Goal: Contribute content: Add original content to the website for others to see

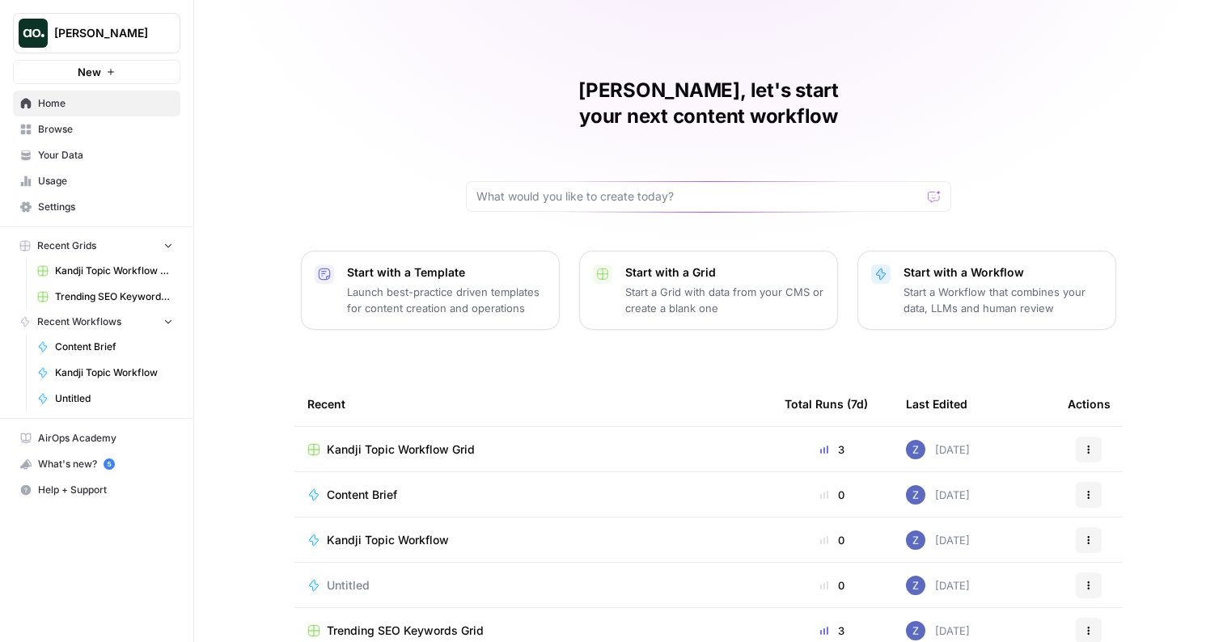
click at [75, 264] on span "Kandji Topic Workflow Grid" at bounding box center [114, 271] width 118 height 15
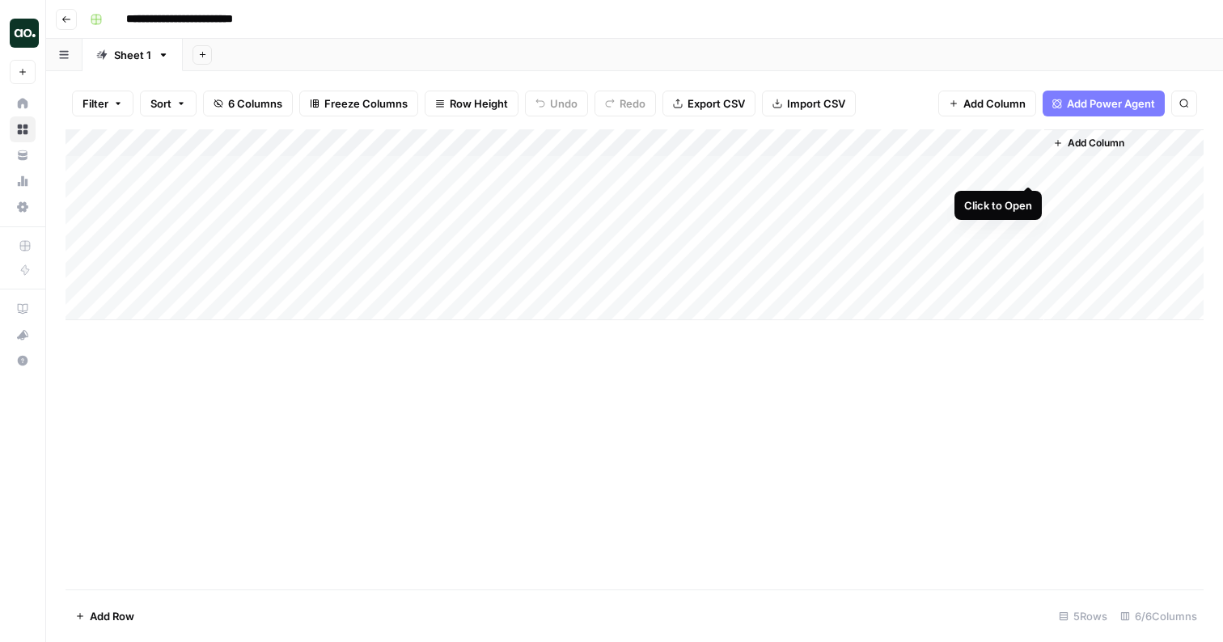
click at [1026, 167] on div "Add Column" at bounding box center [635, 224] width 1138 height 191
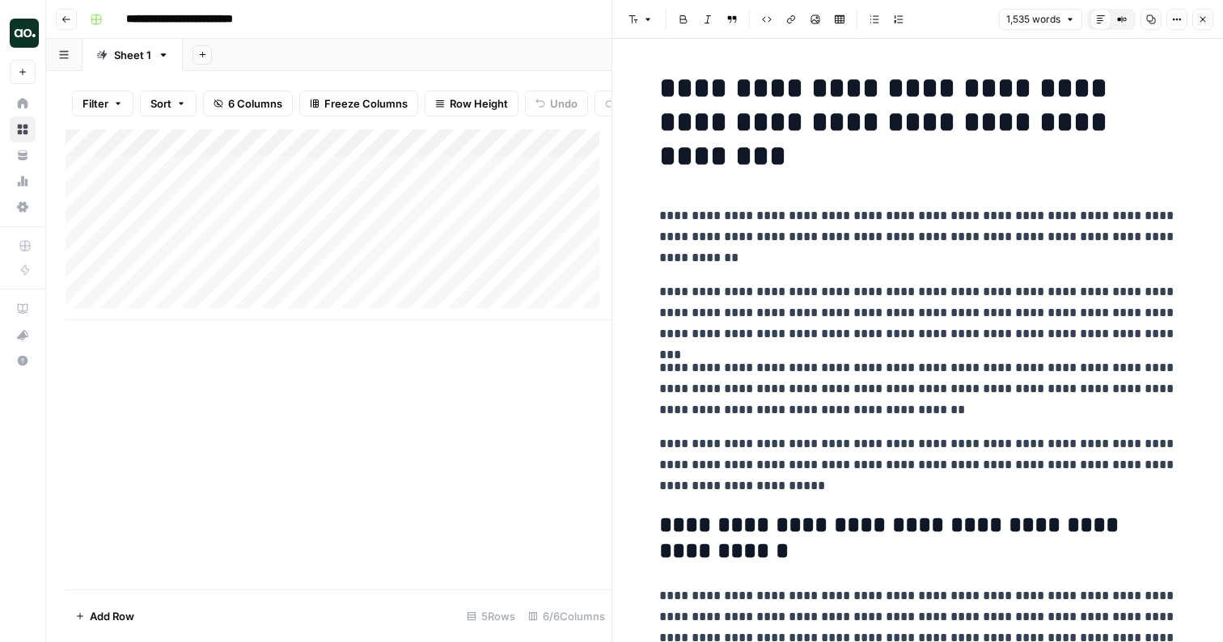
click at [1206, 15] on icon "button" at bounding box center [1203, 20] width 10 height 10
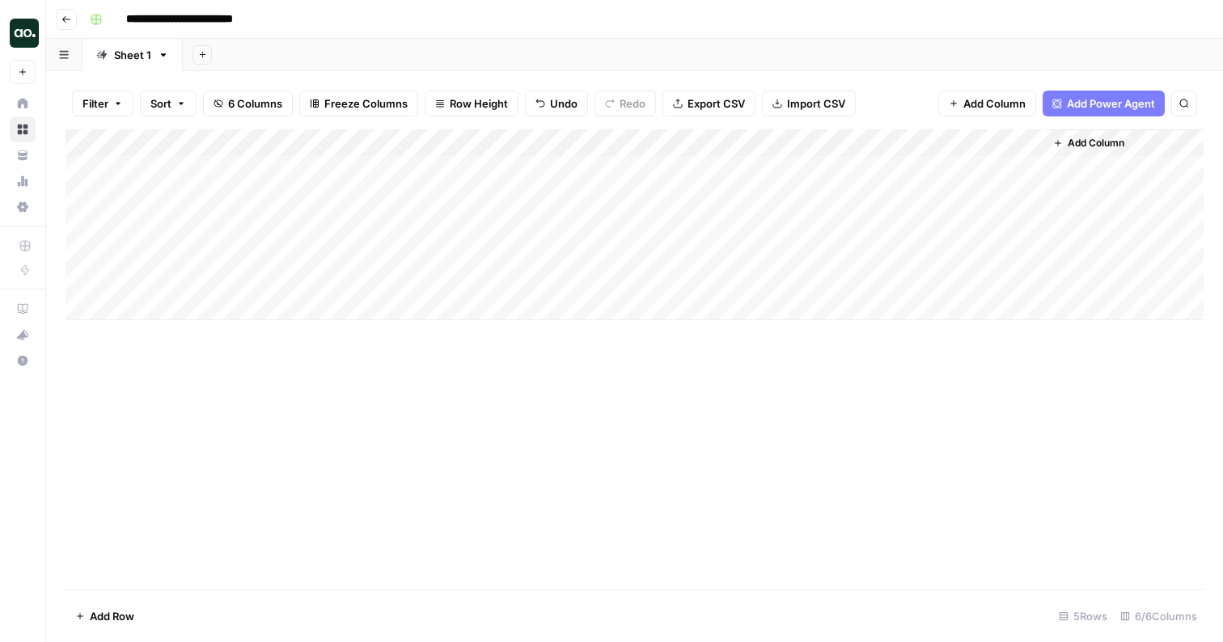
click at [350, 145] on div "Add Column" at bounding box center [635, 224] width 1138 height 191
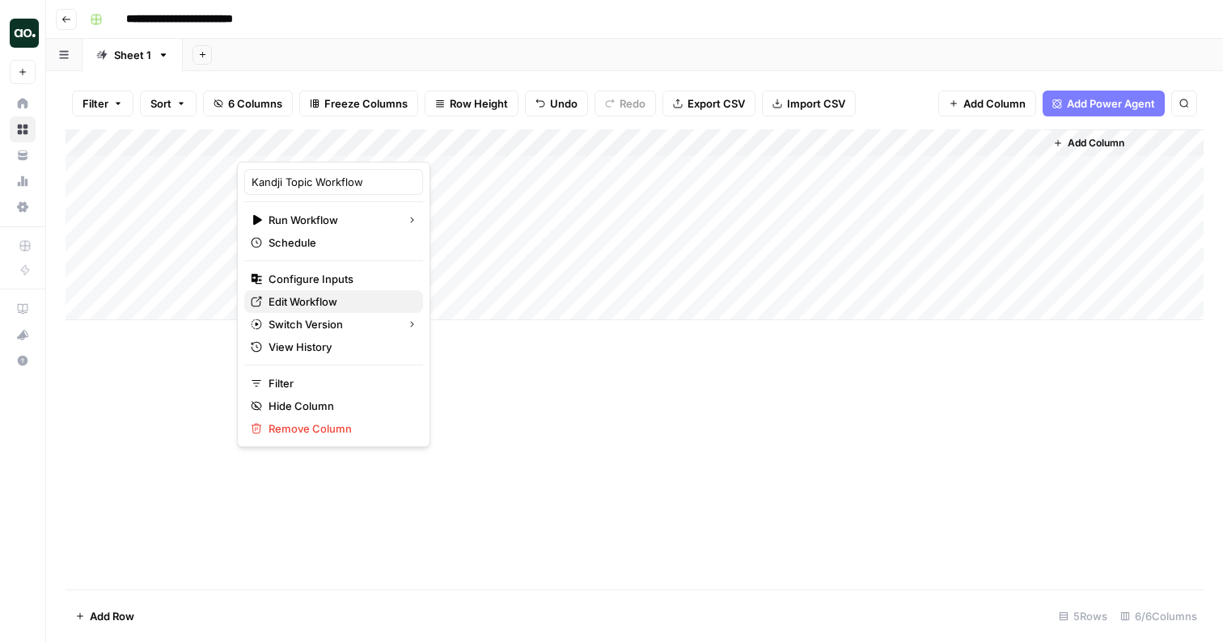
click at [318, 302] on span "Edit Workflow" at bounding box center [339, 302] width 142 height 16
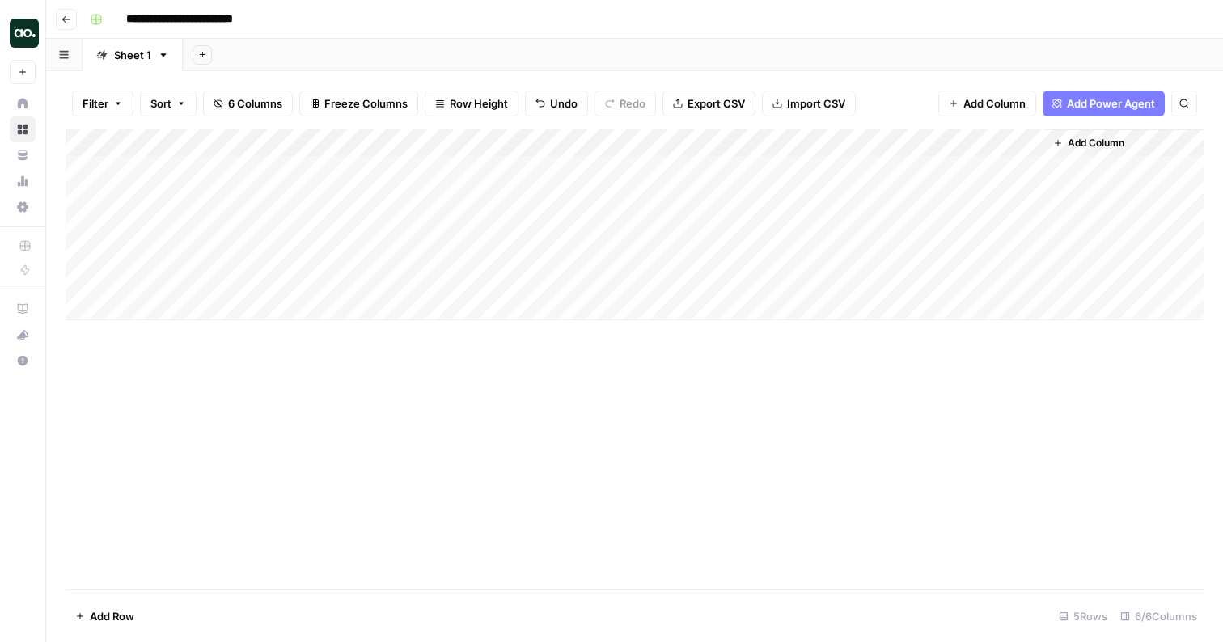
click at [864, 144] on div "Add Column" at bounding box center [635, 224] width 1138 height 191
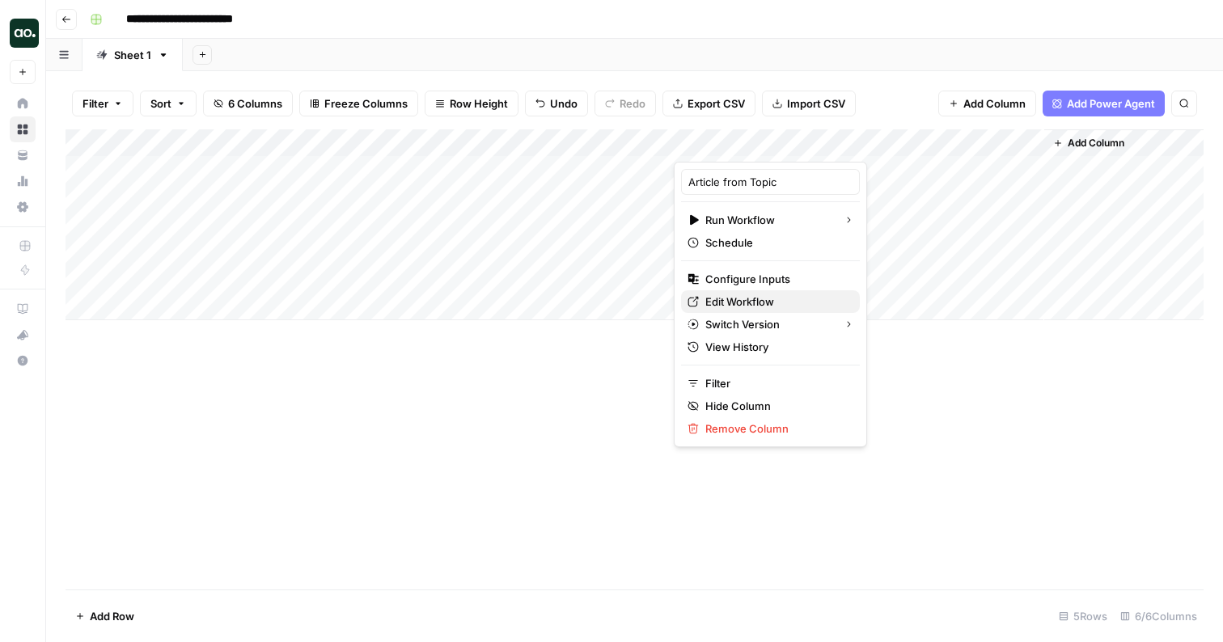
click at [761, 300] on span "Edit Workflow" at bounding box center [776, 302] width 142 height 16
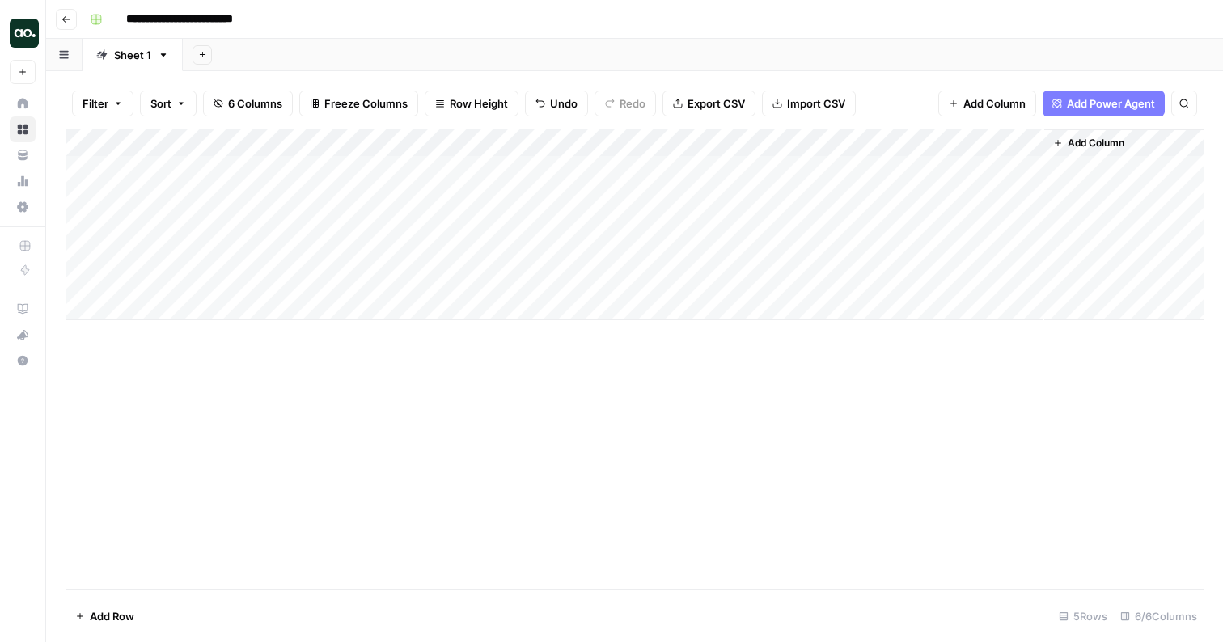
click at [808, 33] on header "**********" at bounding box center [634, 19] width 1177 height 39
click at [513, 167] on div "Add Column" at bounding box center [635, 224] width 1138 height 191
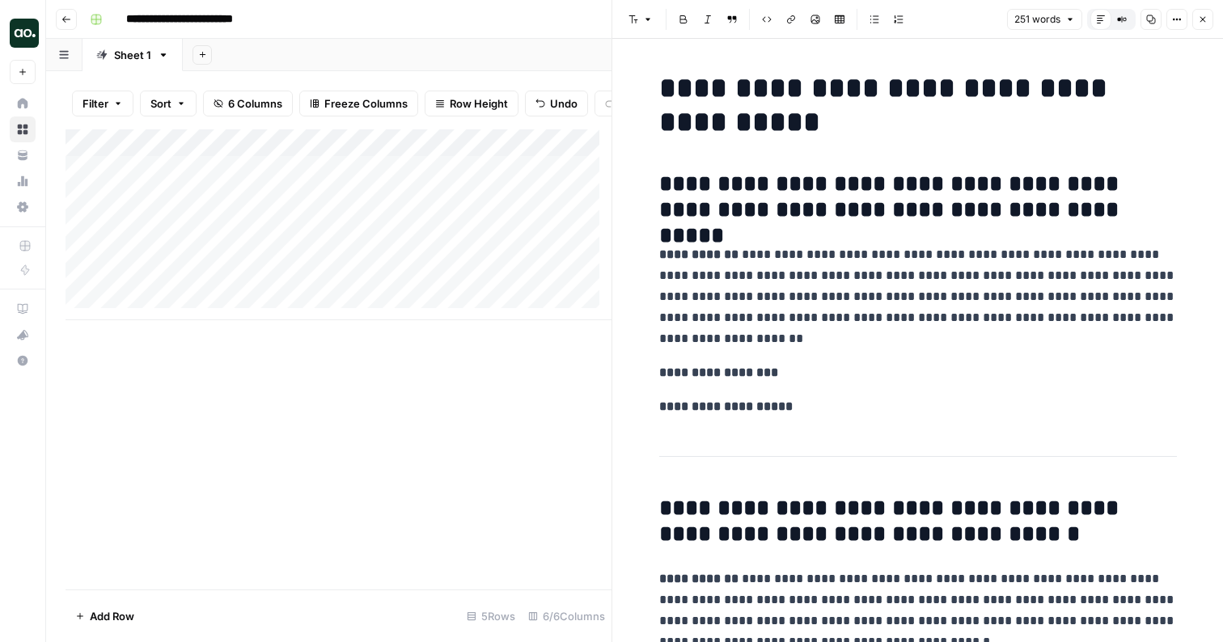
click at [1004, 82] on h1 "**********" at bounding box center [918, 105] width 518 height 68
click at [1042, 86] on h1 "**********" at bounding box center [918, 105] width 518 height 68
click at [1092, 86] on h1 "**********" at bounding box center [918, 105] width 518 height 68
click at [1203, 15] on icon "button" at bounding box center [1203, 20] width 10 height 10
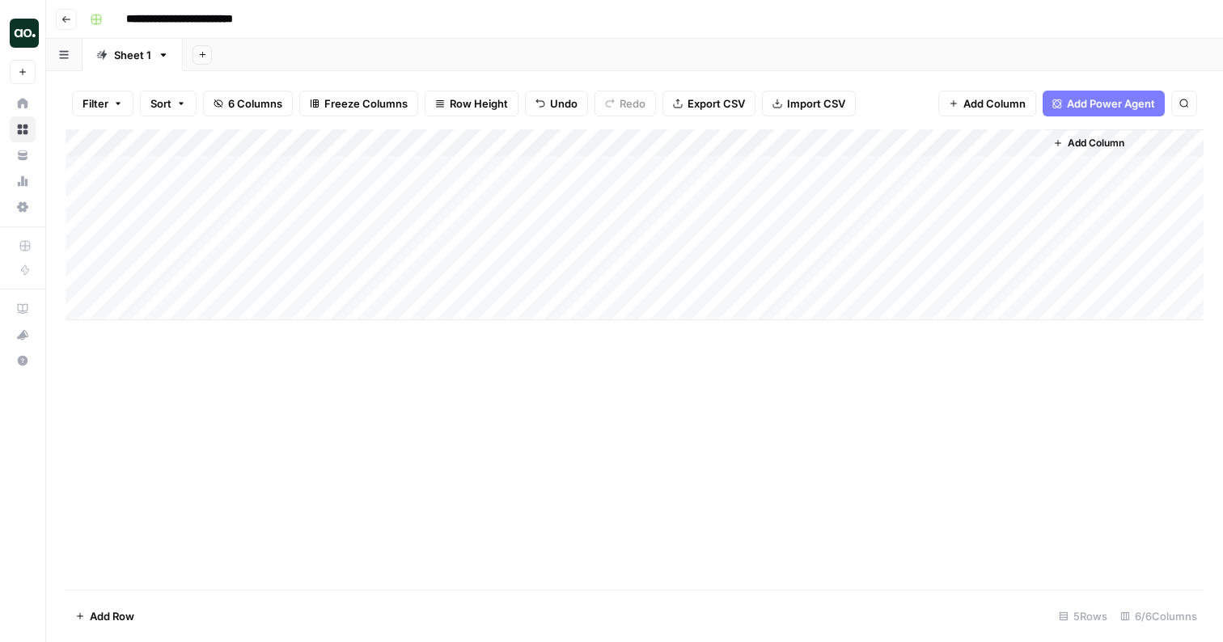
click at [1008, 168] on div "Add Column" at bounding box center [635, 224] width 1138 height 191
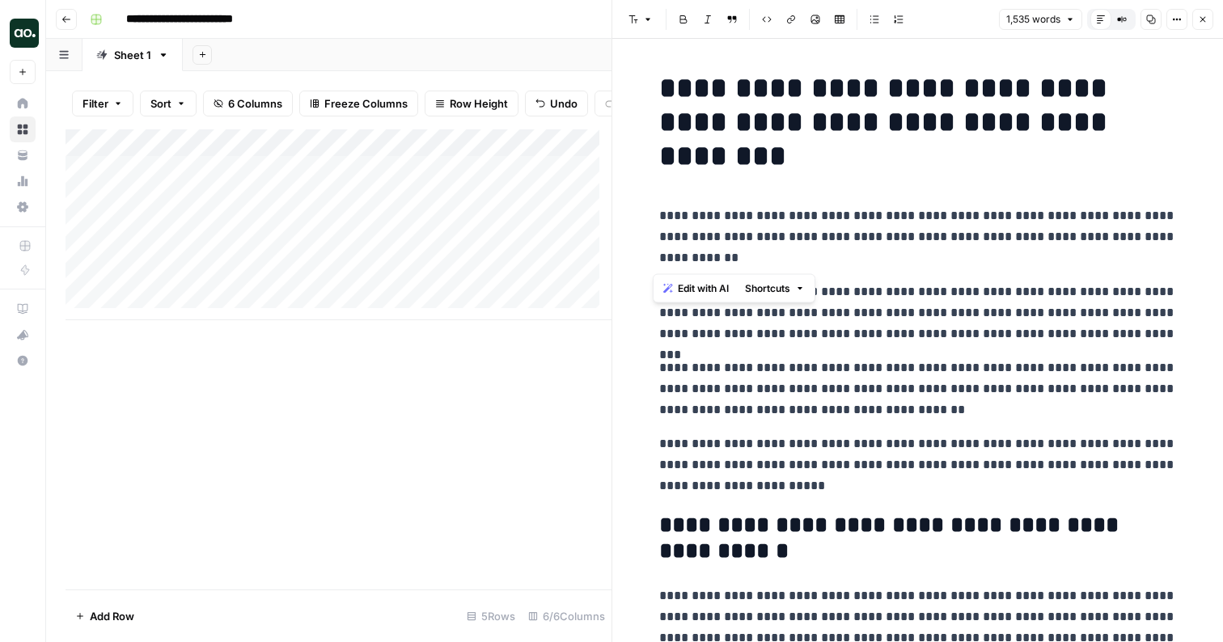
drag, startPoint x: 753, startPoint y: 257, endPoint x: 651, endPoint y: 214, distance: 110.5
click at [710, 294] on span "Edit with AI" at bounding box center [703, 288] width 51 height 15
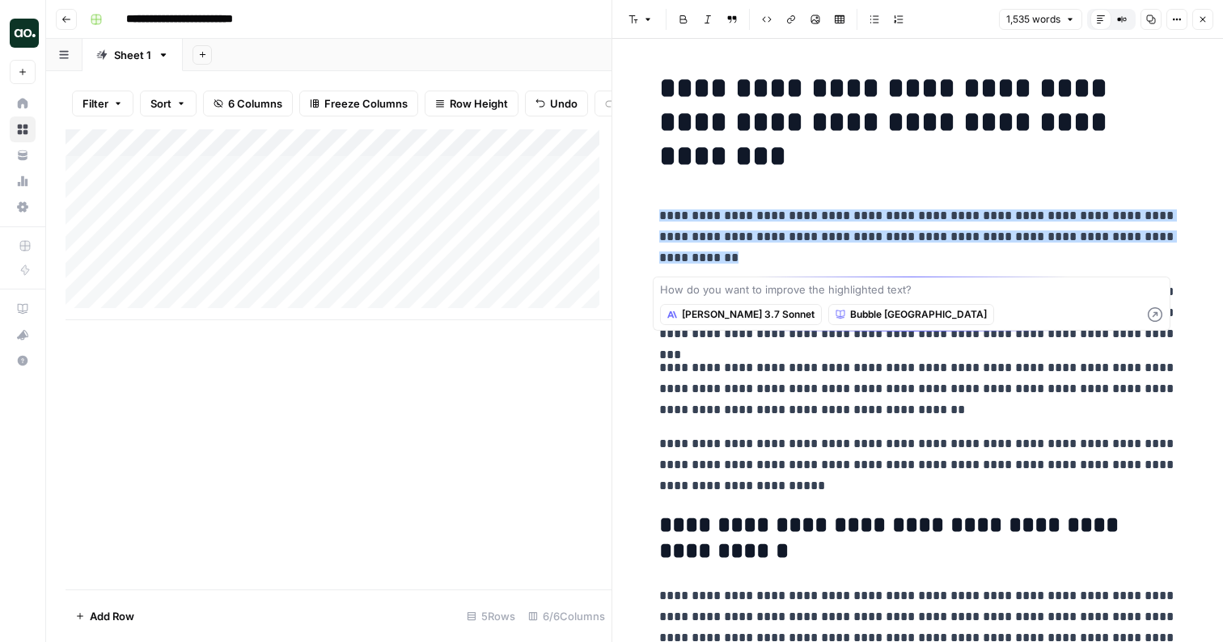
click at [1202, 22] on icon "button" at bounding box center [1203, 20] width 10 height 10
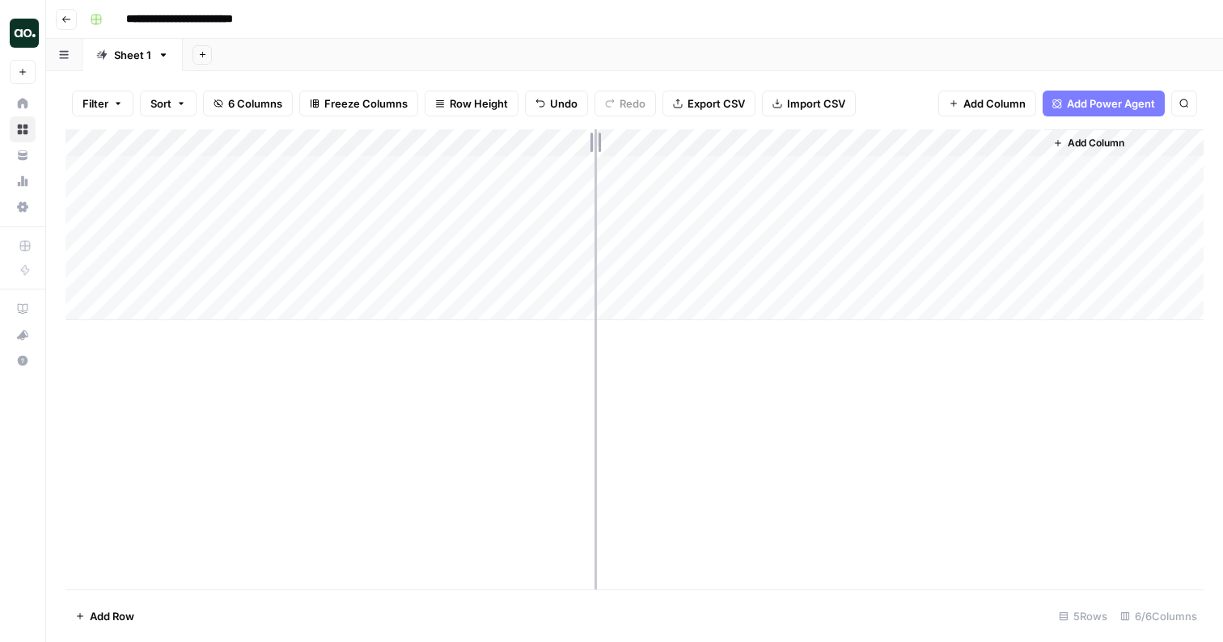
drag, startPoint x: 527, startPoint y: 144, endPoint x: 598, endPoint y: 143, distance: 70.4
click at [598, 144] on div "Add Column" at bounding box center [635, 224] width 1138 height 191
drag, startPoint x: 598, startPoint y: 142, endPoint x: 501, endPoint y: 140, distance: 97.1
click at [501, 140] on div "Add Column" at bounding box center [635, 224] width 1138 height 191
click at [576, 142] on div "Add Column" at bounding box center [635, 224] width 1138 height 191
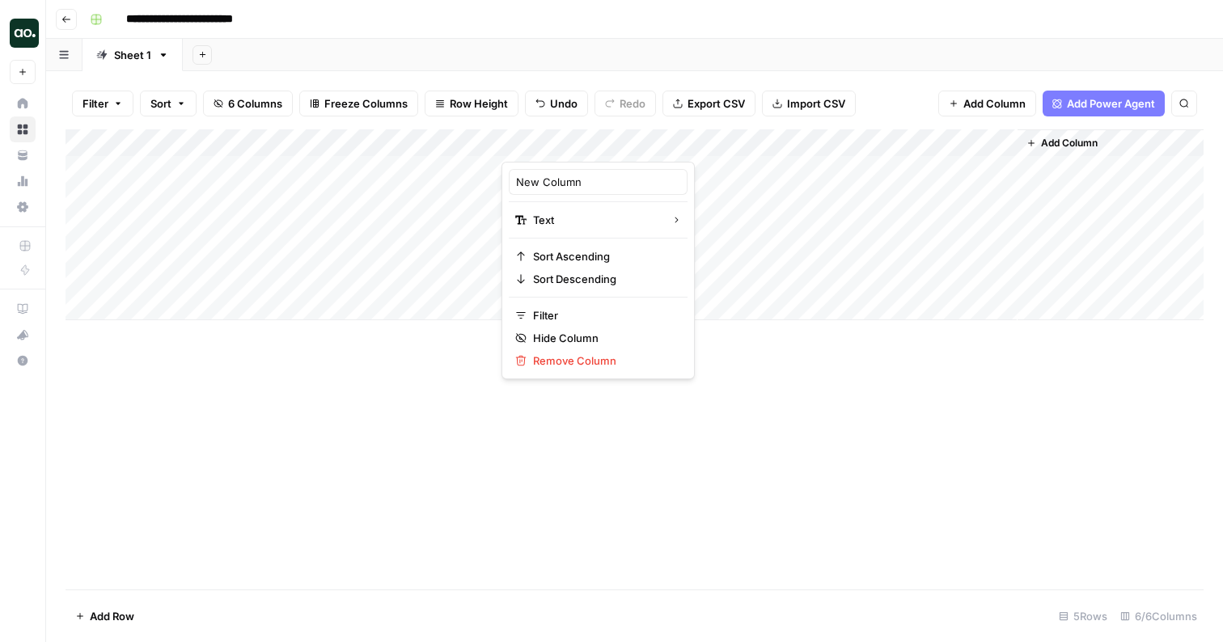
click at [587, 140] on div at bounding box center [574, 145] width 146 height 32
click at [577, 187] on input "New Column" at bounding box center [598, 182] width 164 height 16
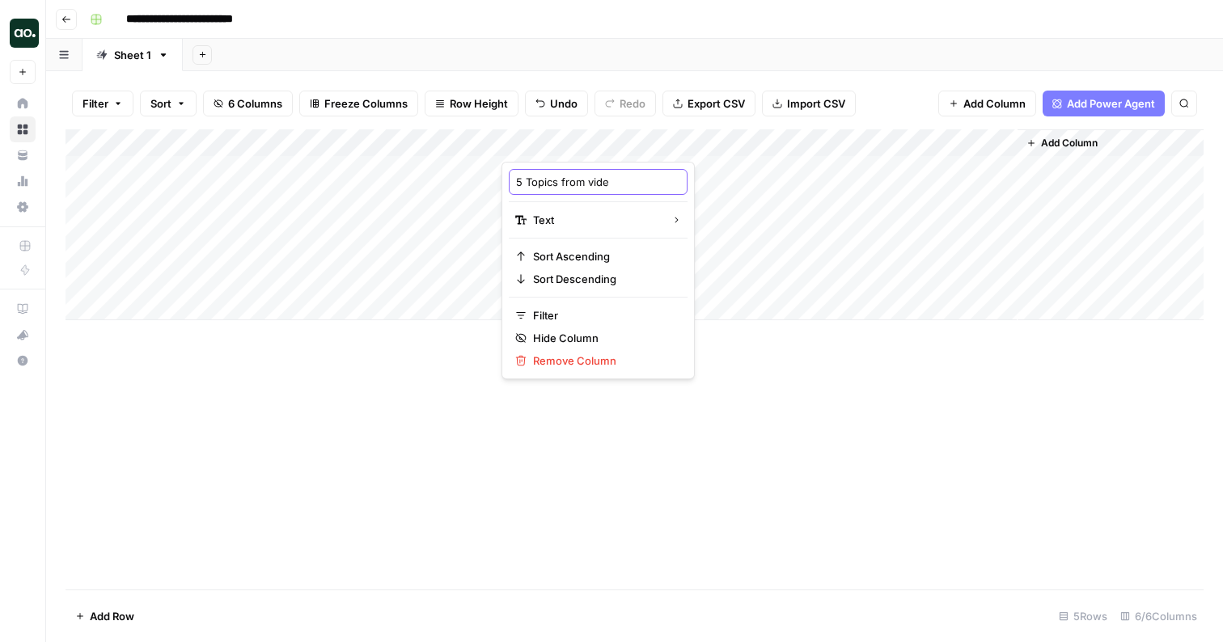
type input "5 Topics from video"
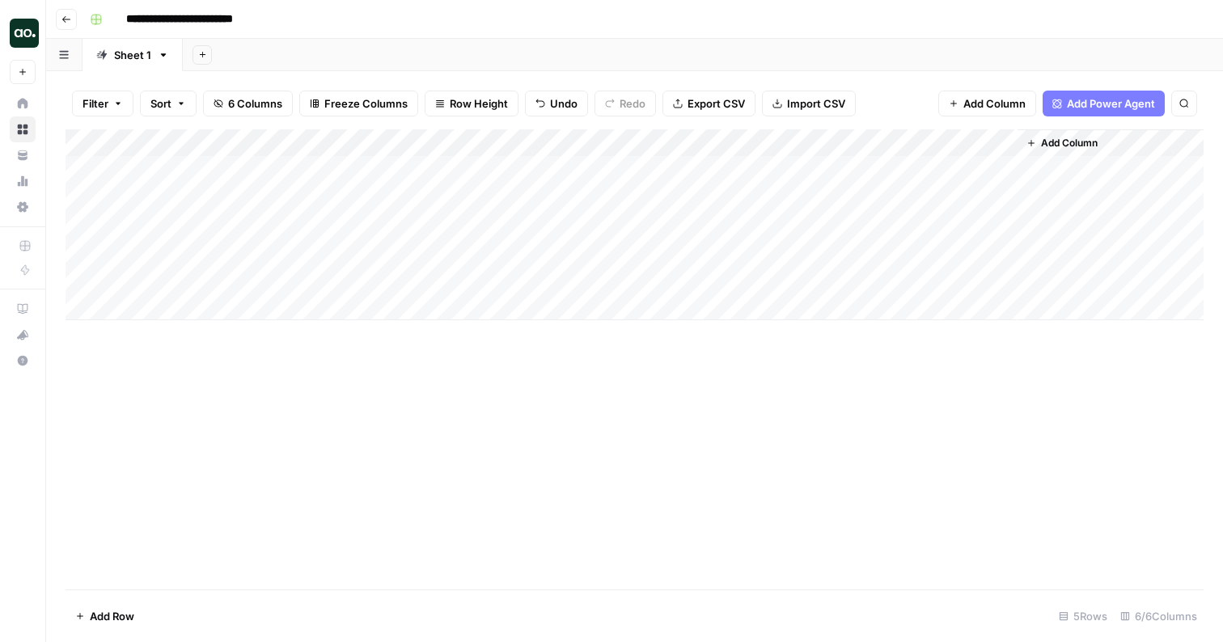
click at [849, 35] on header "**********" at bounding box center [634, 19] width 1177 height 39
click at [452, 137] on div "Add Column" at bounding box center [635, 224] width 1138 height 191
click at [444, 183] on input "Output" at bounding box center [479, 182] width 164 height 16
click at [576, 49] on div "Add Sheet" at bounding box center [703, 55] width 1040 height 32
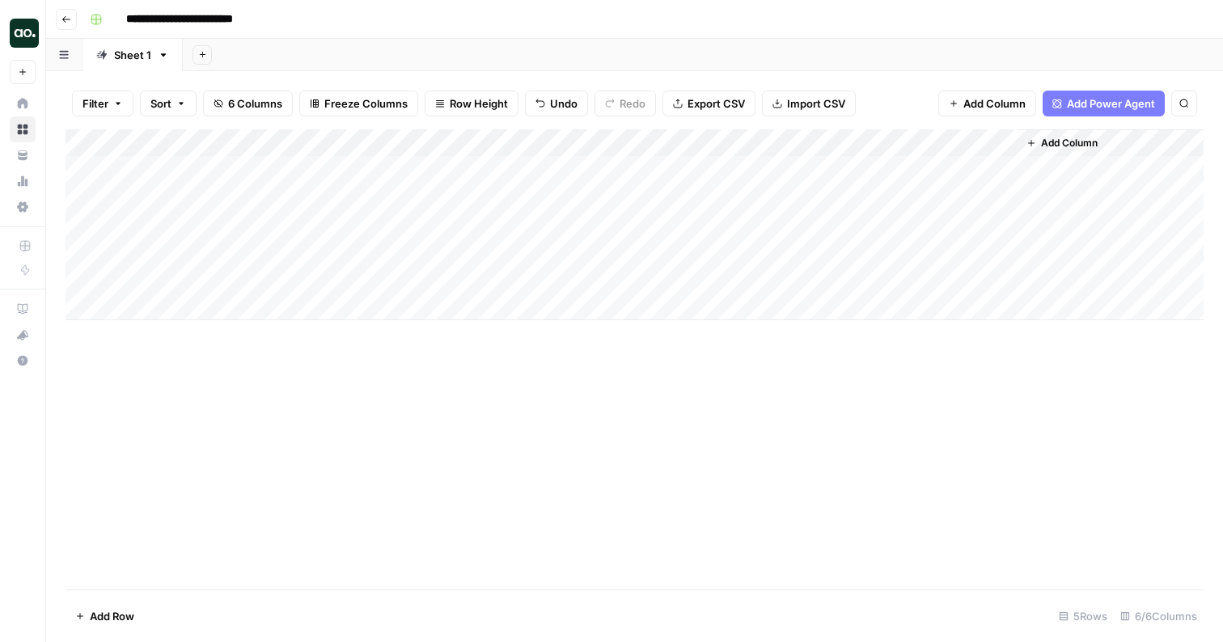
click at [554, 142] on div "Add Column" at bounding box center [635, 224] width 1138 height 191
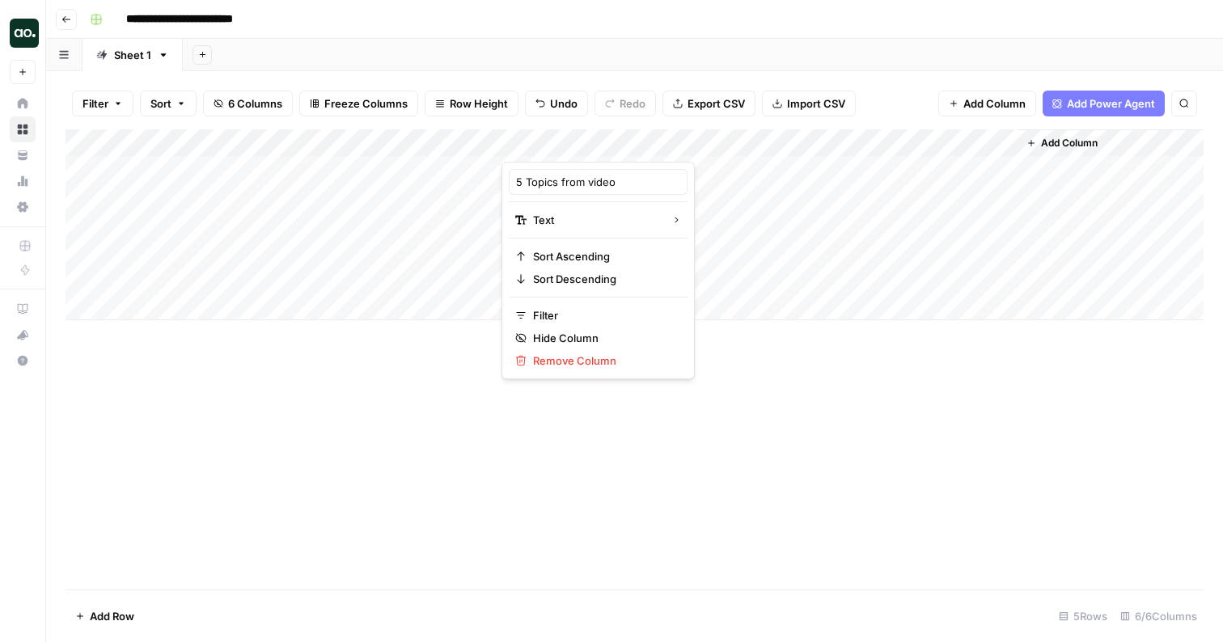
click at [554, 142] on div at bounding box center [574, 145] width 146 height 32
click at [567, 176] on input "5 Topics from video" at bounding box center [598, 182] width 164 height 16
type input "A"
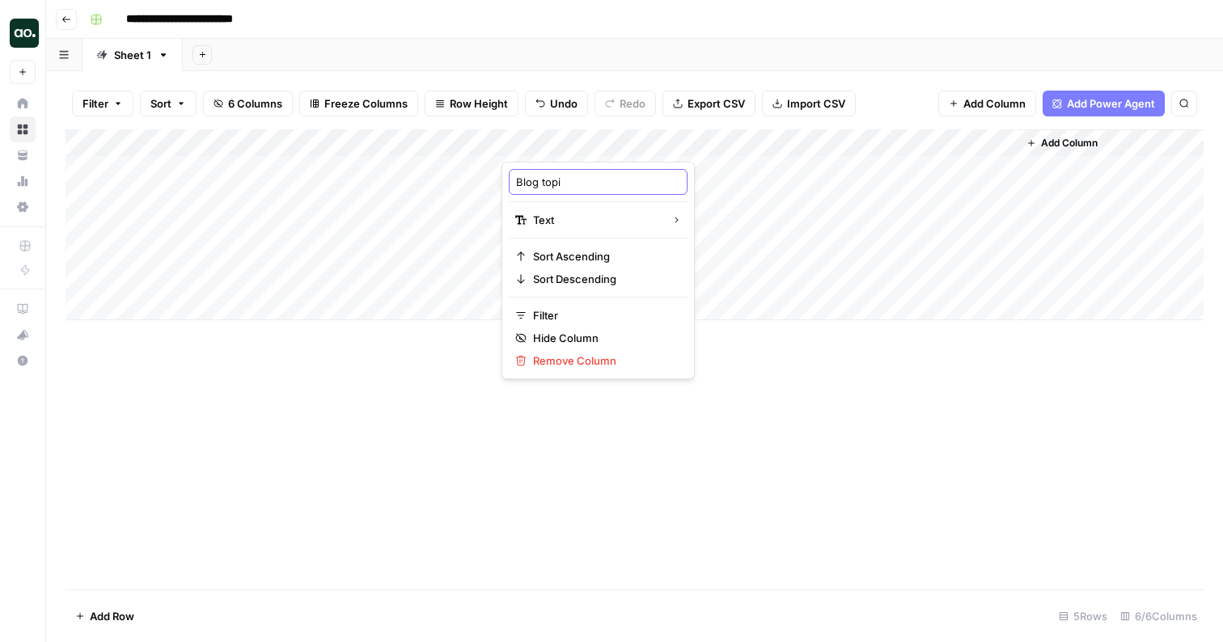
type input "Blog topic"
click at [631, 24] on div "**********" at bounding box center [644, 19] width 1123 height 26
click at [199, 20] on input "**********" at bounding box center [200, 19] width 163 height 26
click at [160, 20] on input "**********" at bounding box center [200, 19] width 163 height 26
drag, startPoint x: 161, startPoint y: 20, endPoint x: 104, endPoint y: 19, distance: 57.4
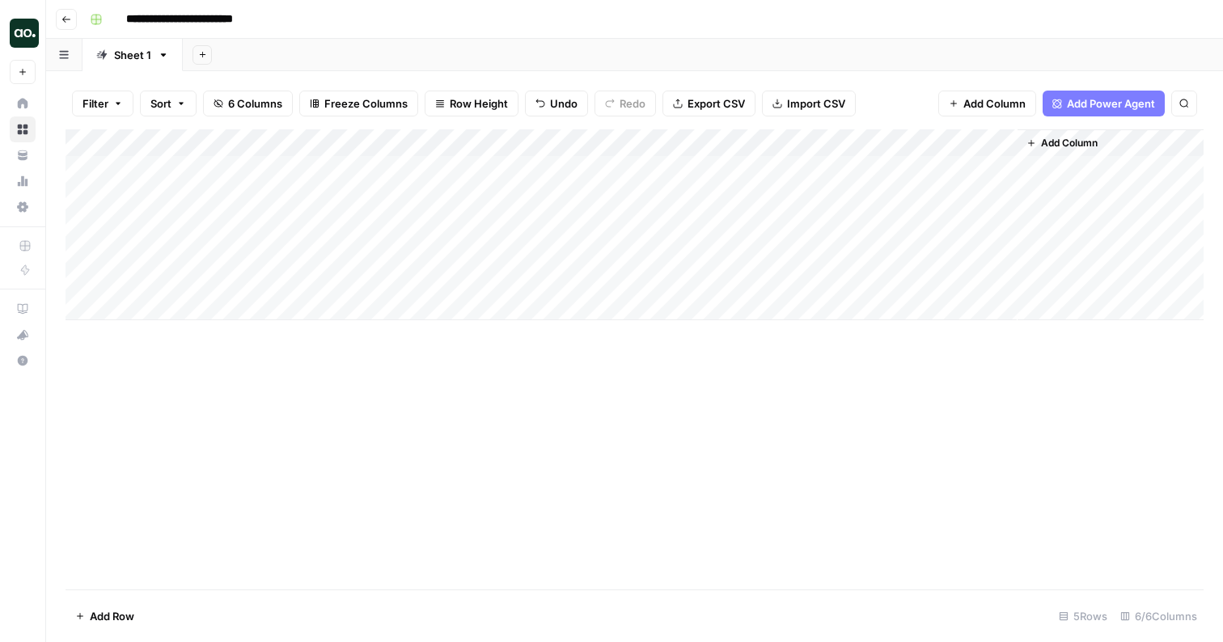
click at [104, 19] on div "**********" at bounding box center [644, 19] width 1123 height 26
type input "**********"
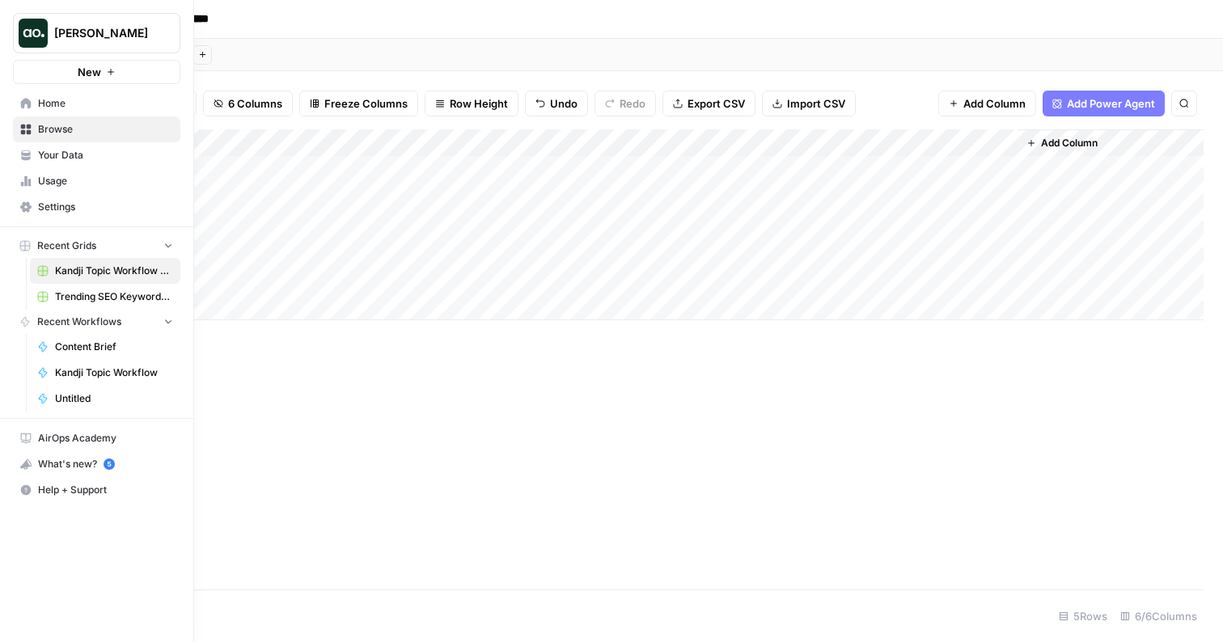
click at [20, 104] on icon at bounding box center [25, 103] width 11 height 11
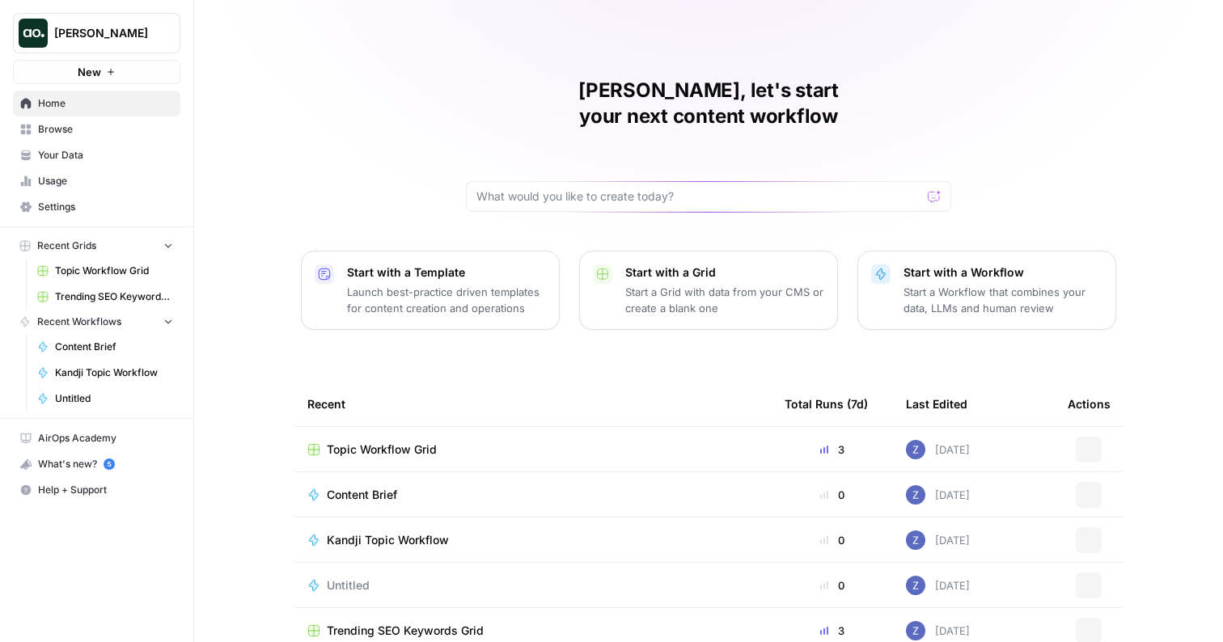
click at [108, 129] on span "Browse" at bounding box center [105, 129] width 135 height 15
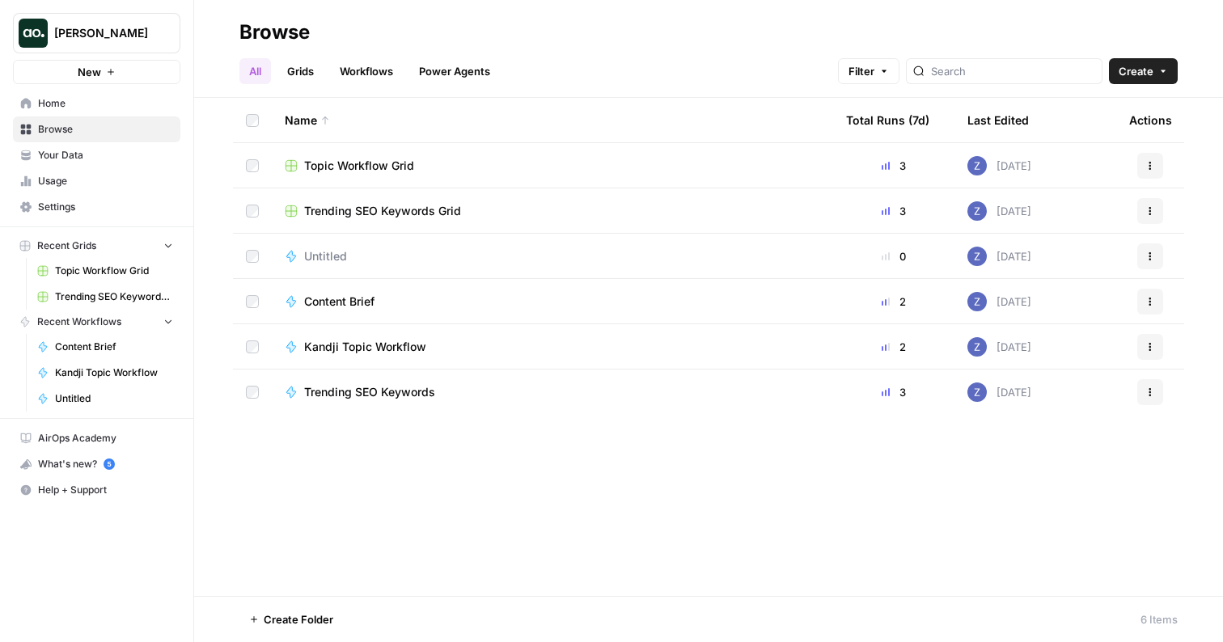
click at [105, 153] on span "Your Data" at bounding box center [105, 155] width 135 height 15
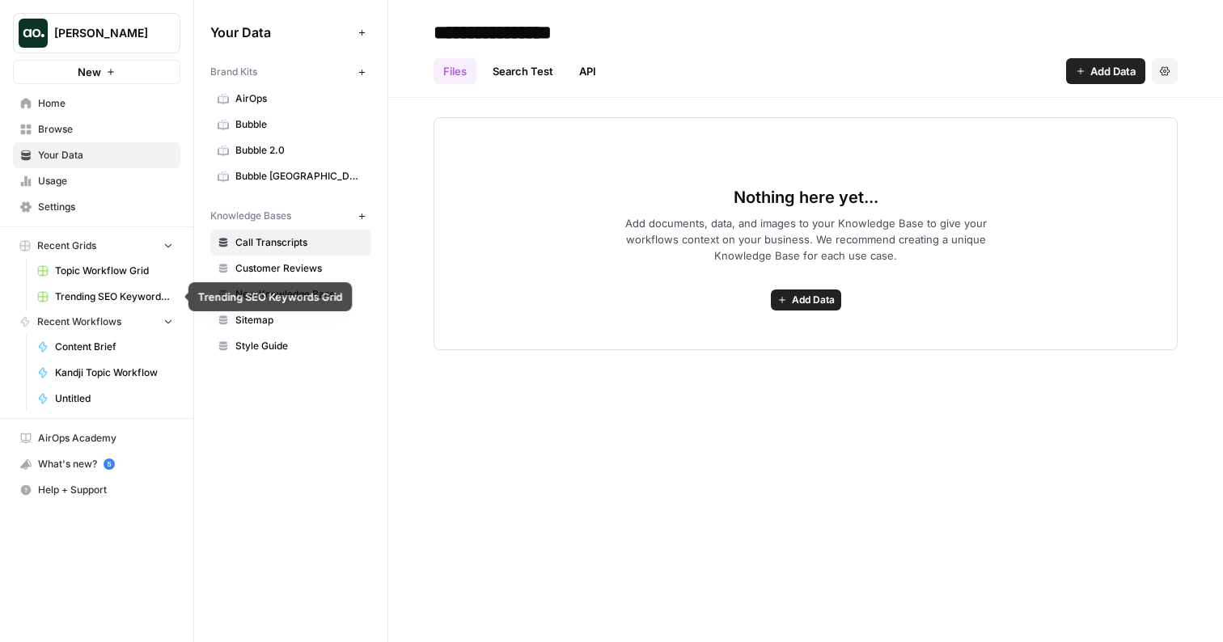
click at [137, 299] on span "Trending SEO Keywords Grid" at bounding box center [114, 296] width 118 height 15
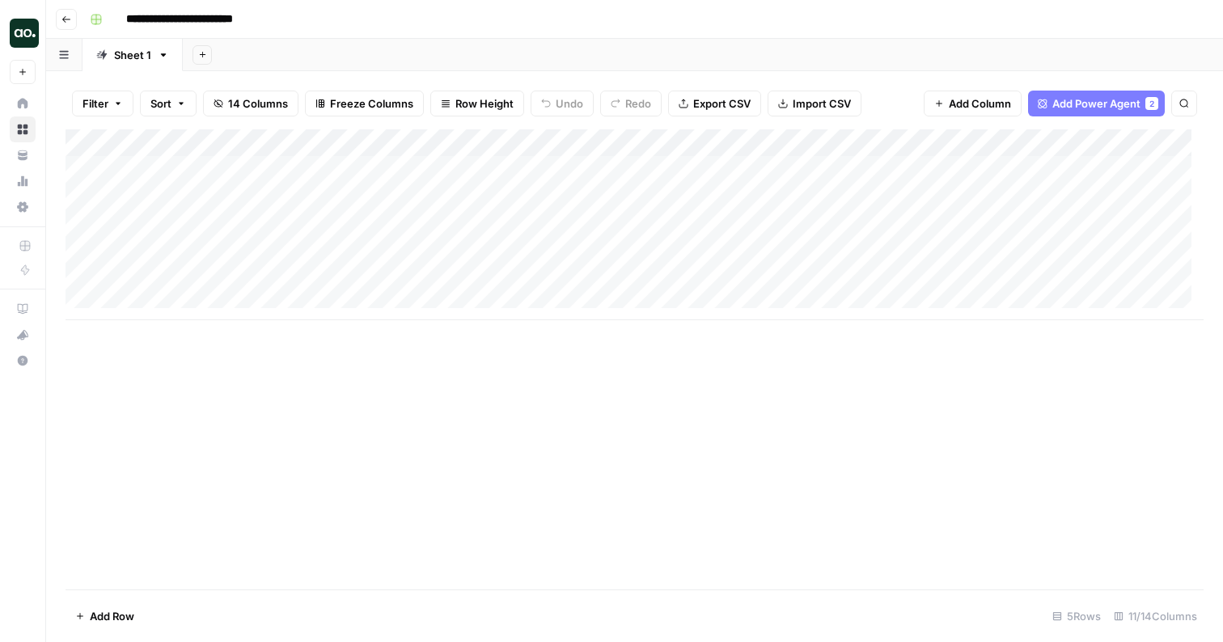
click at [367, 140] on div "Add Column" at bounding box center [635, 224] width 1138 height 191
click at [316, 143] on div at bounding box center [310, 145] width 146 height 32
click at [200, 141] on div "Add Column" at bounding box center [635, 224] width 1138 height 191
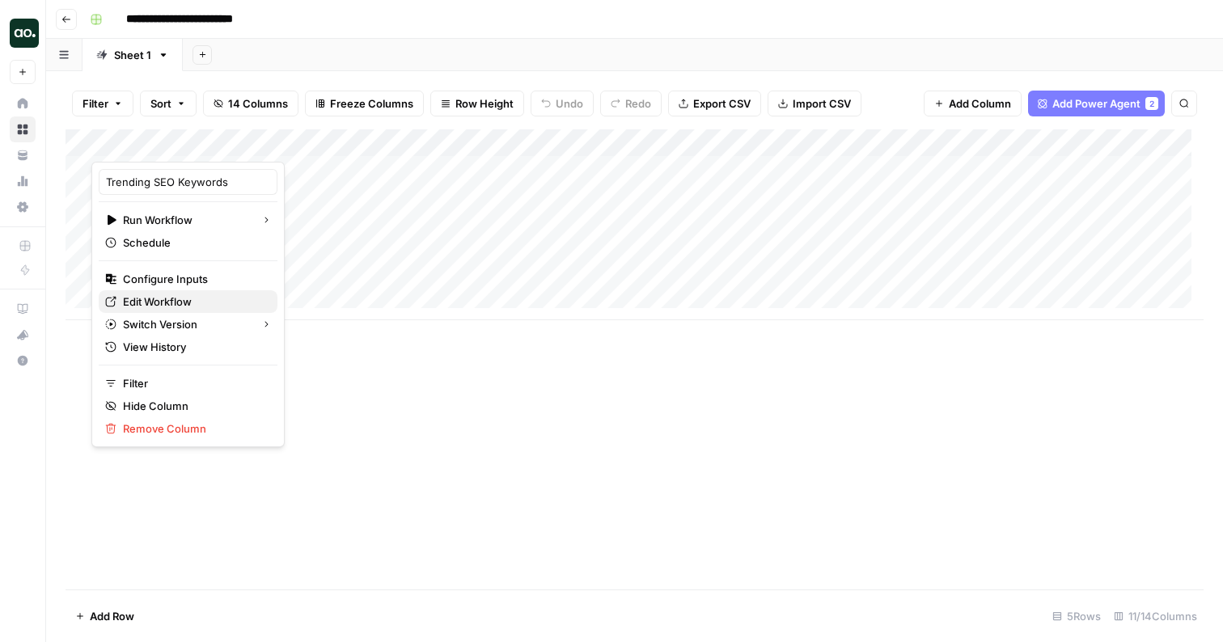
click at [177, 298] on span "Edit Workflow" at bounding box center [194, 302] width 142 height 16
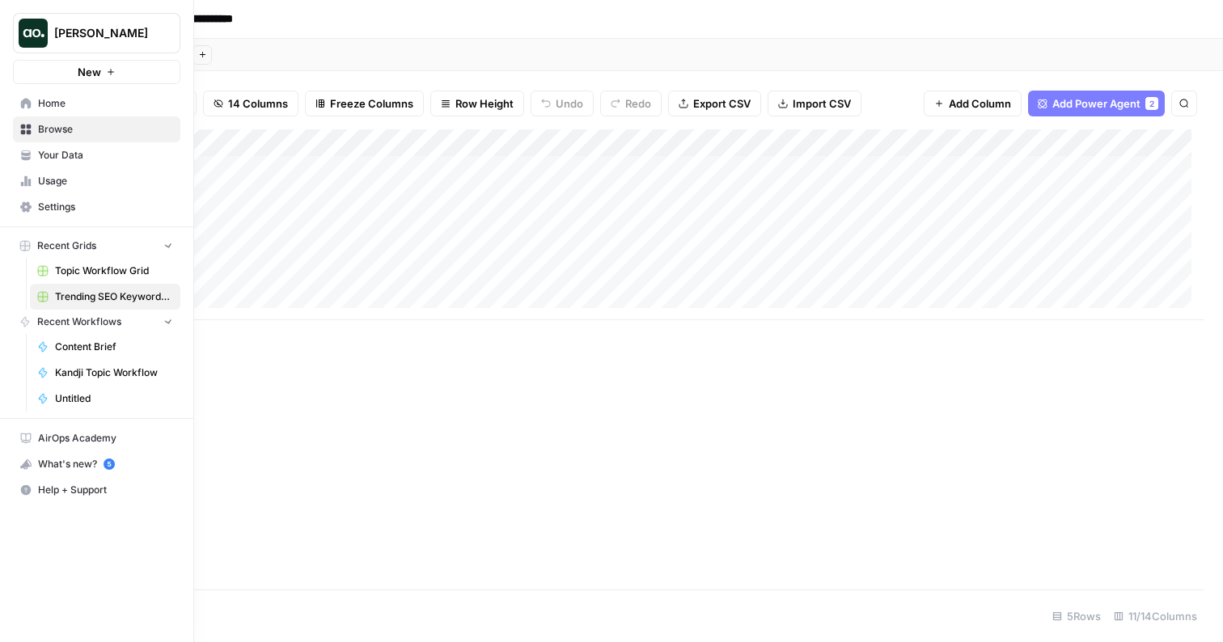
click at [23, 126] on icon at bounding box center [26, 130] width 11 height 11
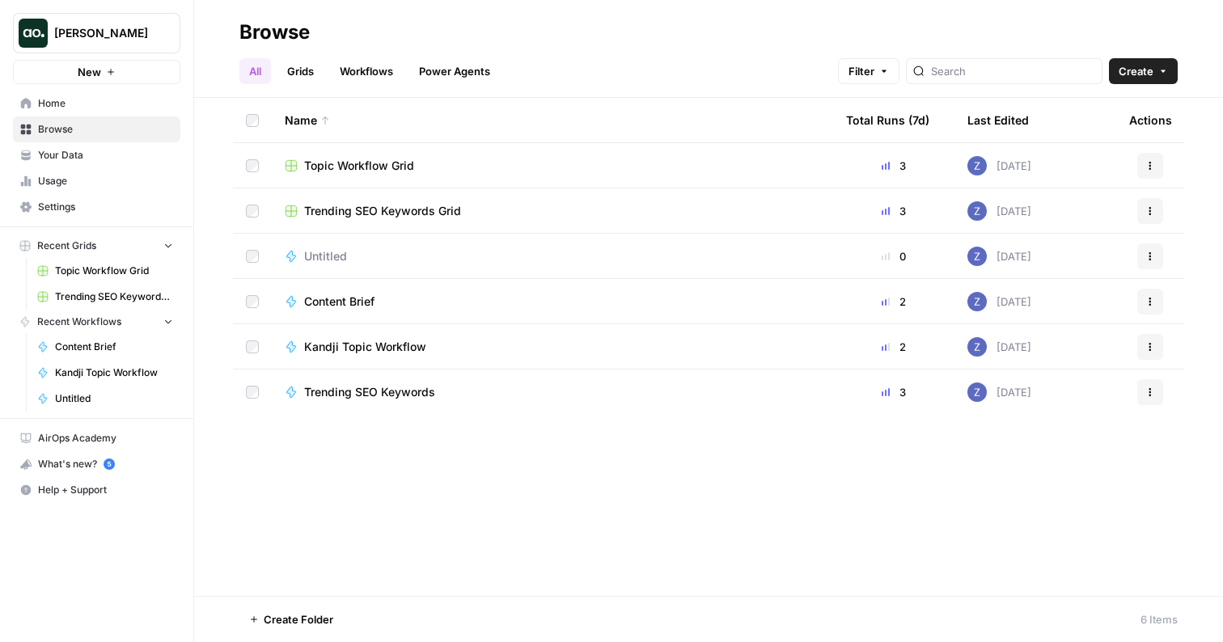
click at [108, 156] on span "Your Data" at bounding box center [105, 155] width 135 height 15
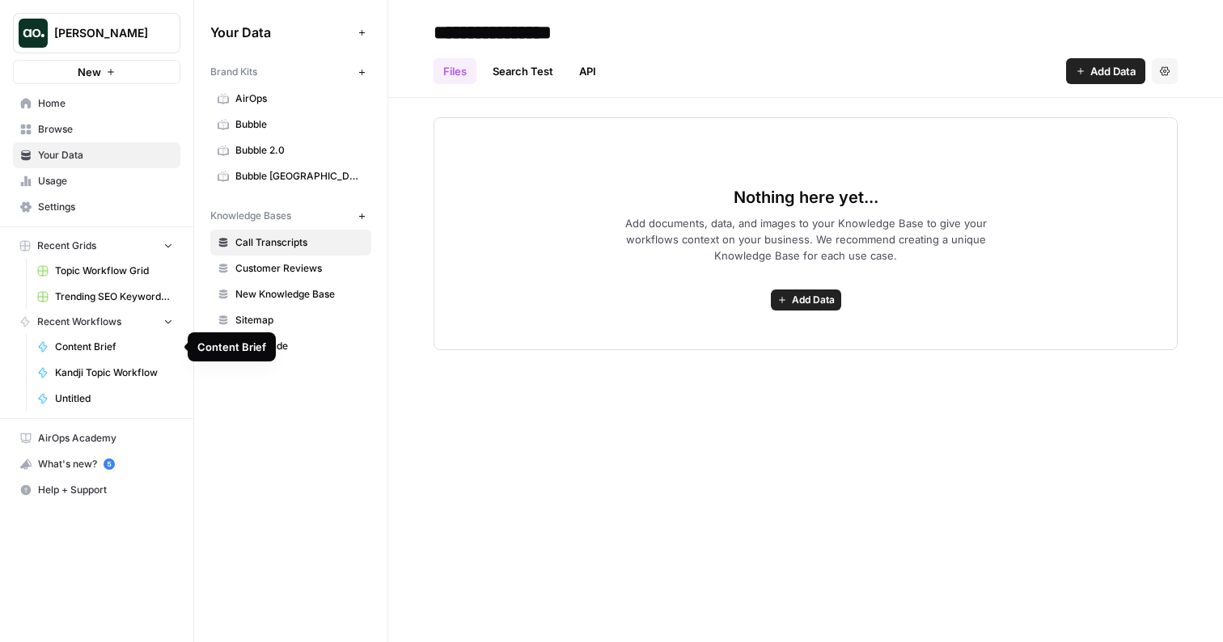
click at [163, 323] on icon "button" at bounding box center [168, 320] width 11 height 11
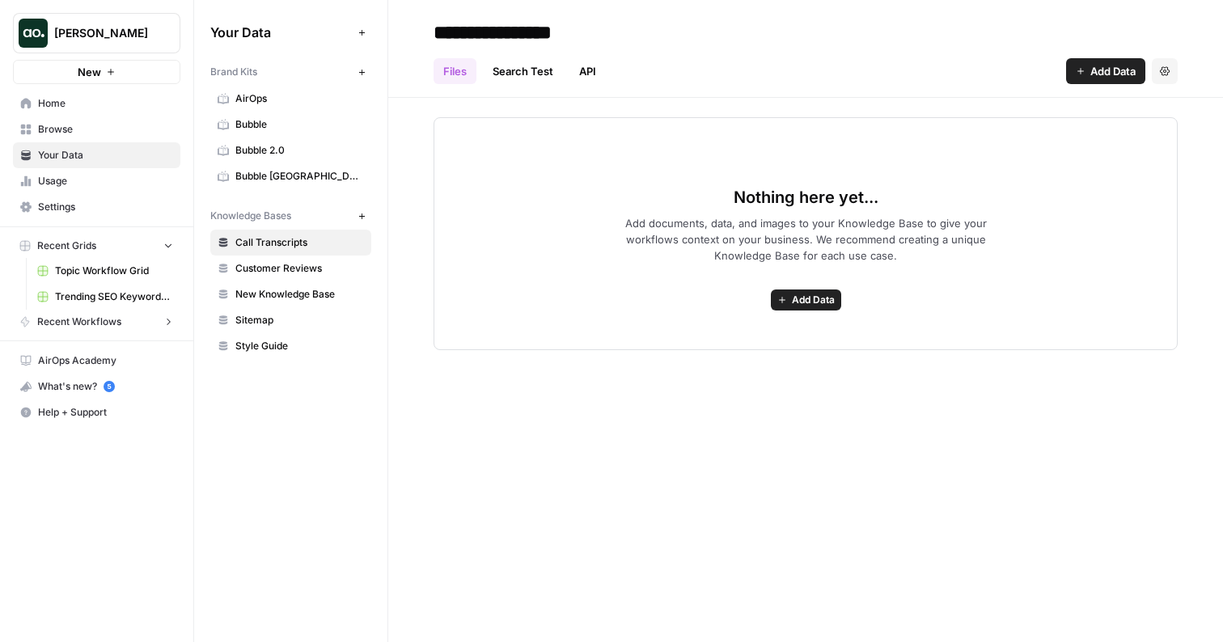
click at [167, 246] on icon "button" at bounding box center [168, 246] width 6 height 4
click at [111, 80] on button "New" at bounding box center [96, 72] width 167 height 24
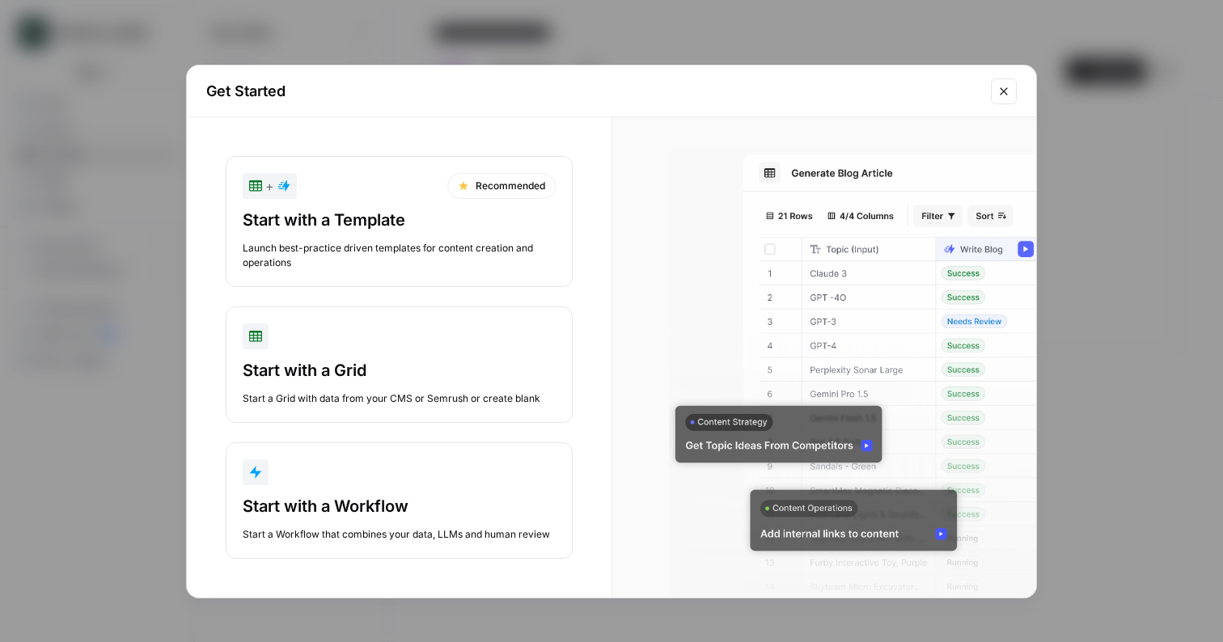
click at [361, 211] on div "Start with a Template" at bounding box center [399, 220] width 313 height 23
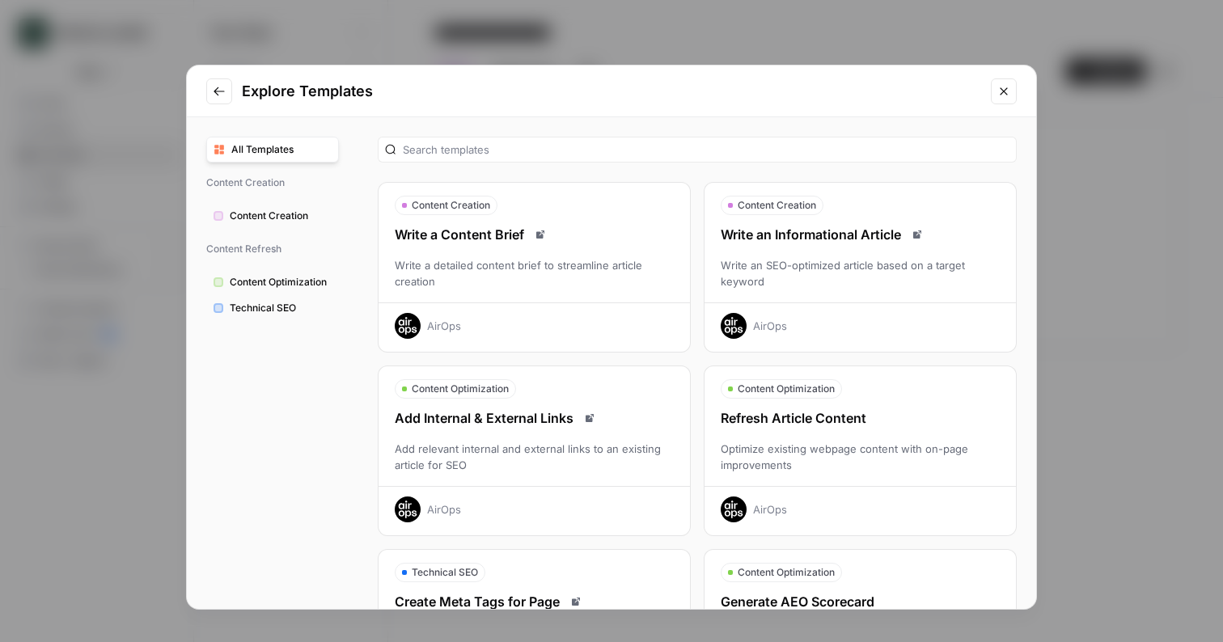
click at [855, 251] on div "Write an Informational Article Write an SEO-optimized article based on a target…" at bounding box center [859, 282] width 311 height 114
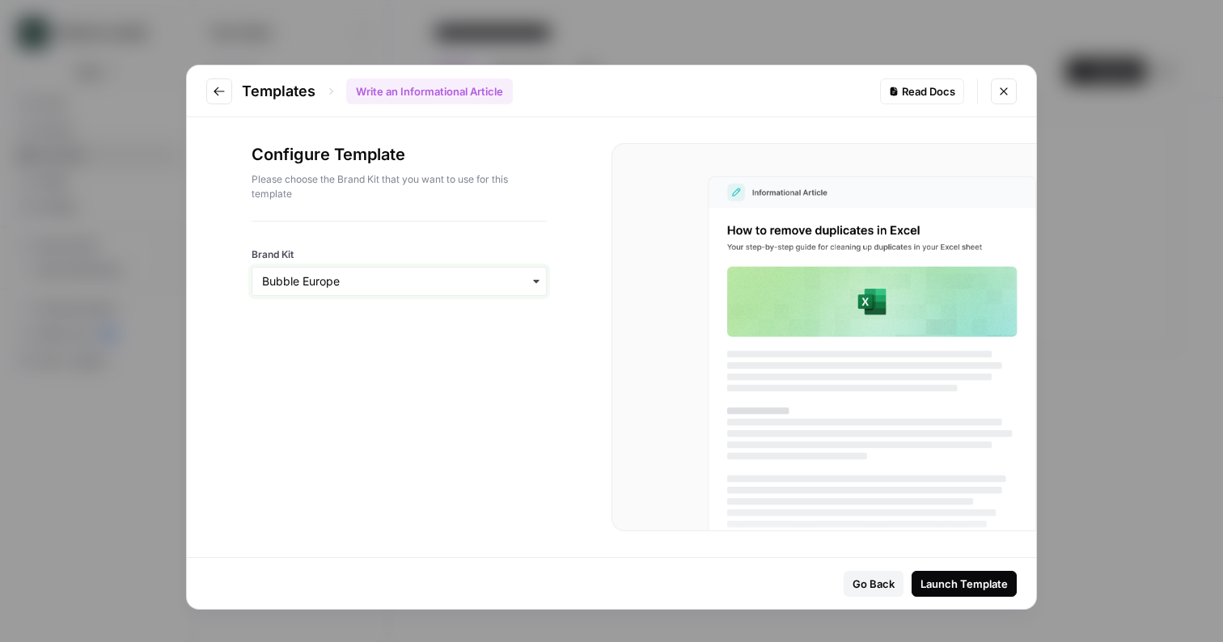
click at [377, 282] on input "Brand Kit" at bounding box center [399, 281] width 274 height 16
click at [328, 421] on div "Bubble" at bounding box center [399, 417] width 294 height 31
click at [976, 576] on div "Launch Template" at bounding box center [963, 584] width 87 height 16
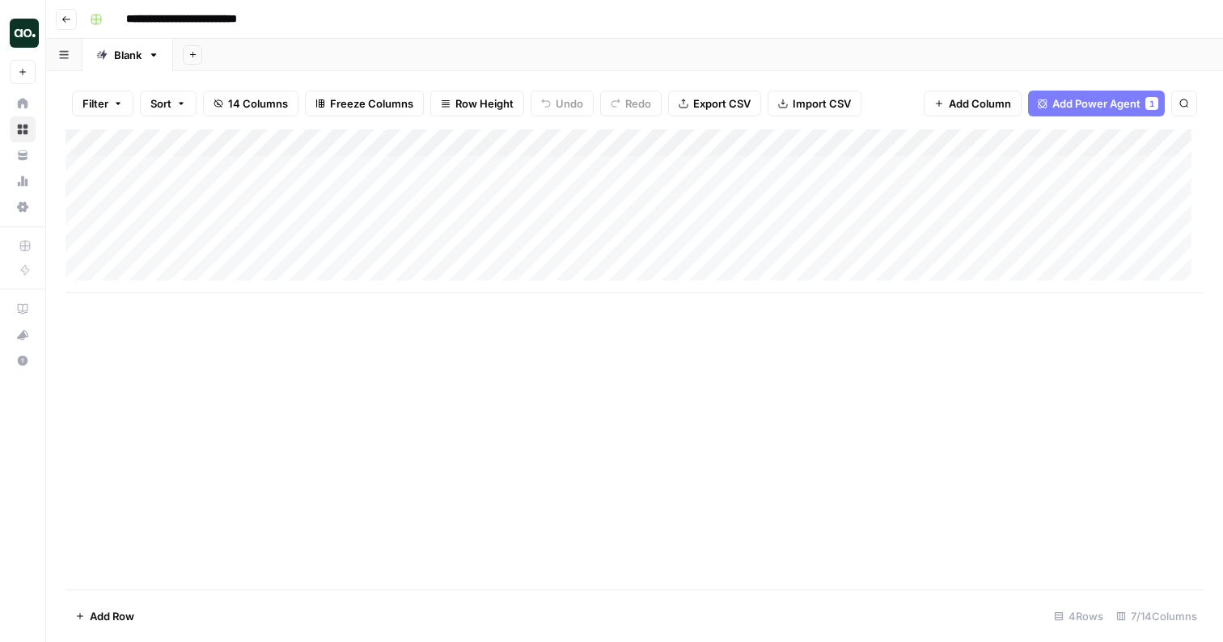
click at [425, 167] on div "Add Column" at bounding box center [635, 210] width 1138 height 163
click at [412, 172] on div "Add Column" at bounding box center [635, 210] width 1138 height 163
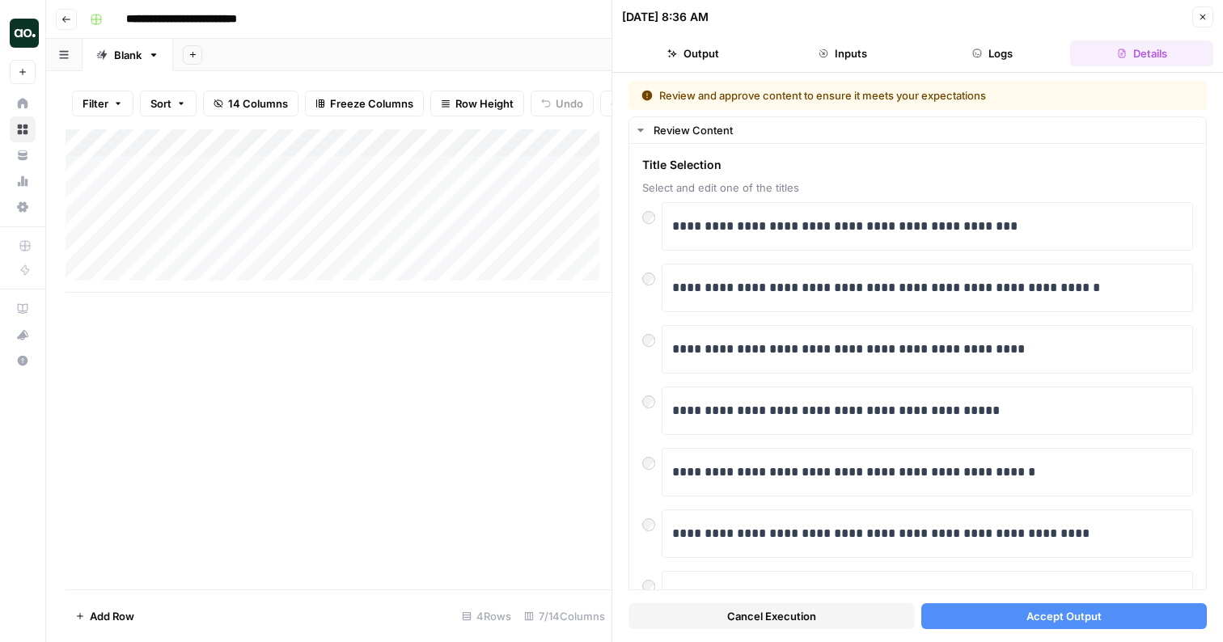
click at [969, 614] on button "Accept Output" at bounding box center [1064, 616] width 286 height 26
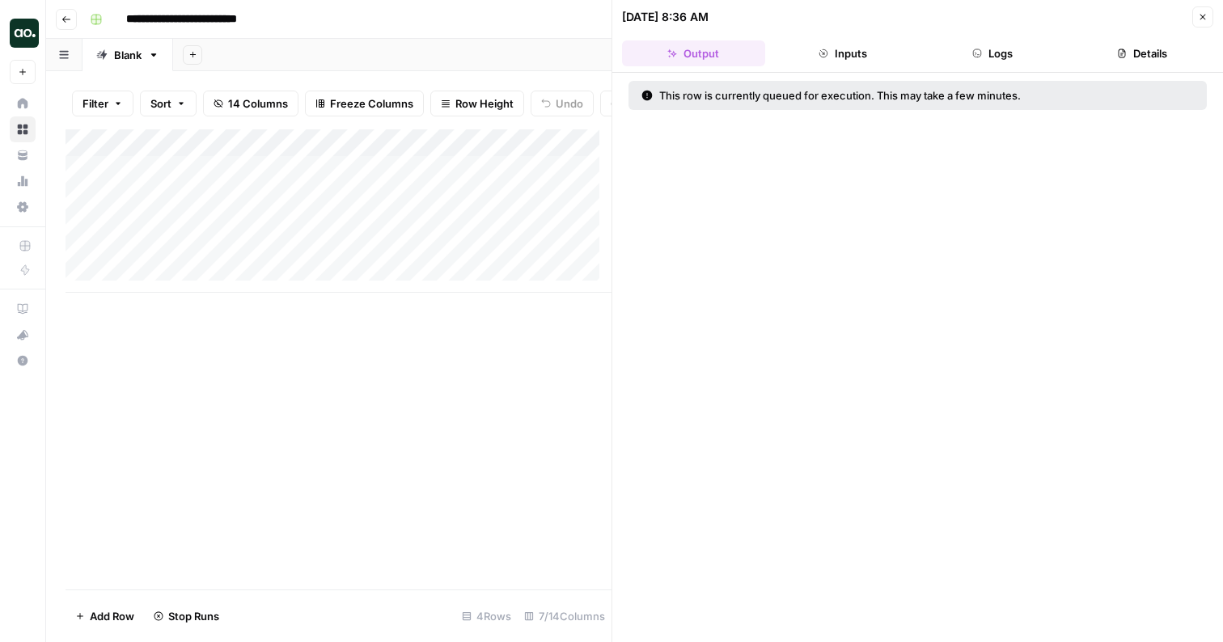
click at [429, 207] on div "Add Column" at bounding box center [339, 210] width 546 height 163
click at [1202, 21] on icon "button" at bounding box center [1203, 17] width 10 height 10
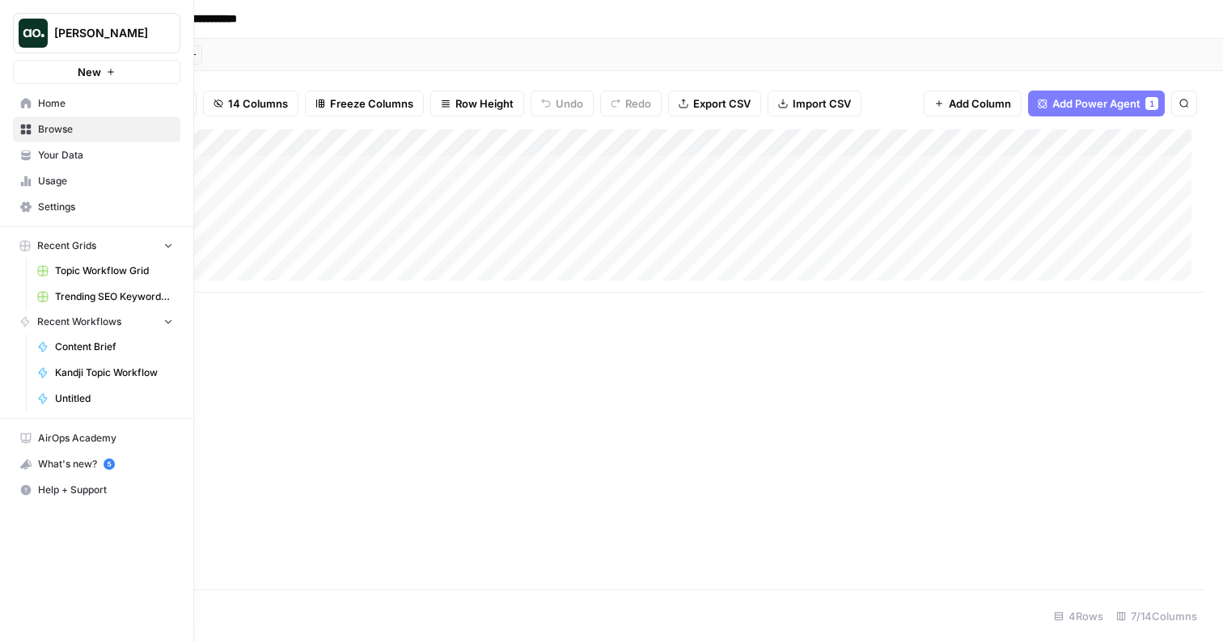
click at [167, 247] on icon "button" at bounding box center [168, 246] width 6 height 4
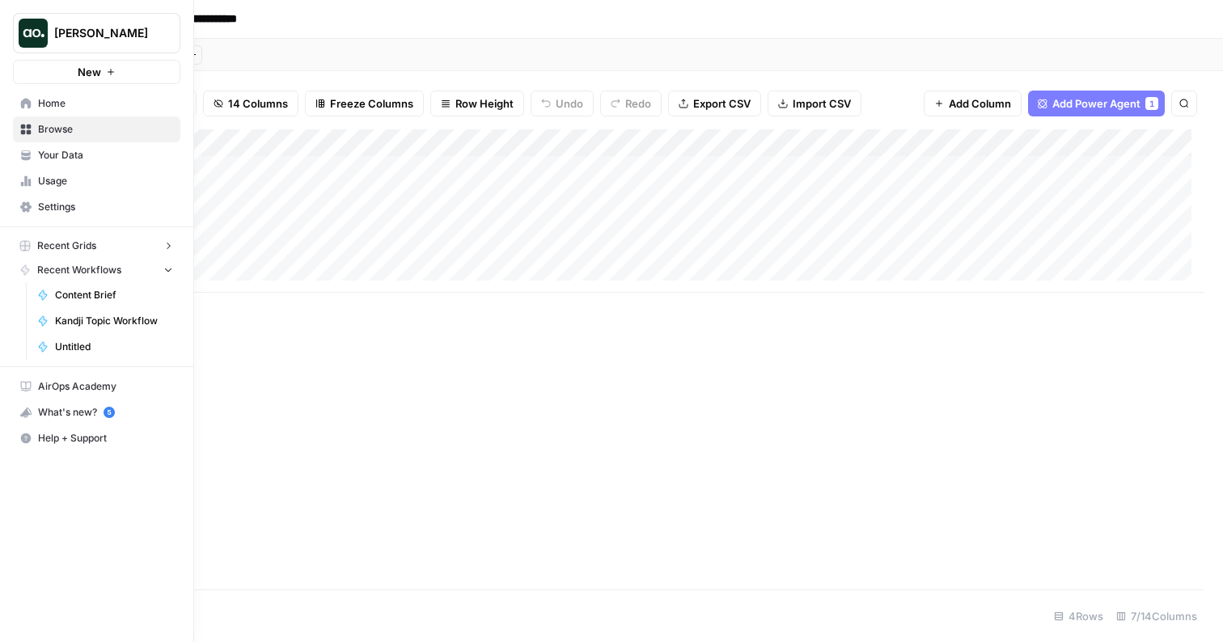
click at [167, 267] on icon "button" at bounding box center [168, 269] width 11 height 11
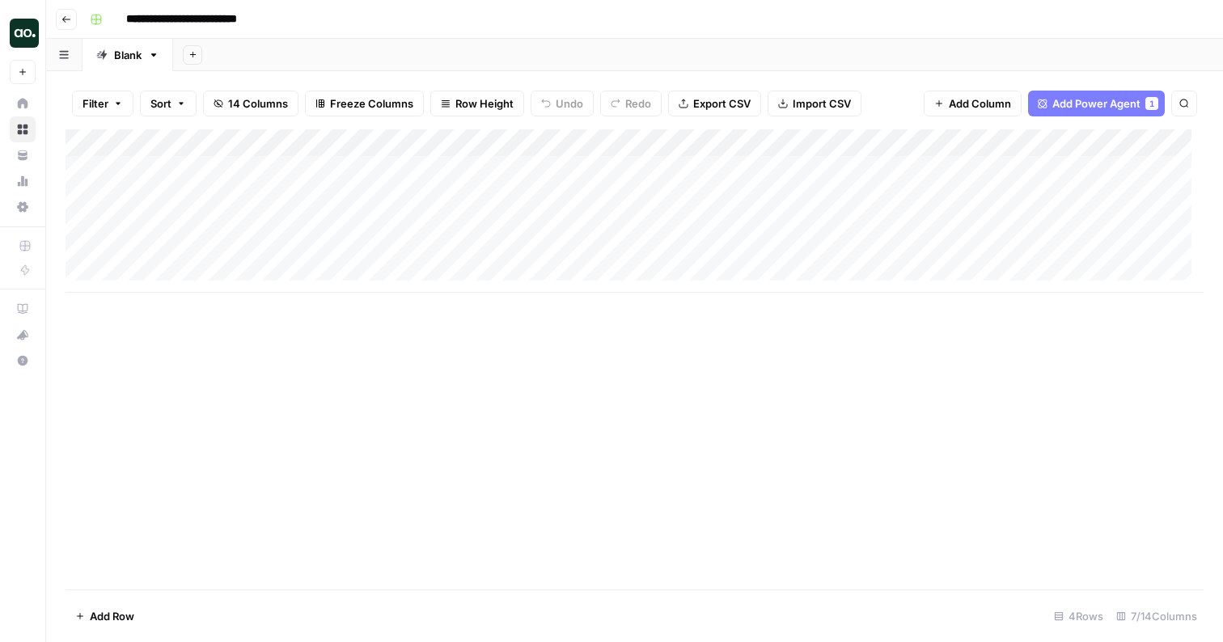
click at [809, 169] on div "Add Column" at bounding box center [635, 210] width 1138 height 163
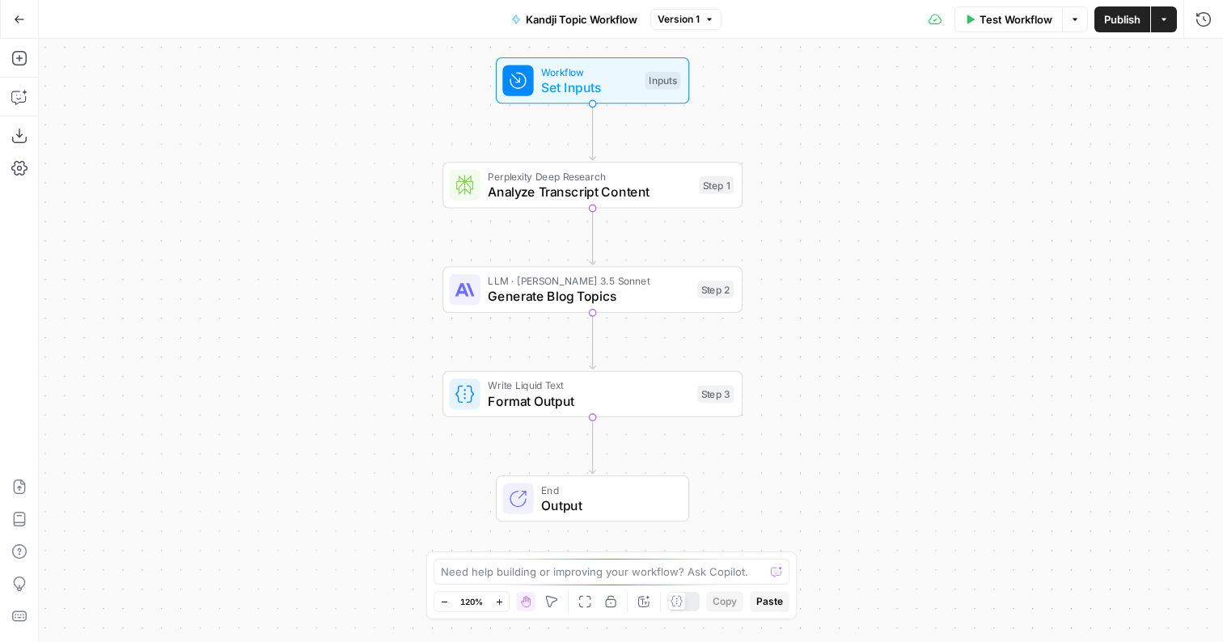
drag, startPoint x: 396, startPoint y: 260, endPoint x: 386, endPoint y: 197, distance: 63.9
click at [386, 197] on div "Workflow Set Inputs Inputs Perplexity Deep Research Analyze Transcript Content …" at bounding box center [631, 340] width 1184 height 603
click at [615, 196] on span "Analyze Transcript Content" at bounding box center [589, 192] width 203 height 19
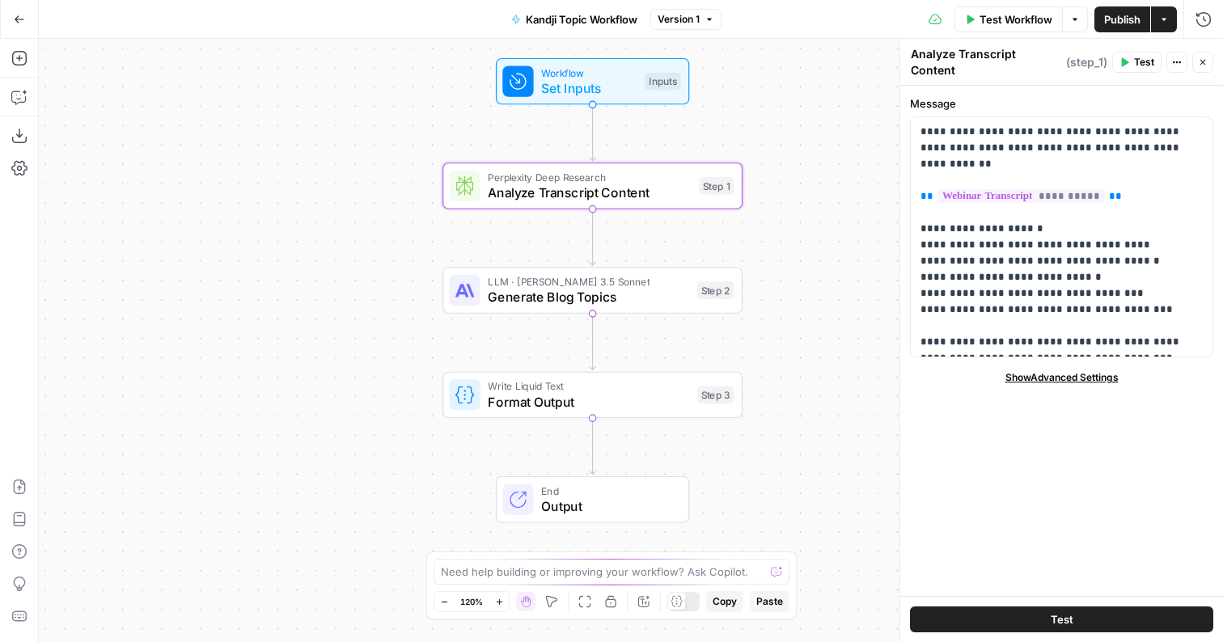
click at [665, 315] on div "Workflow Set Inputs Inputs Perplexity Deep Research Analyze Transcript Content …" at bounding box center [631, 340] width 1184 height 603
click at [666, 305] on span "Generate Blog Topics" at bounding box center [588, 297] width 201 height 19
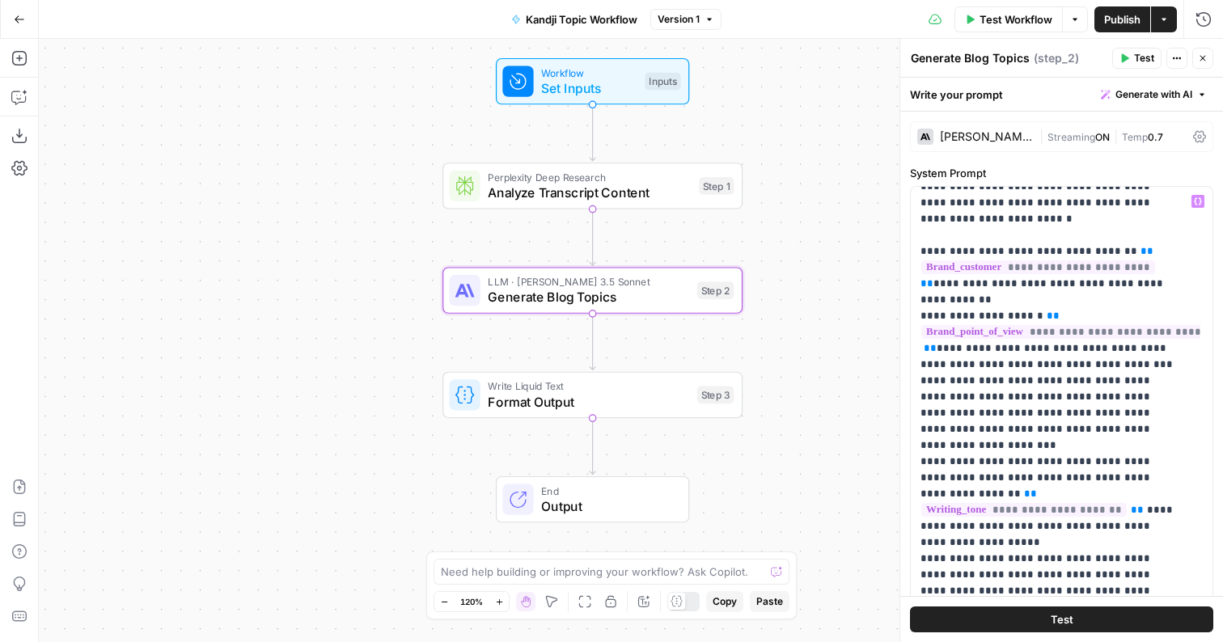
scroll to position [52, 0]
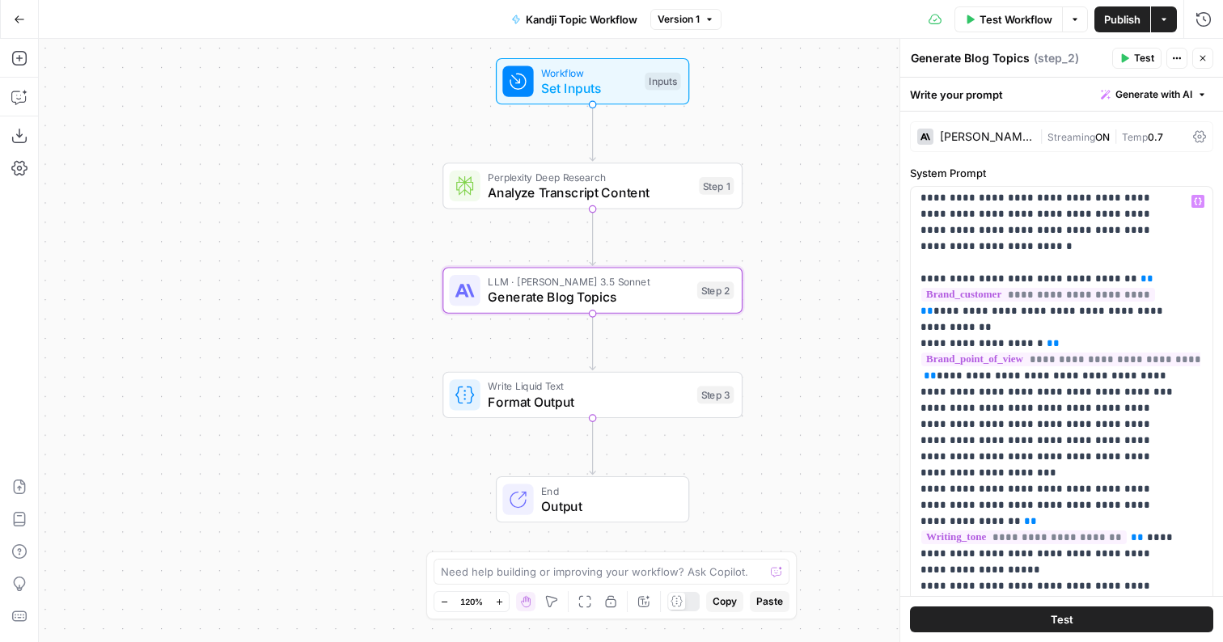
click at [620, 394] on span "Format Output" at bounding box center [588, 401] width 201 height 19
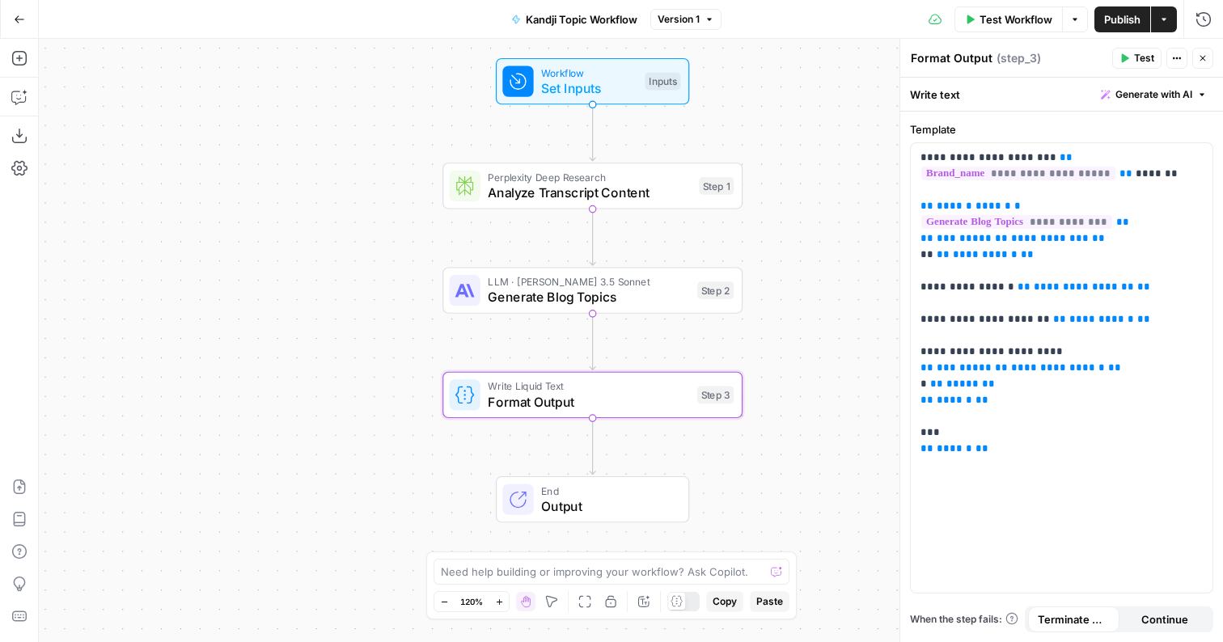
click at [1202, 53] on icon "button" at bounding box center [1203, 58] width 10 height 10
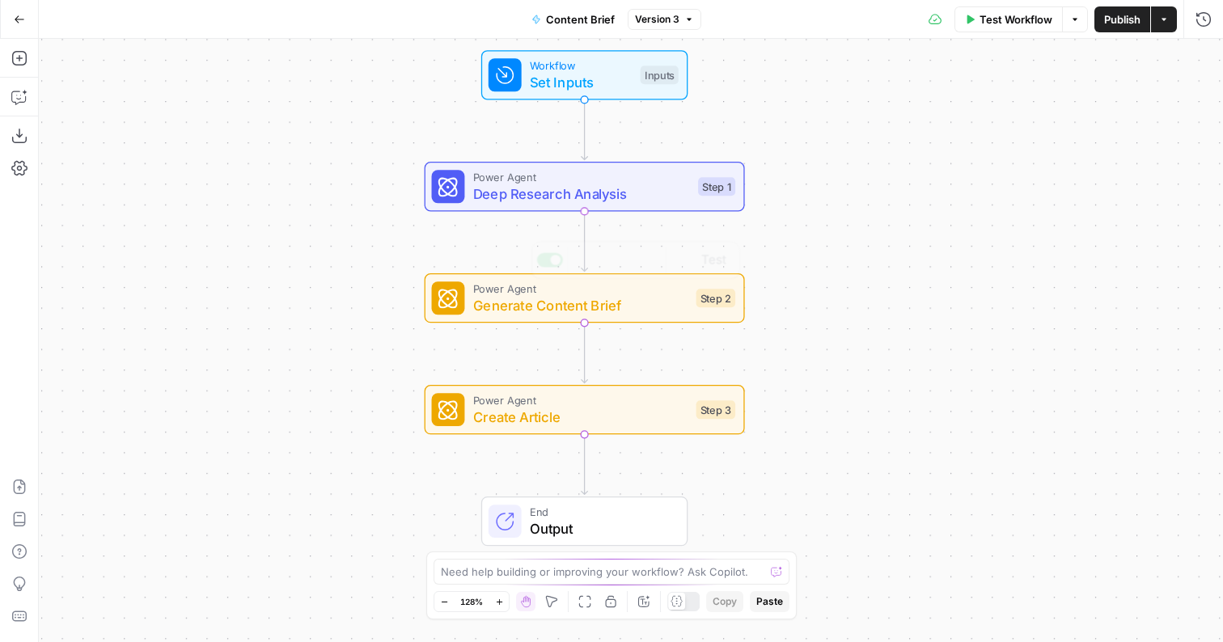
click at [653, 197] on span "Deep Research Analysis" at bounding box center [581, 194] width 217 height 21
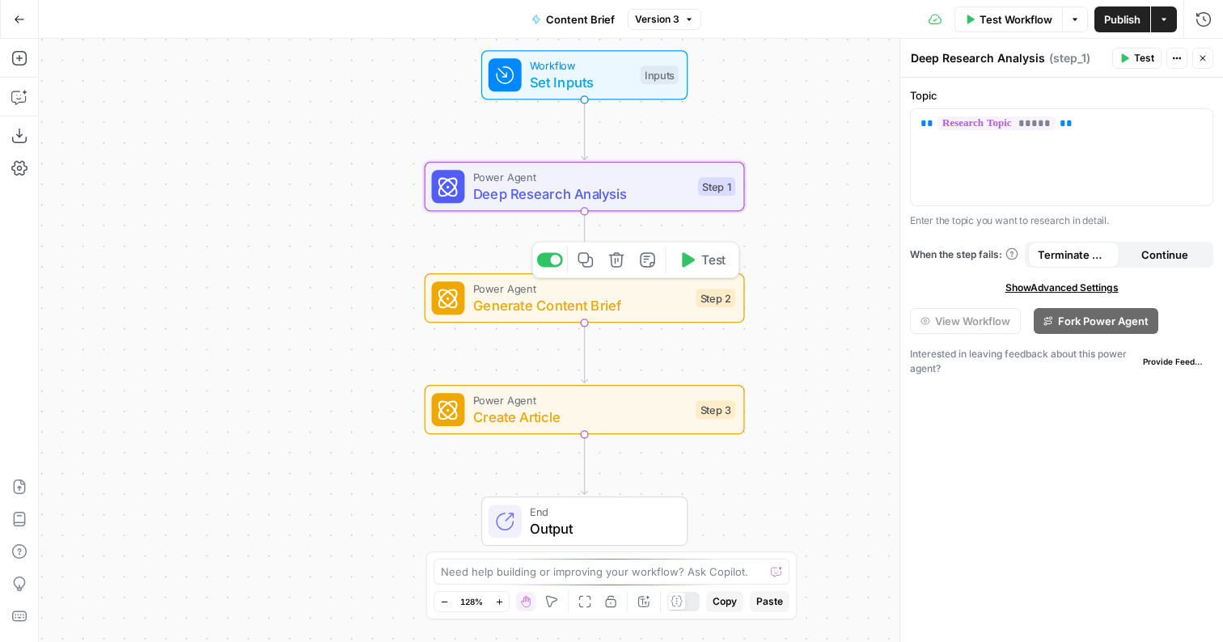
click at [631, 311] on span "Generate Content Brief" at bounding box center [580, 305] width 215 height 21
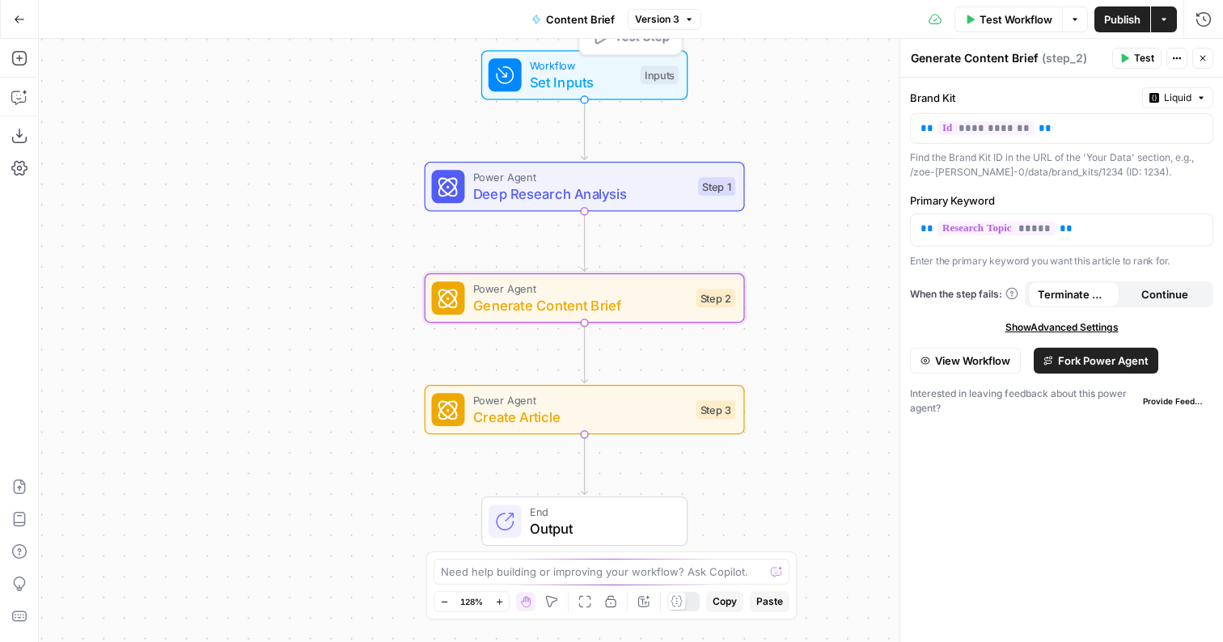
click at [620, 92] on div "Workflow Set Inputs Inputs Test Step" at bounding box center [584, 74] width 206 height 49
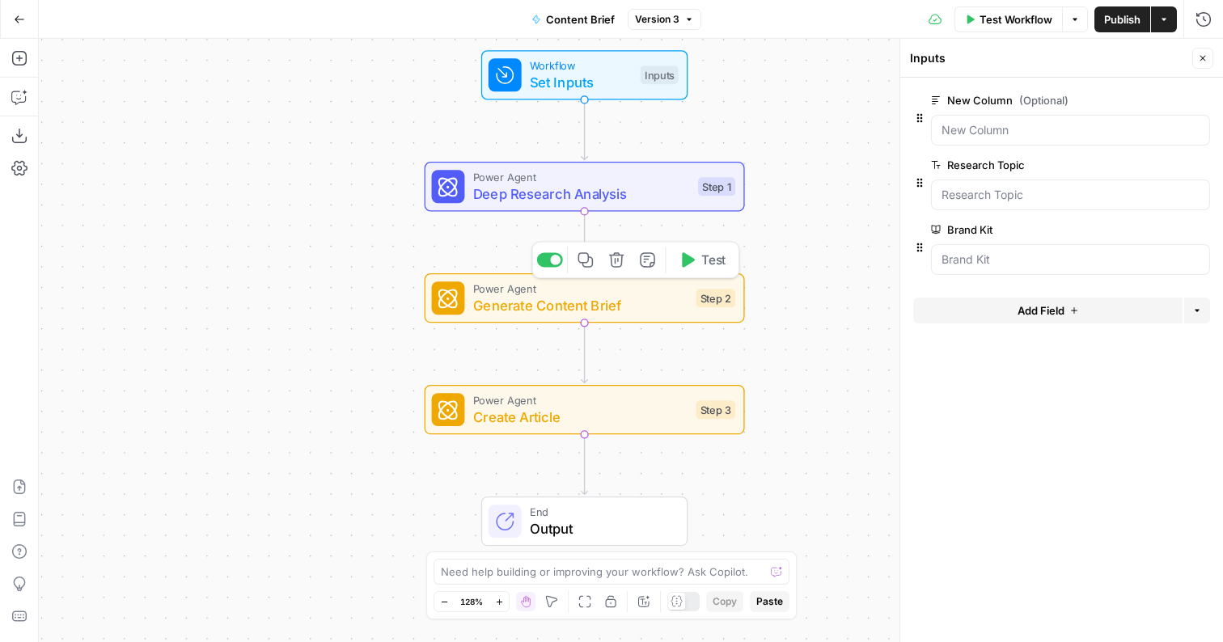
click at [611, 309] on span "Generate Content Brief" at bounding box center [580, 305] width 215 height 21
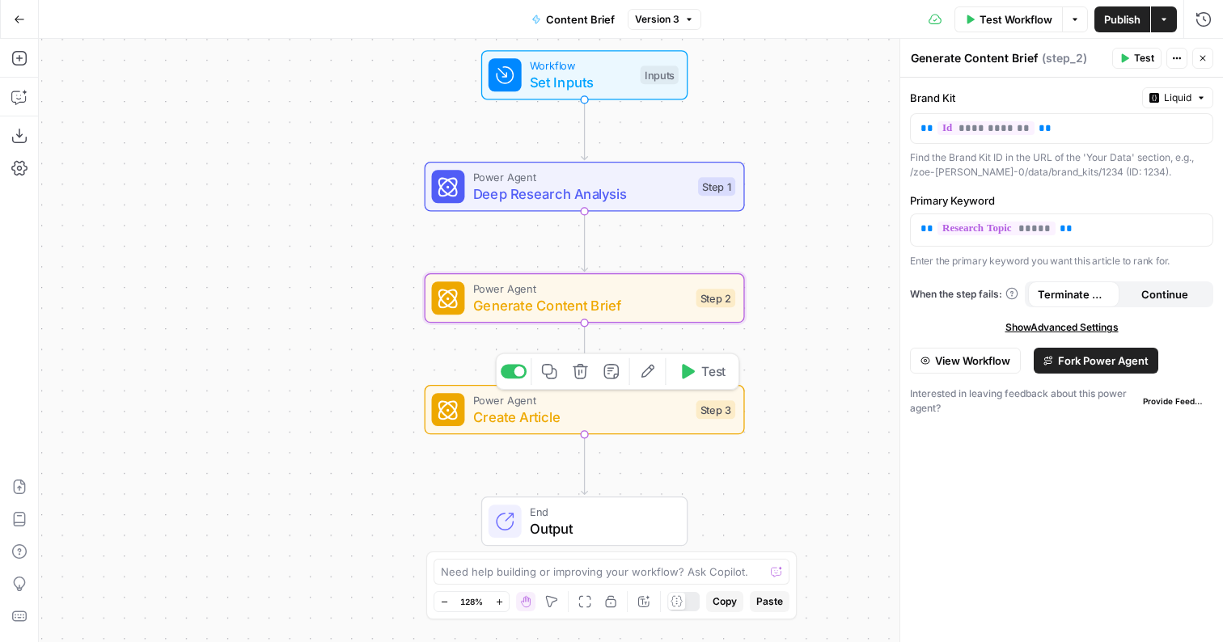
click at [661, 416] on span "Create Article" at bounding box center [580, 417] width 215 height 21
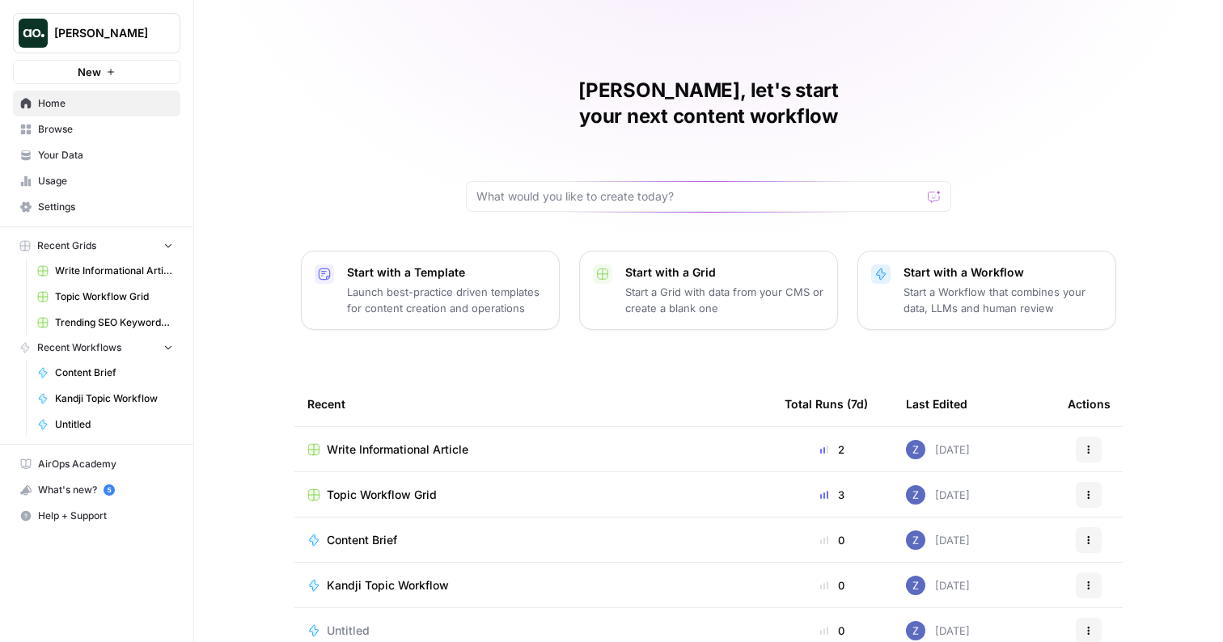
click at [165, 246] on icon "button" at bounding box center [168, 244] width 11 height 11
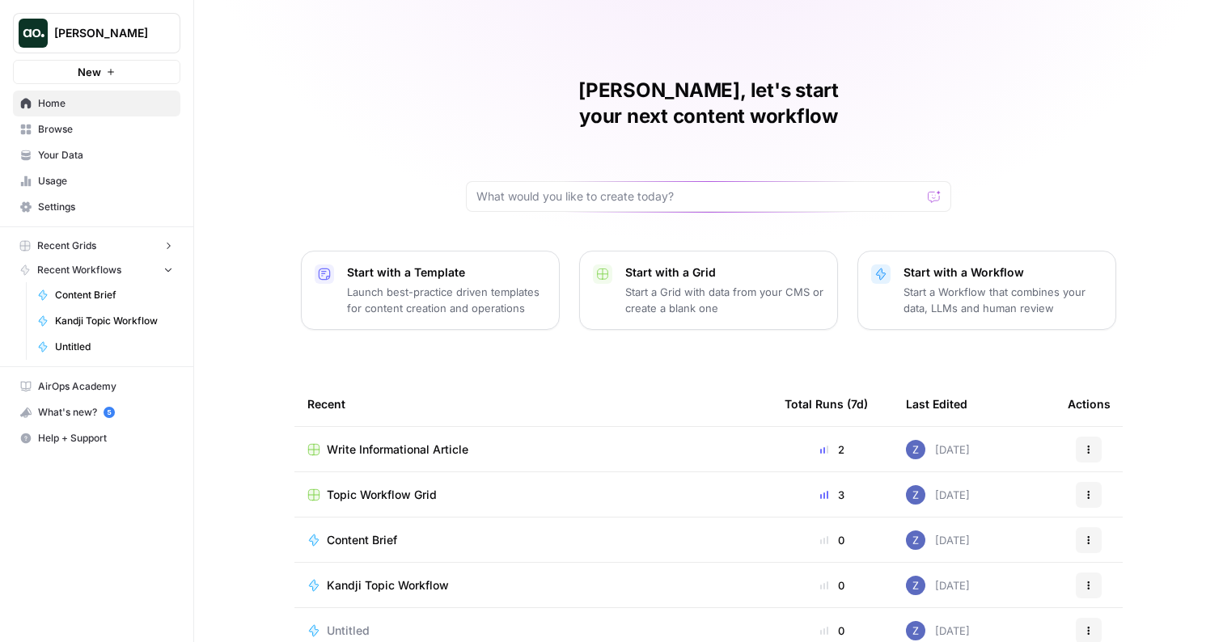
click at [94, 126] on span "Browse" at bounding box center [105, 129] width 135 height 15
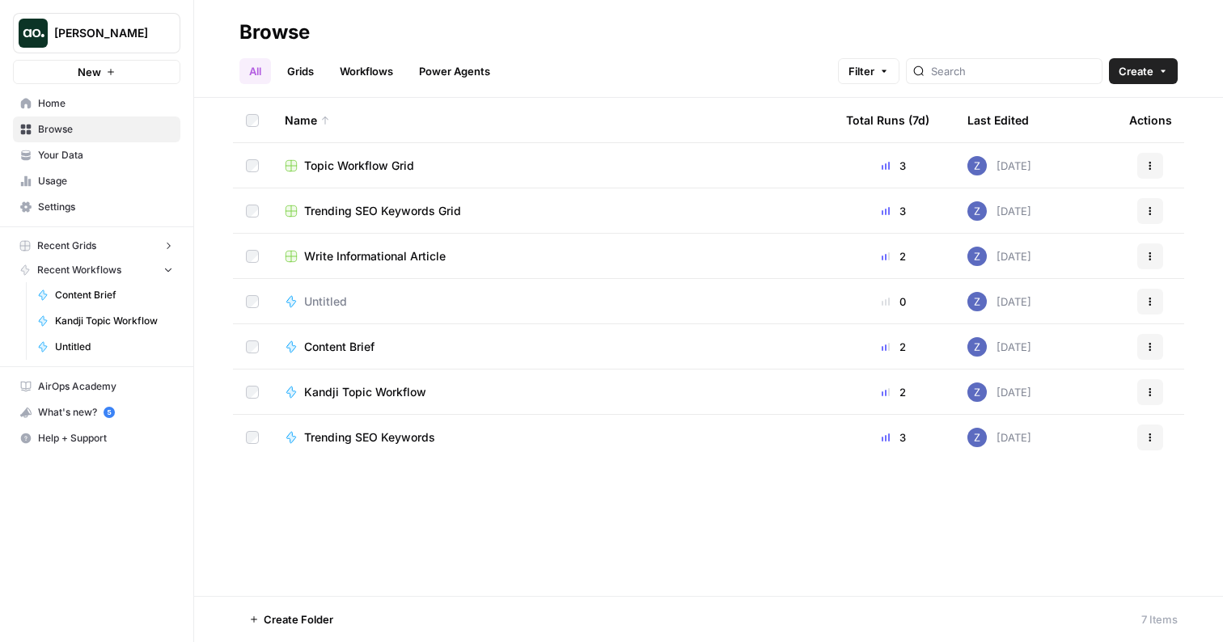
click at [99, 77] on span "New" at bounding box center [89, 72] width 23 height 16
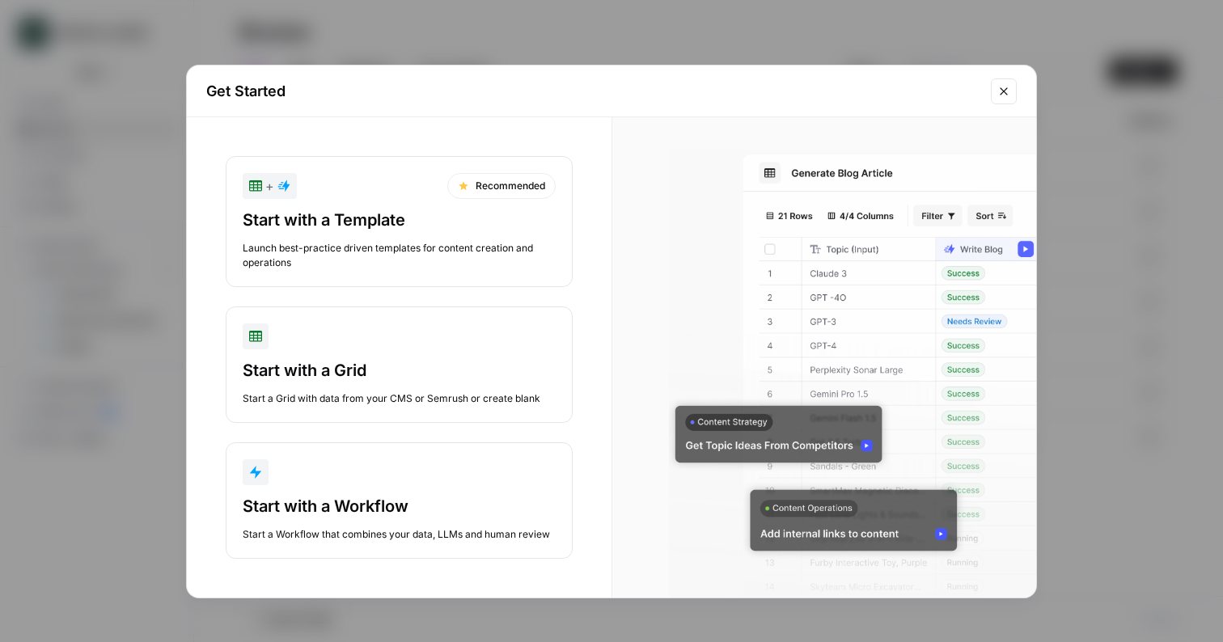
click at [387, 247] on div "Launch best-practice driven templates for content creation and operations" at bounding box center [399, 255] width 313 height 29
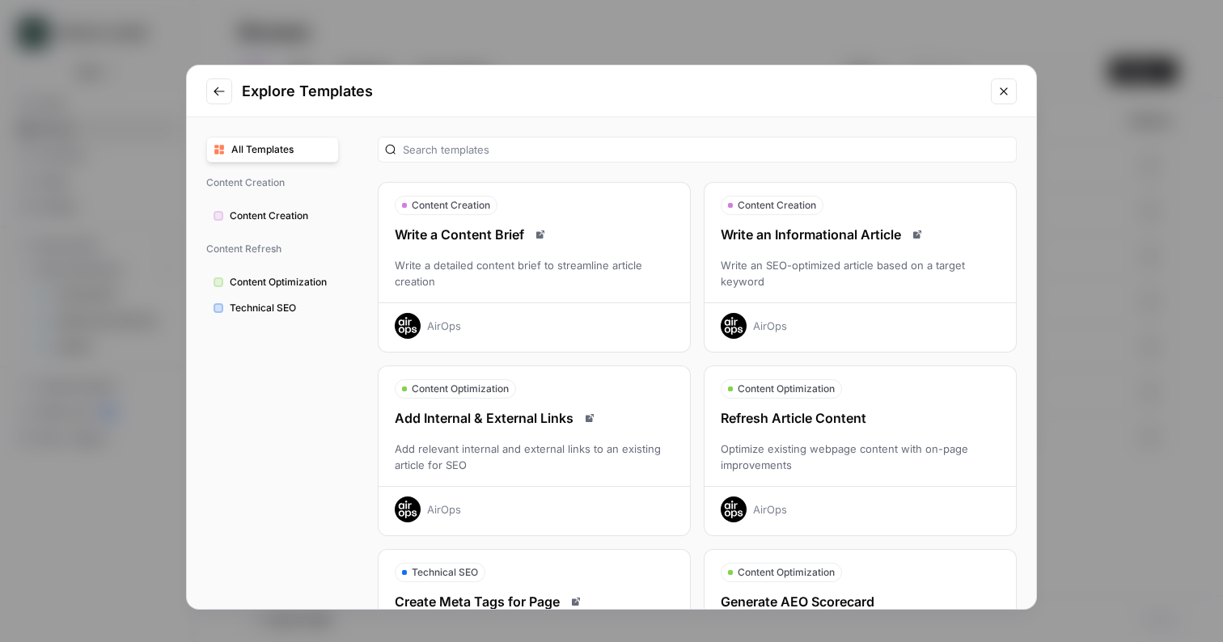
click at [780, 425] on div "Refresh Article Content" at bounding box center [859, 417] width 311 height 19
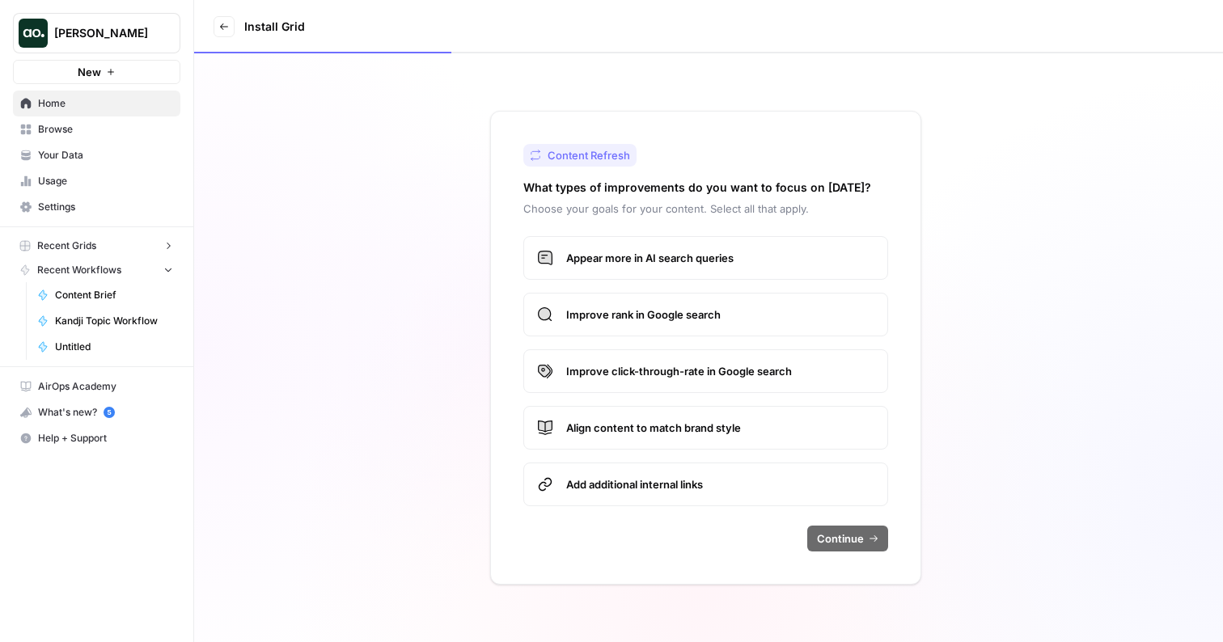
click at [691, 270] on label "Appear more in AI search queries" at bounding box center [705, 258] width 365 height 44
click at [715, 371] on span "Improve click-through-rate in Google search" at bounding box center [720, 371] width 308 height 16
click at [701, 442] on label "Align content to match brand style" at bounding box center [705, 428] width 365 height 44
click at [830, 537] on span "Continue" at bounding box center [840, 538] width 47 height 16
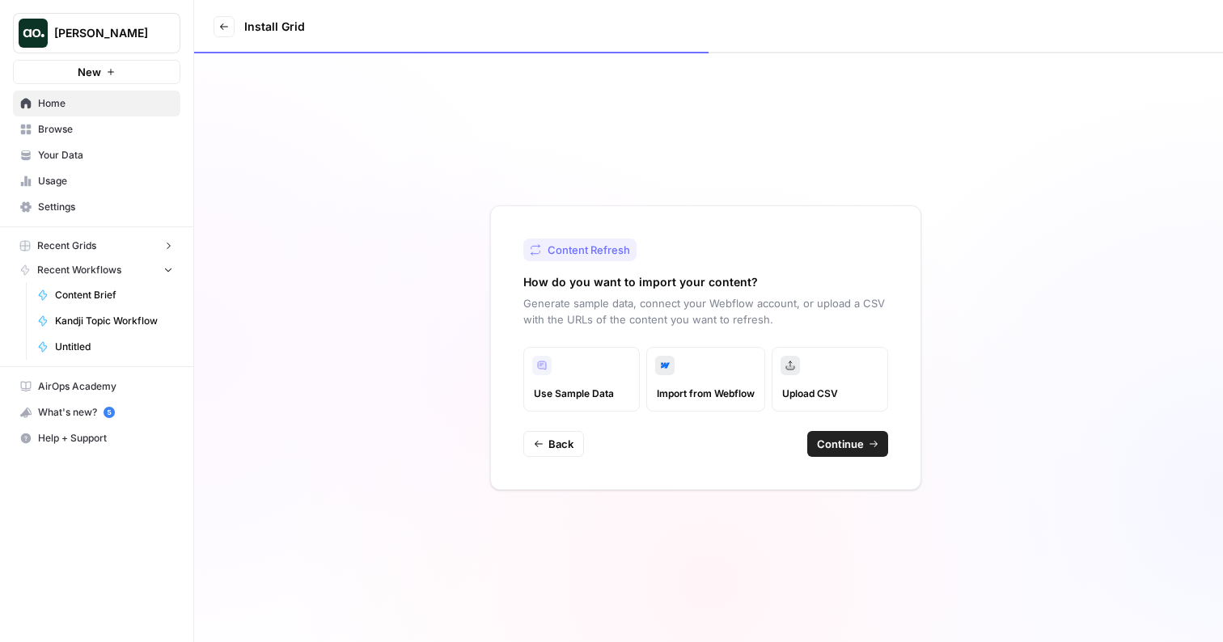
click at [839, 446] on span "Continue" at bounding box center [840, 444] width 47 height 16
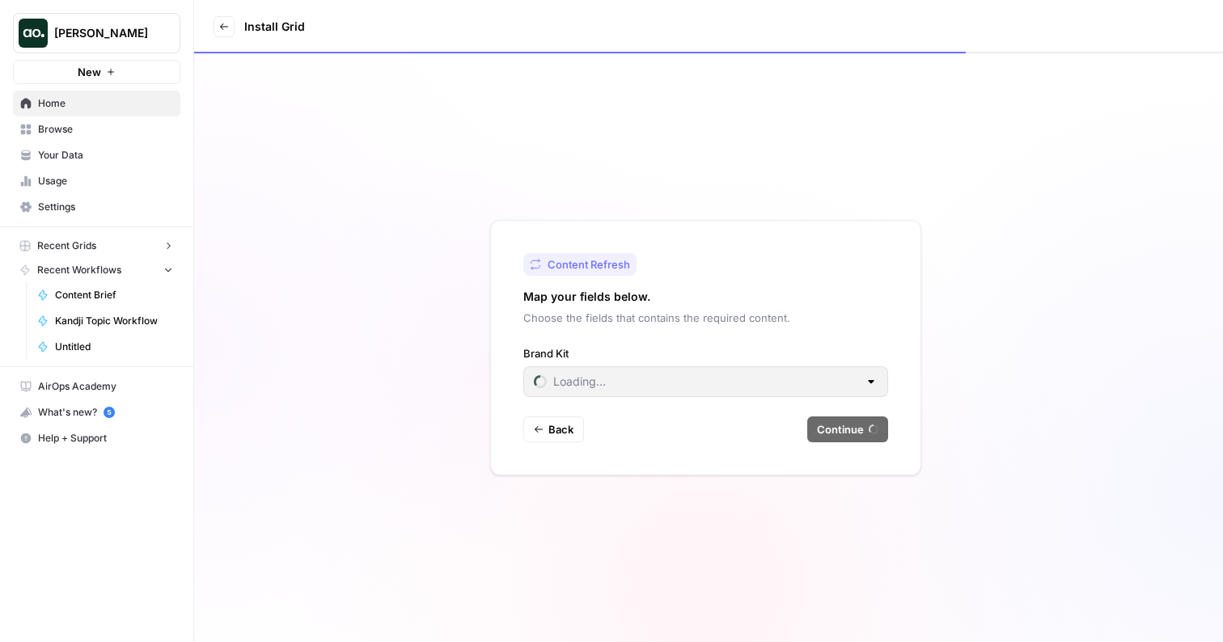
type input "AirOps"
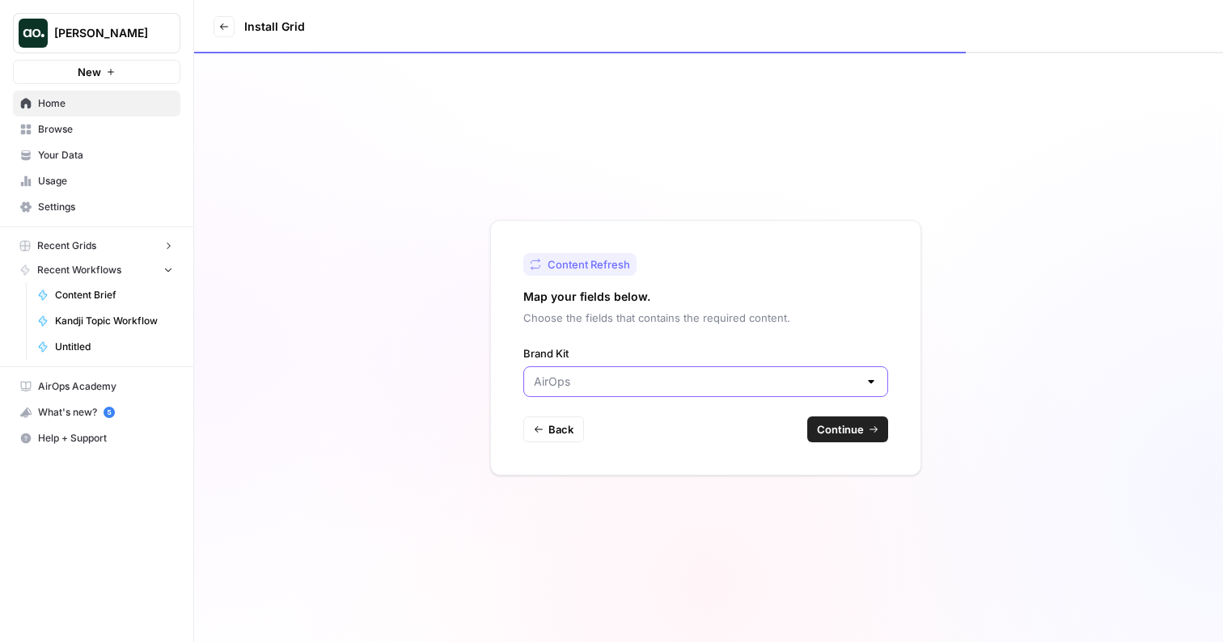
click at [662, 380] on input "Brand Kit" at bounding box center [696, 382] width 324 height 16
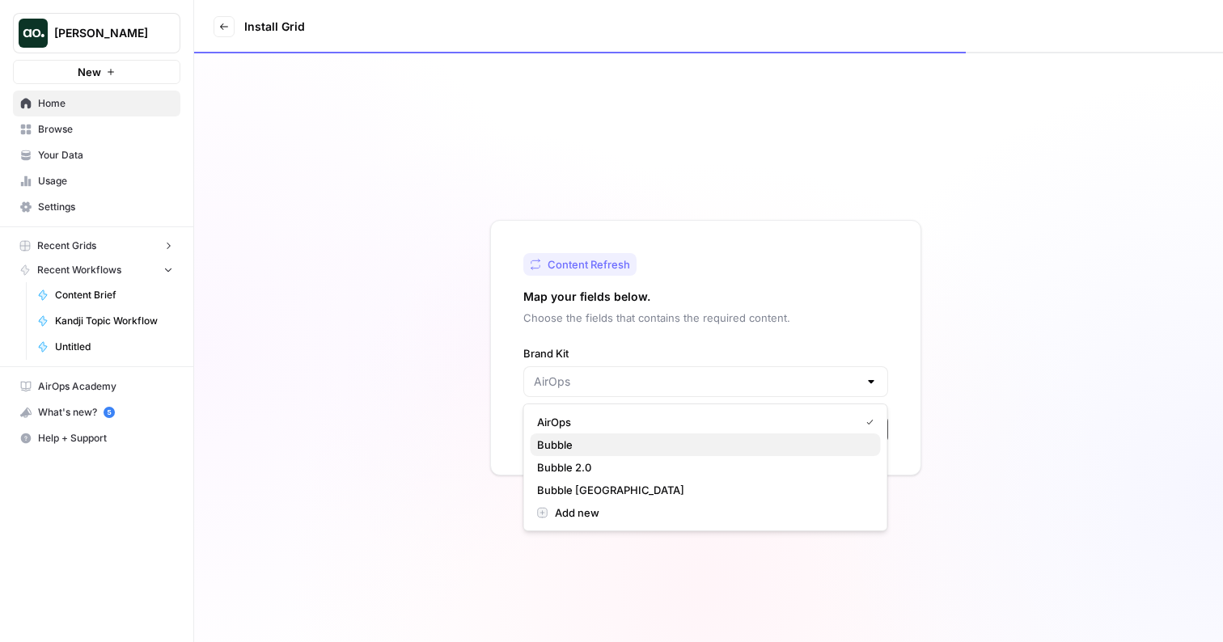
click at [638, 442] on span "Bubble" at bounding box center [702, 445] width 331 height 16
type input "Bubble"
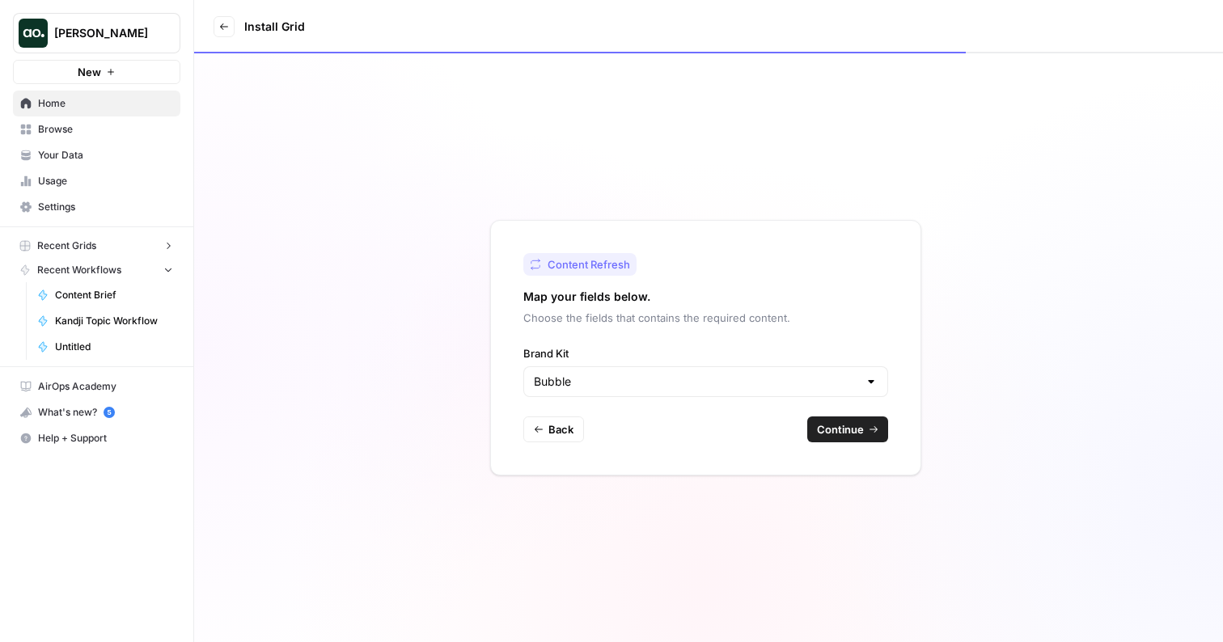
click at [836, 432] on span "Continue" at bounding box center [840, 429] width 47 height 16
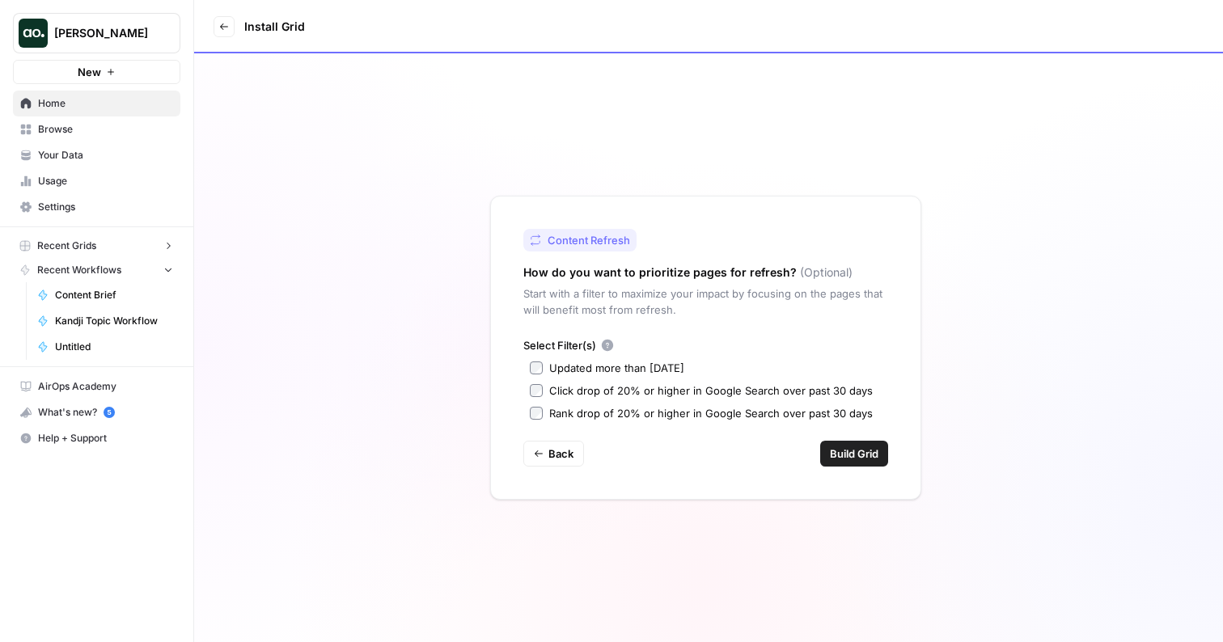
click at [642, 365] on div "Updated more than 90 days ago" at bounding box center [616, 368] width 135 height 16
click at [850, 456] on span "Build Grid" at bounding box center [854, 454] width 49 height 16
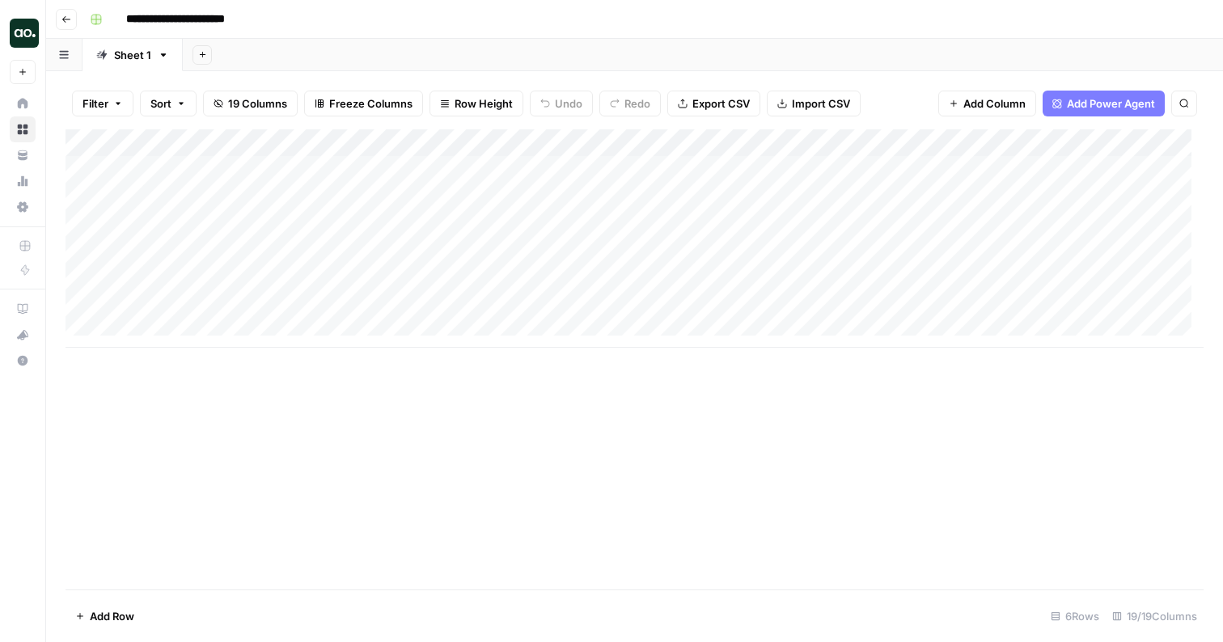
click at [174, 223] on div "Add Column" at bounding box center [635, 238] width 1138 height 218
click at [222, 223] on div "Add Column" at bounding box center [635, 238] width 1138 height 218
click at [163, 281] on div "Add Column" at bounding box center [635, 238] width 1138 height 218
click at [603, 166] on div "Add Column" at bounding box center [635, 238] width 1138 height 218
click at [189, 197] on div "Add Column" at bounding box center [635, 238] width 1138 height 218
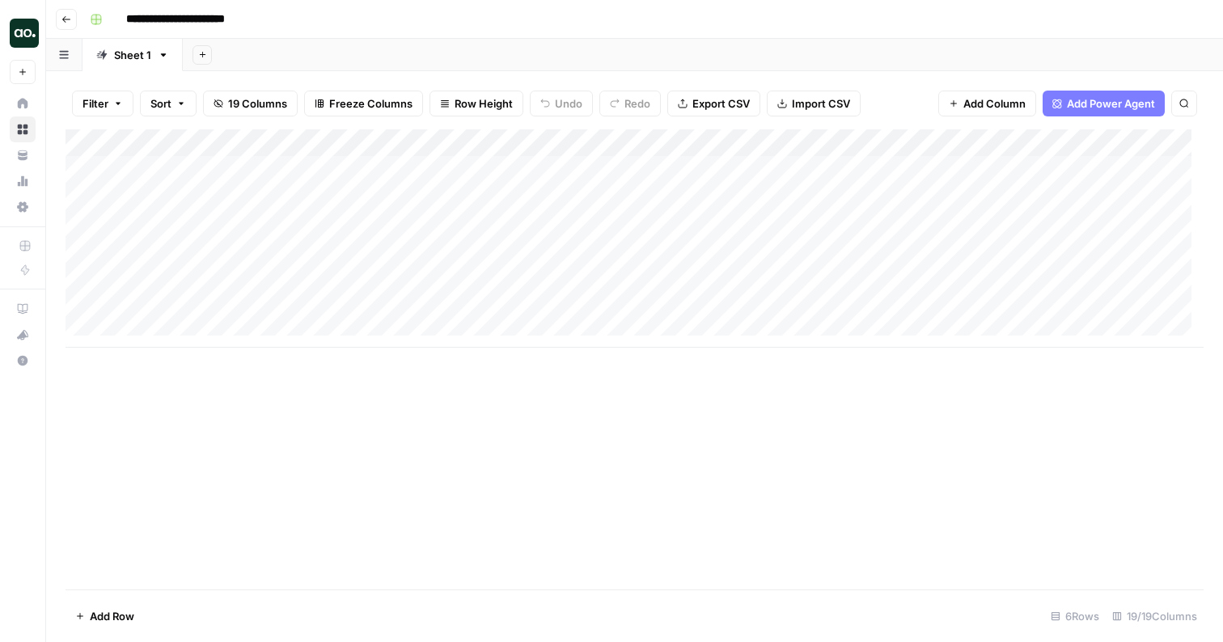
click at [221, 196] on div "Add Column" at bounding box center [635, 238] width 1138 height 218
click at [176, 303] on div "Add Column" at bounding box center [635, 238] width 1138 height 218
click at [218, 167] on div "Add Column" at bounding box center [635, 238] width 1138 height 218
click at [897, 194] on div "Add Column" at bounding box center [635, 238] width 1138 height 218
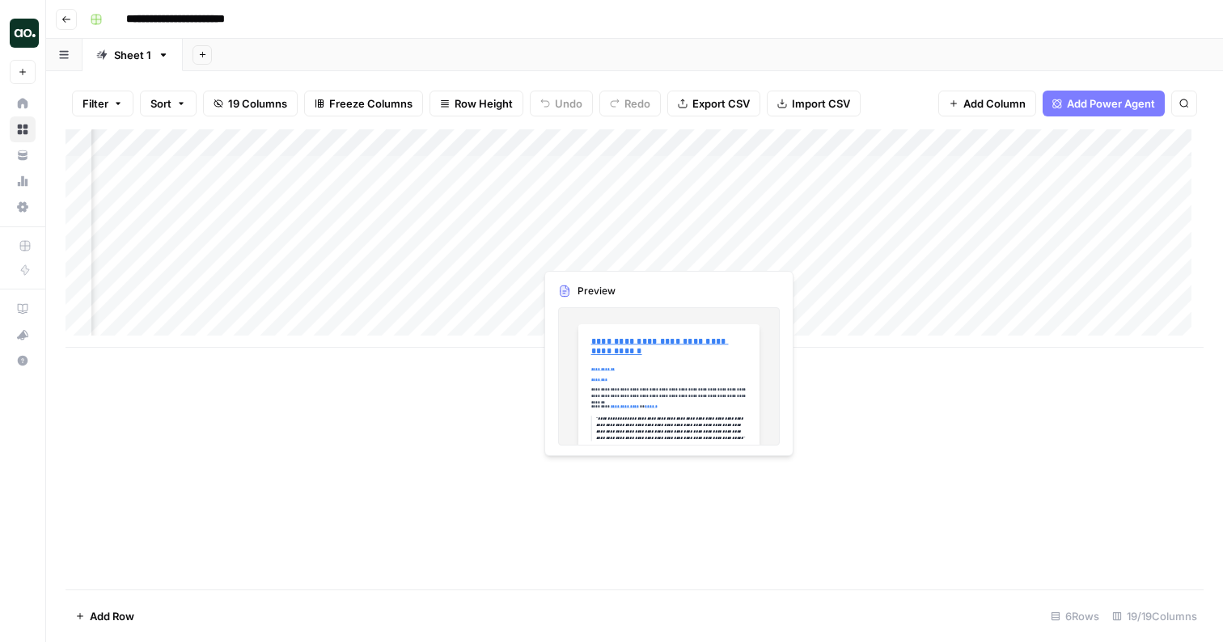
click at [598, 250] on div "Add Column" at bounding box center [635, 238] width 1138 height 218
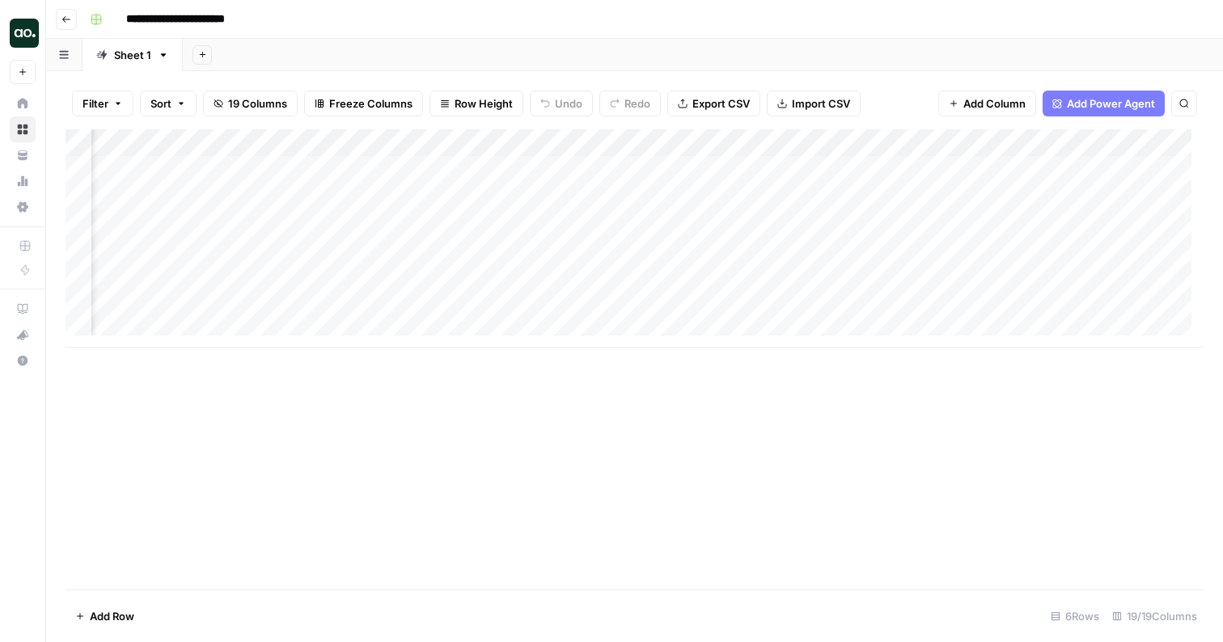
click at [501, 248] on div "Add Column" at bounding box center [635, 238] width 1138 height 218
click at [492, 251] on div "Add Column" at bounding box center [635, 238] width 1138 height 218
click at [492, 251] on body "**********" at bounding box center [611, 321] width 1223 height 642
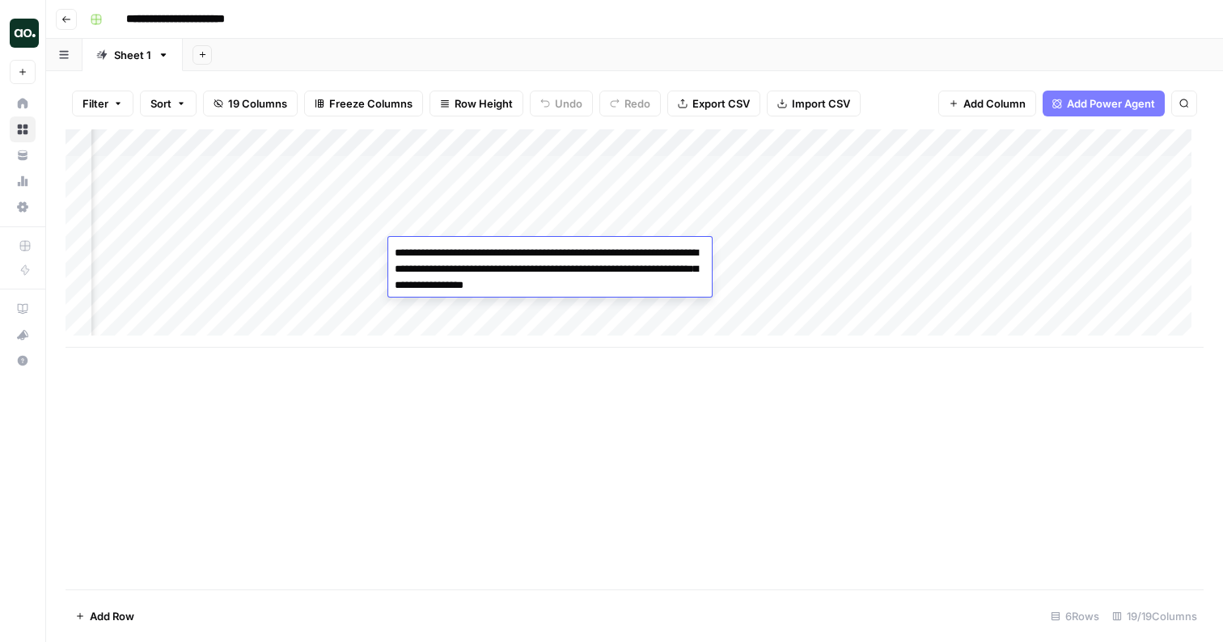
click at [582, 45] on div "Add Sheet" at bounding box center [703, 55] width 1040 height 32
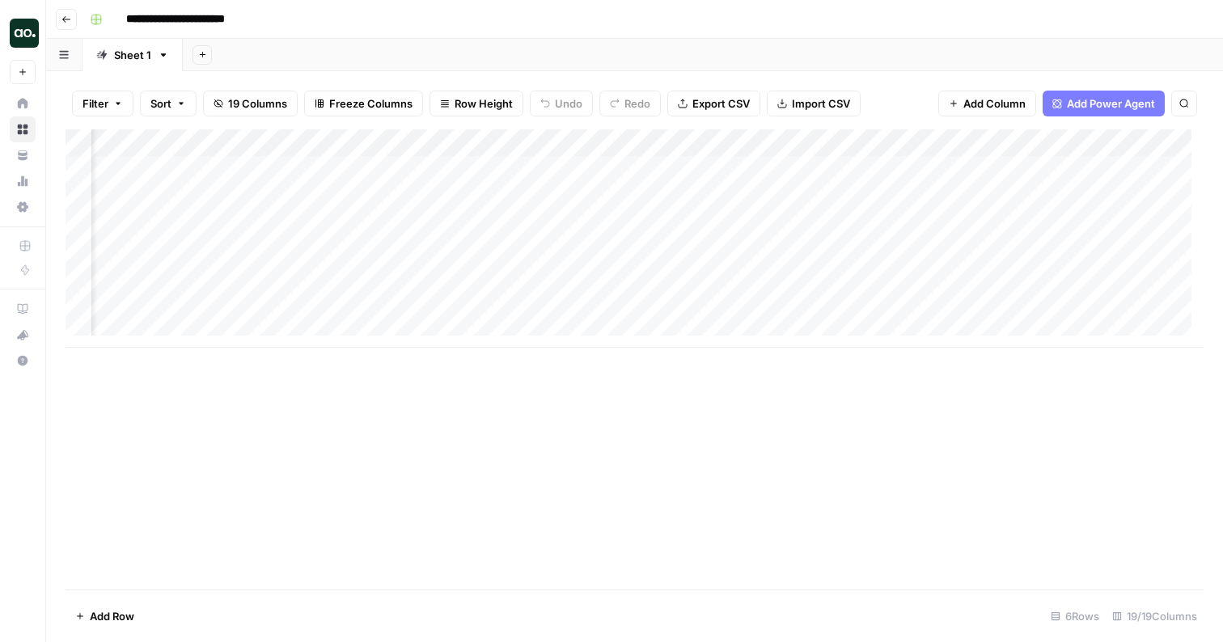
scroll to position [0, 0]
click at [176, 195] on div "Add Column" at bounding box center [635, 238] width 1138 height 218
click at [299, 201] on input "**********" at bounding box center [226, 201] width 259 height 19
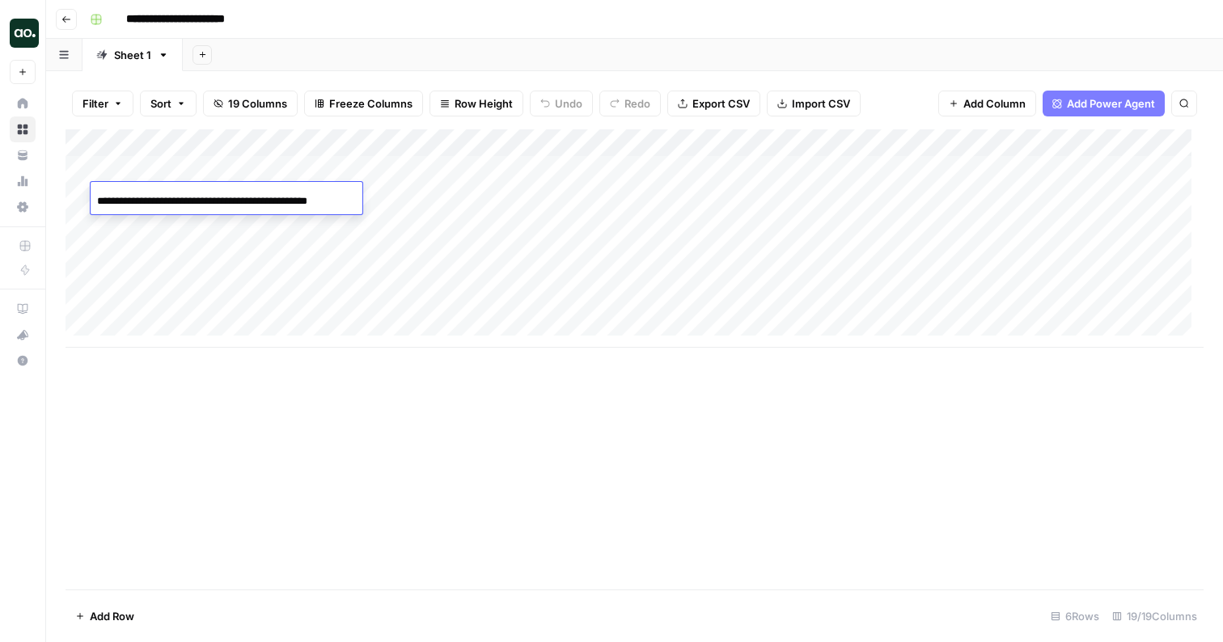
click at [299, 201] on input "**********" at bounding box center [226, 201] width 259 height 19
click at [159, 169] on div "Add Column" at bounding box center [635, 238] width 1138 height 218
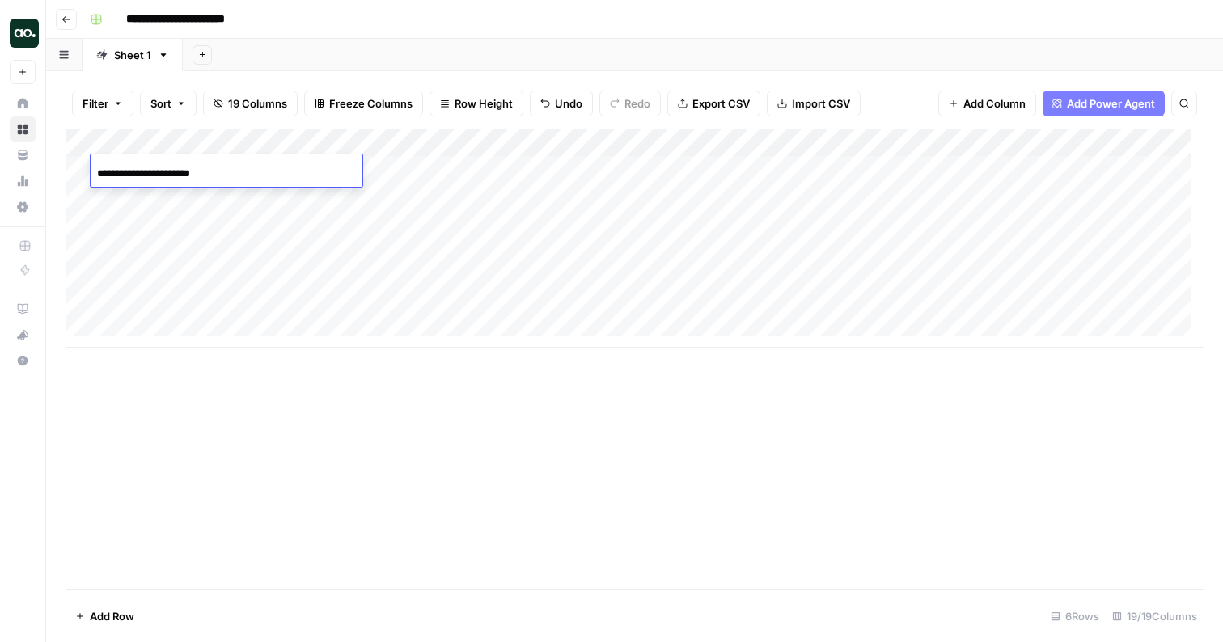
click at [159, 169] on input "**********" at bounding box center [226, 173] width 259 height 19
type input "**********"
click at [181, 193] on div "Add Column" at bounding box center [635, 238] width 1138 height 218
click at [368, 169] on div "Add Column" at bounding box center [635, 238] width 1138 height 218
click at [368, 167] on div "Add Column" at bounding box center [635, 238] width 1138 height 218
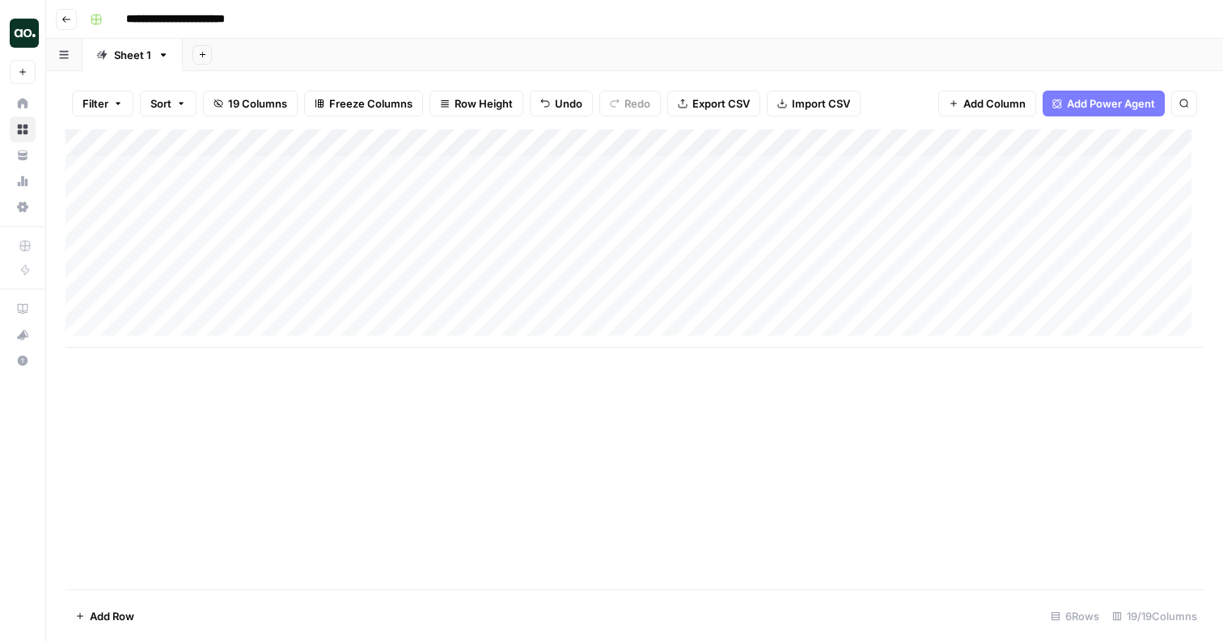
click at [368, 167] on div "Add Column" at bounding box center [635, 238] width 1138 height 218
click at [167, 188] on div "Add Column" at bounding box center [635, 238] width 1138 height 218
click at [165, 199] on div "Add Column" at bounding box center [635, 238] width 1138 height 218
type input "**********"
click at [413, 46] on div "Add Sheet" at bounding box center [703, 55] width 1040 height 32
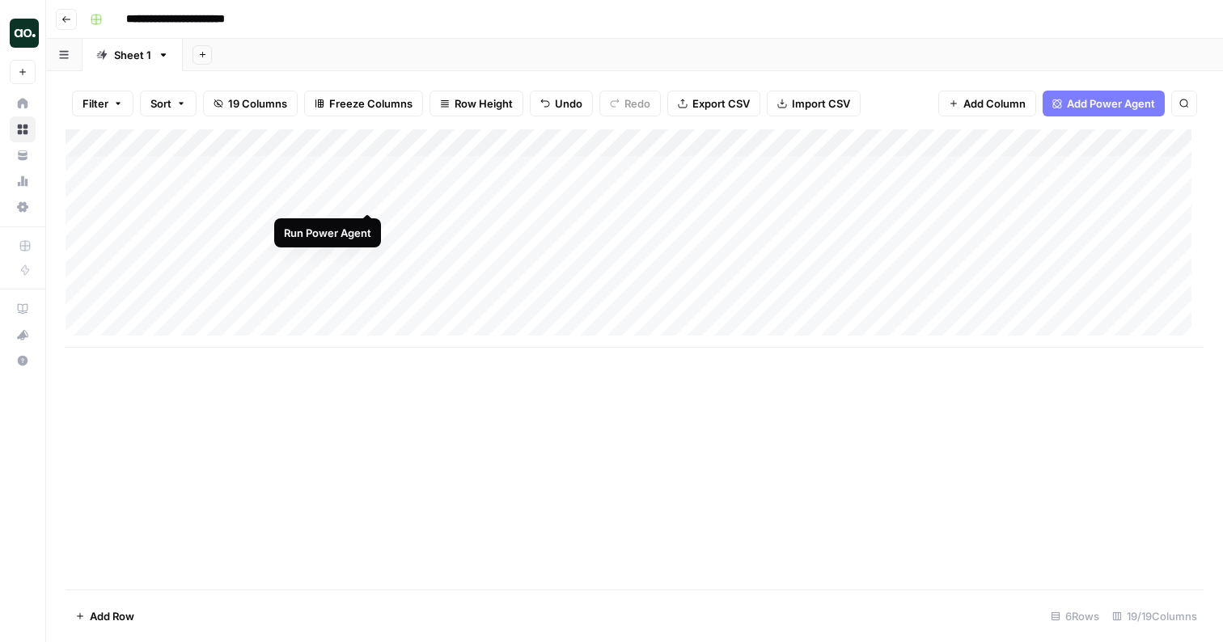
click at [368, 196] on div "Add Column" at bounding box center [635, 238] width 1138 height 218
click at [161, 224] on div "Add Column" at bounding box center [635, 238] width 1138 height 218
click at [167, 223] on div "Add Column" at bounding box center [635, 238] width 1138 height 218
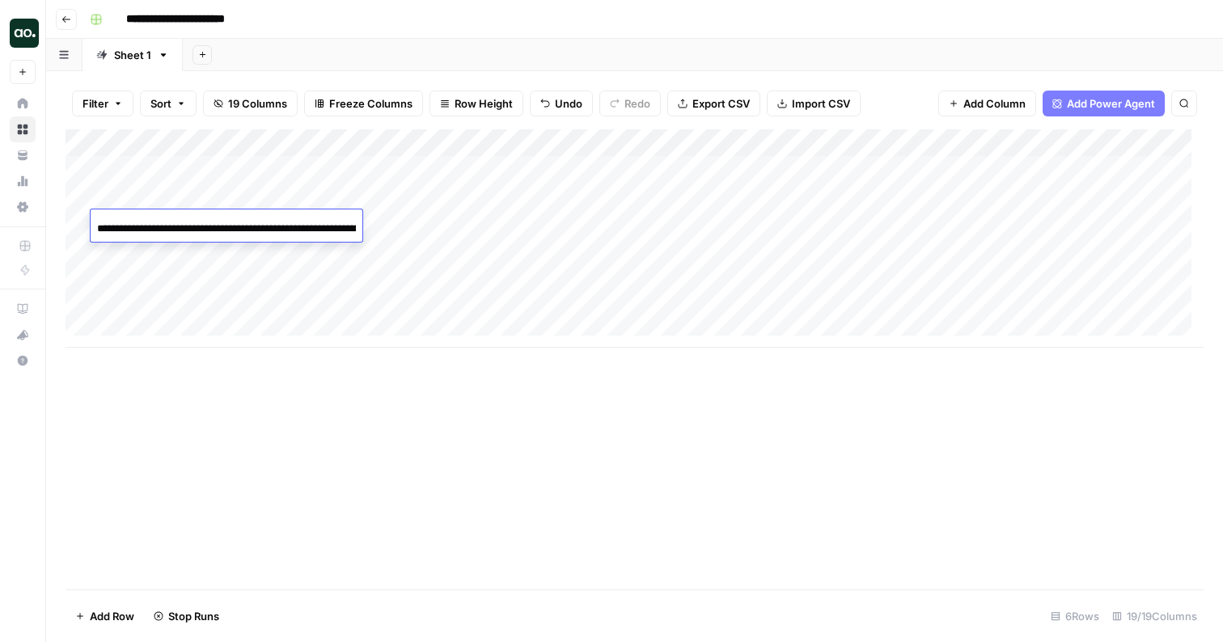
scroll to position [0, 86]
click at [167, 223] on input "**********" at bounding box center [226, 228] width 259 height 19
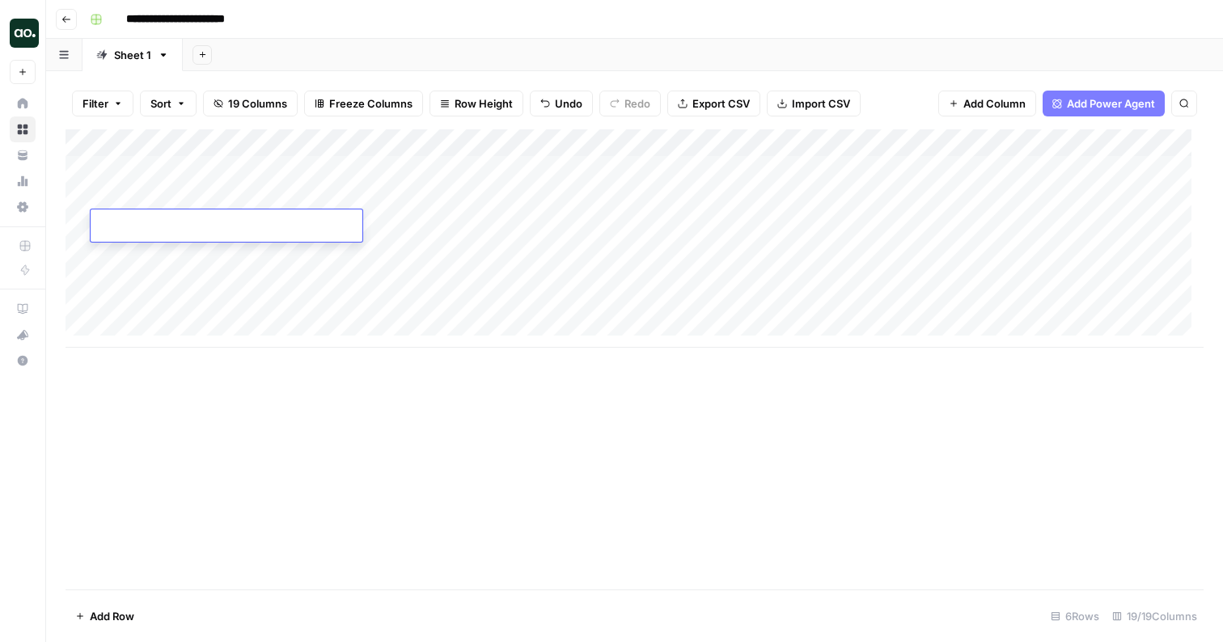
paste input "**********"
type input "**********"
click at [366, 222] on div "Add Column" at bounding box center [635, 238] width 1138 height 218
click at [170, 251] on div "Add Column" at bounding box center [635, 238] width 1138 height 218
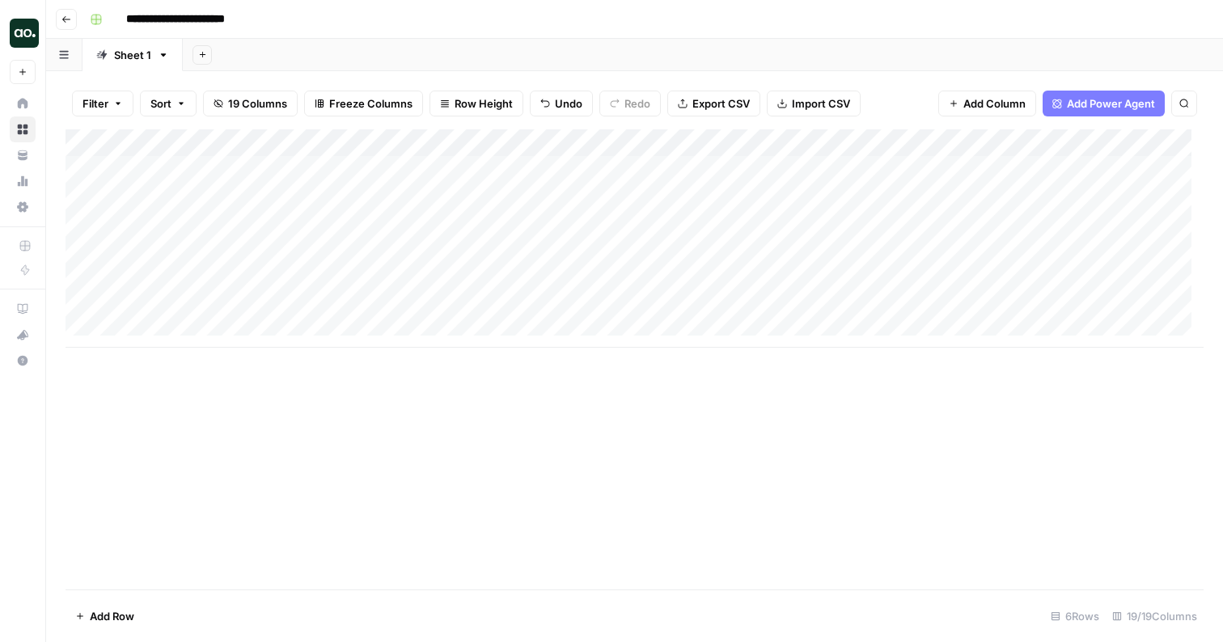
click at [170, 251] on div "Add Column" at bounding box center [635, 238] width 1138 height 218
click at [177, 251] on input "**********" at bounding box center [226, 256] width 259 height 19
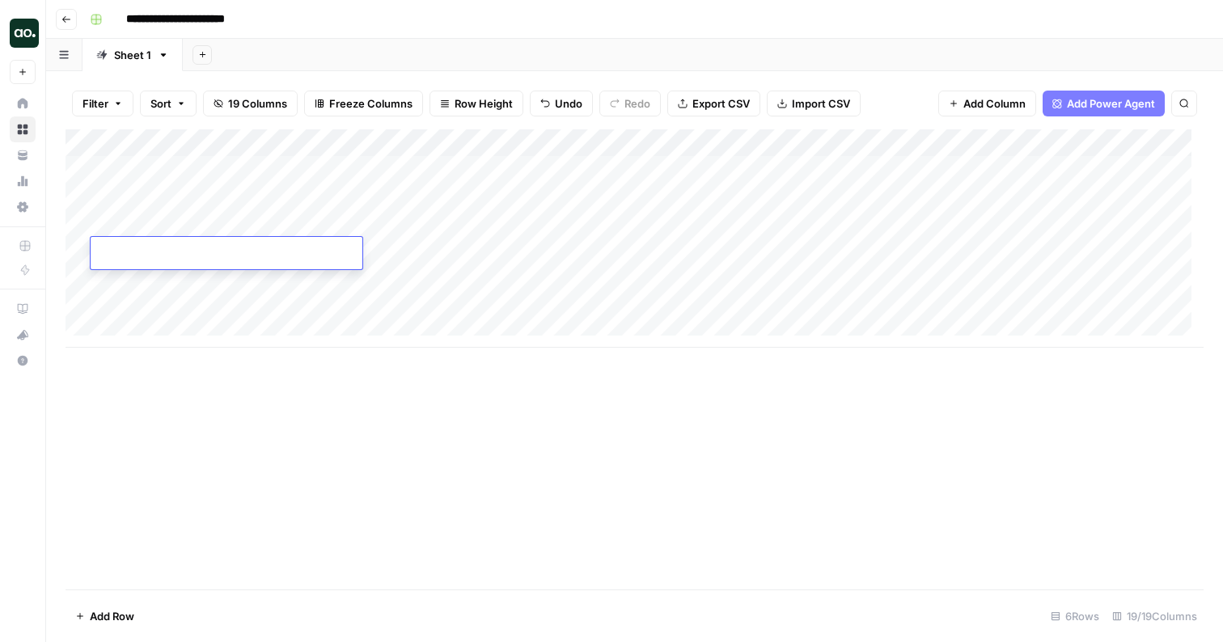
scroll to position [0, 0]
type input "**********"
click at [367, 251] on div "Add Column" at bounding box center [635, 238] width 1138 height 218
click at [367, 247] on div "Add Column" at bounding box center [635, 238] width 1138 height 218
click at [80, 277] on div "Add Column" at bounding box center [635, 238] width 1138 height 218
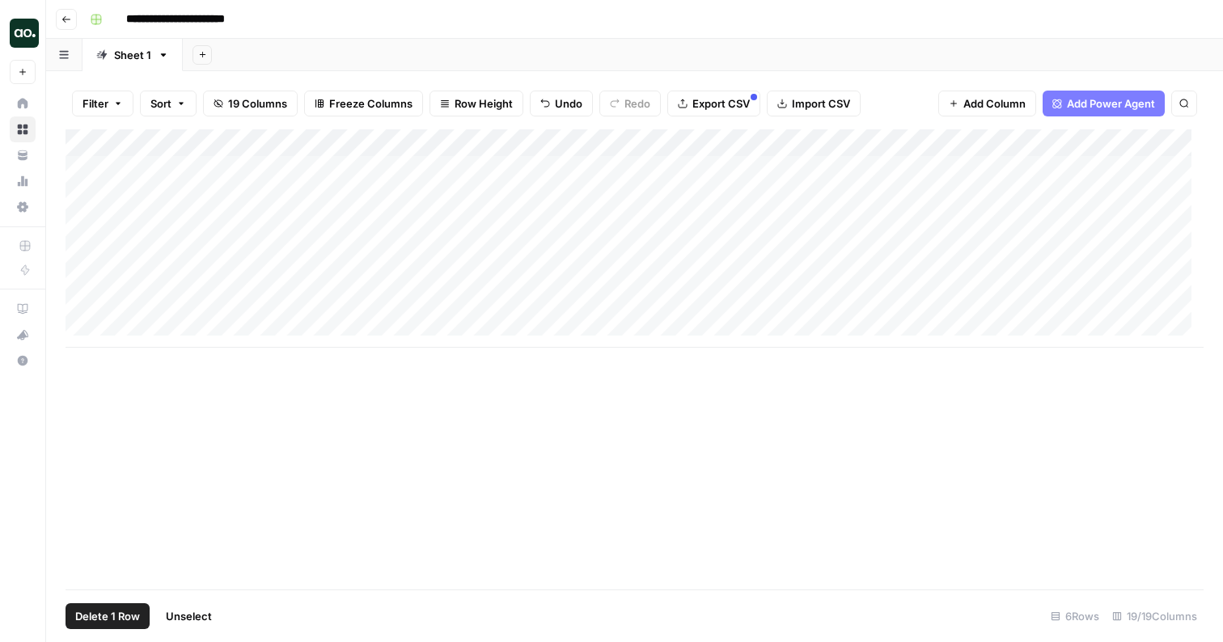
click at [80, 306] on div "Add Column" at bounding box center [635, 238] width 1138 height 218
click at [82, 278] on div "Add Column" at bounding box center [635, 238] width 1138 height 218
click at [72, 313] on div "Add Column" at bounding box center [635, 238] width 1138 height 218
click at [82, 305] on div "Add Column" at bounding box center [635, 238] width 1138 height 218
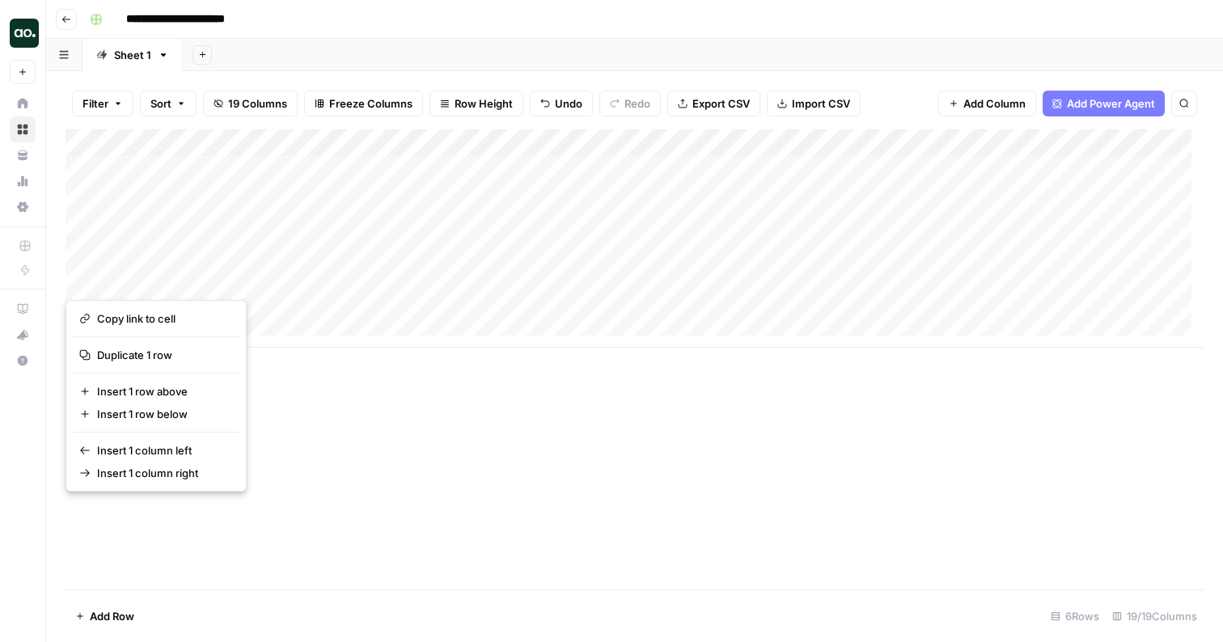
click at [377, 442] on div "Add Column" at bounding box center [635, 359] width 1138 height 460
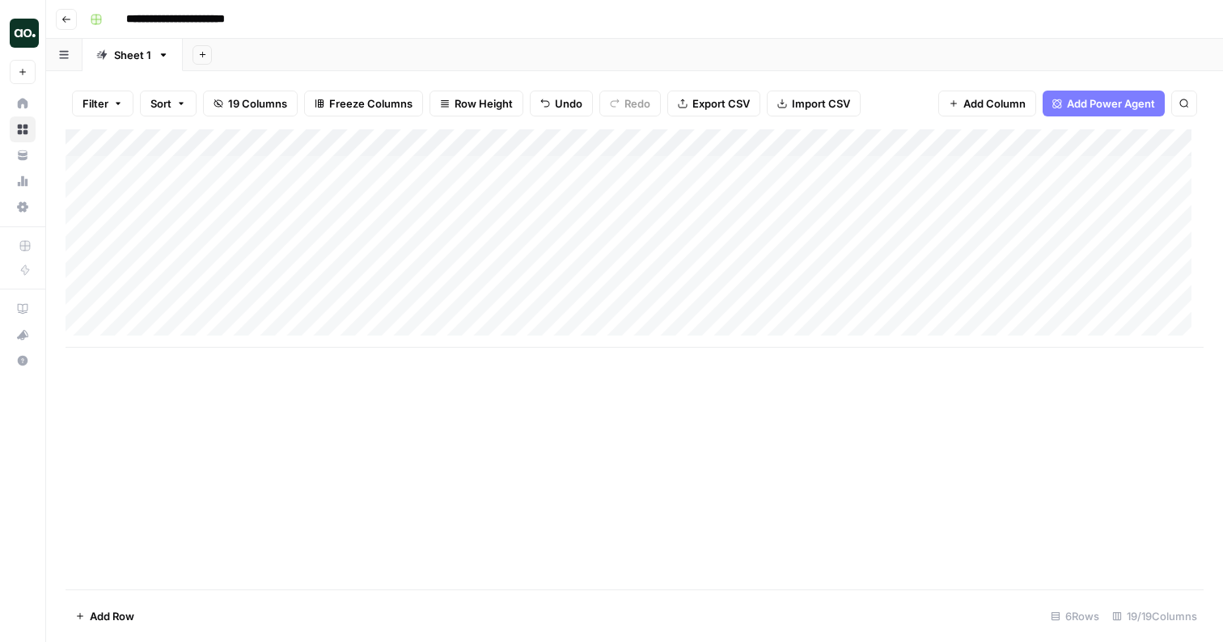
scroll to position [0, 53]
click at [986, 166] on div "Add Column" at bounding box center [635, 238] width 1138 height 218
click at [937, 168] on div "Add Column" at bounding box center [635, 238] width 1138 height 218
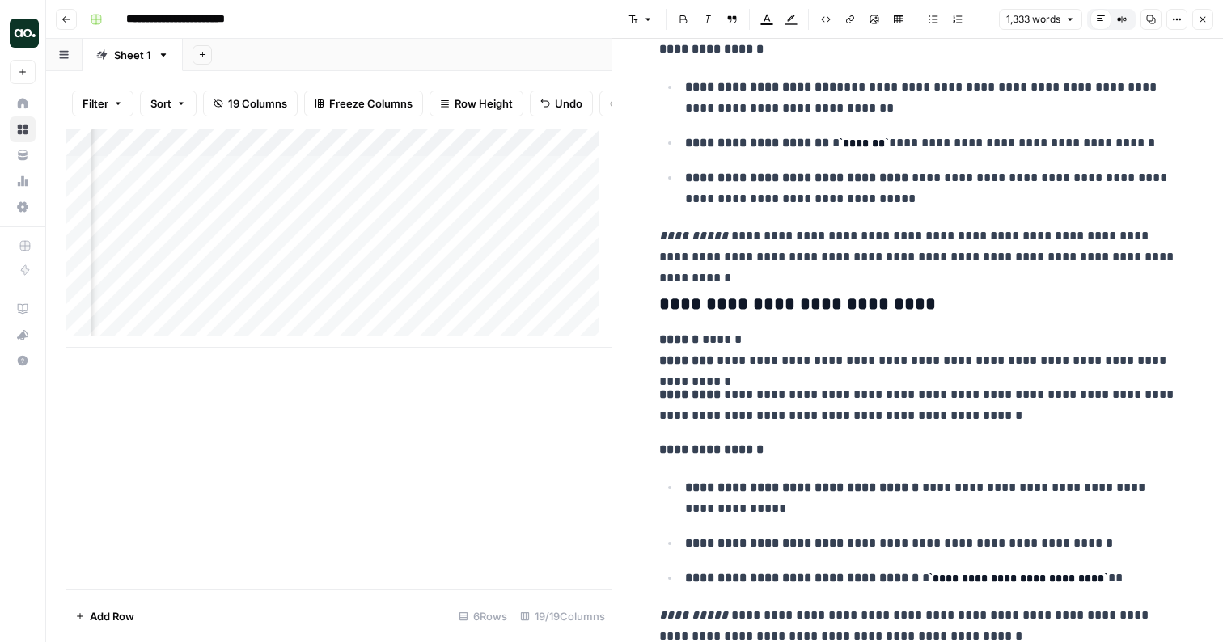
scroll to position [4156, 0]
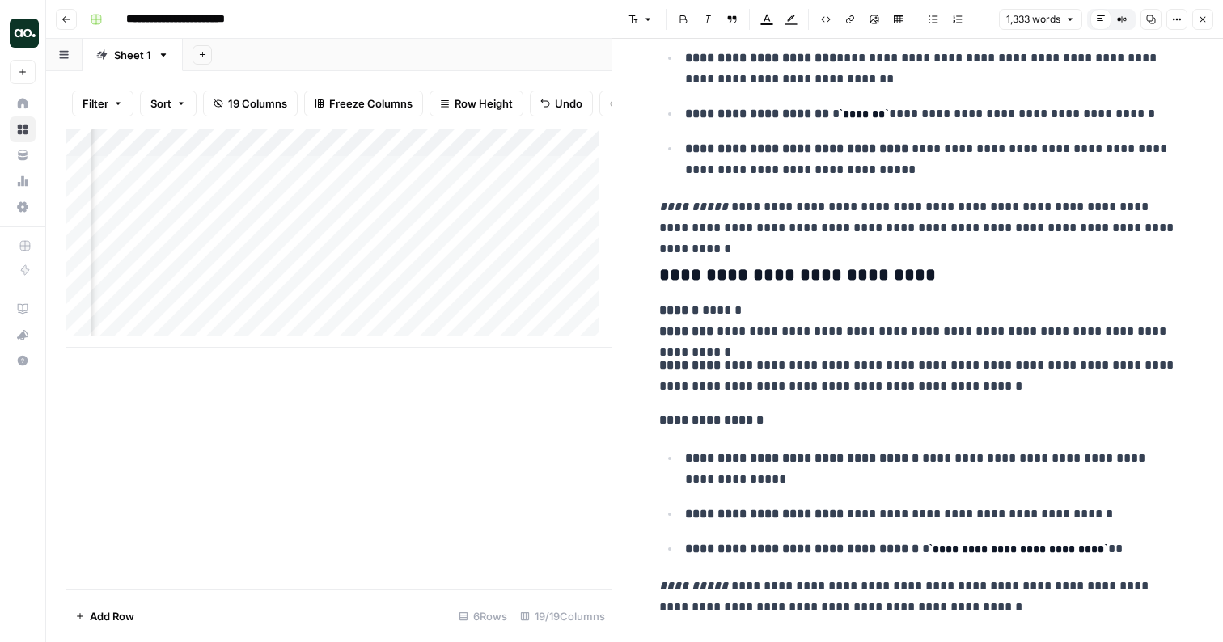
click at [1204, 19] on icon "button" at bounding box center [1203, 20] width 10 height 10
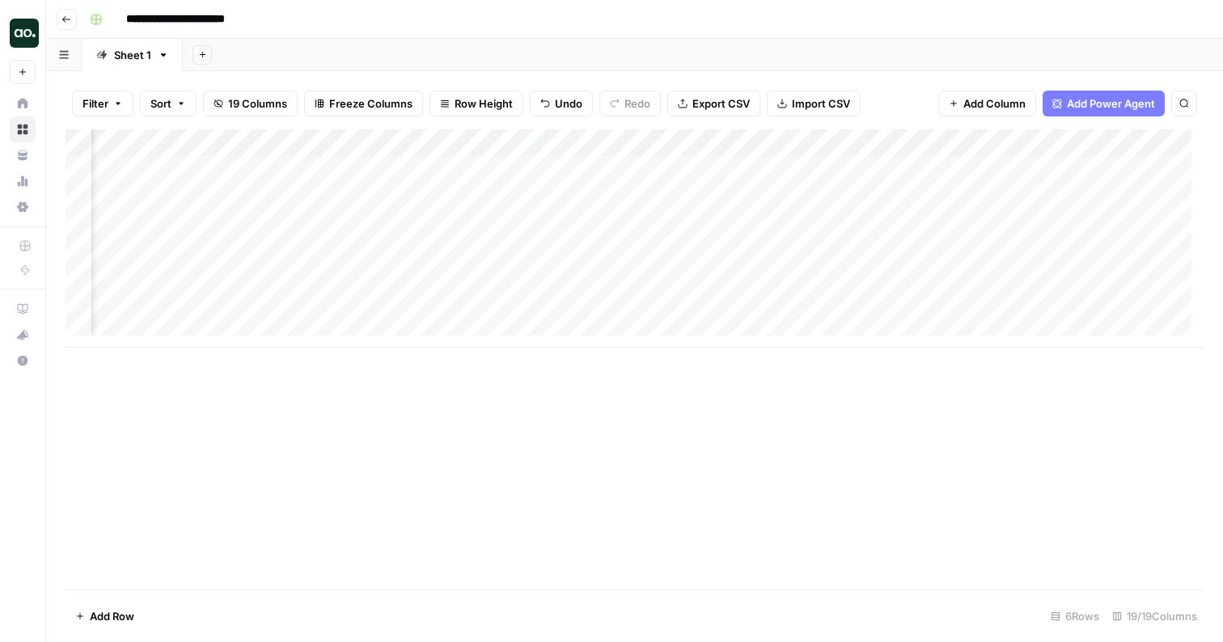
scroll to position [0, 492]
click at [833, 165] on div "Add Column" at bounding box center [635, 238] width 1138 height 218
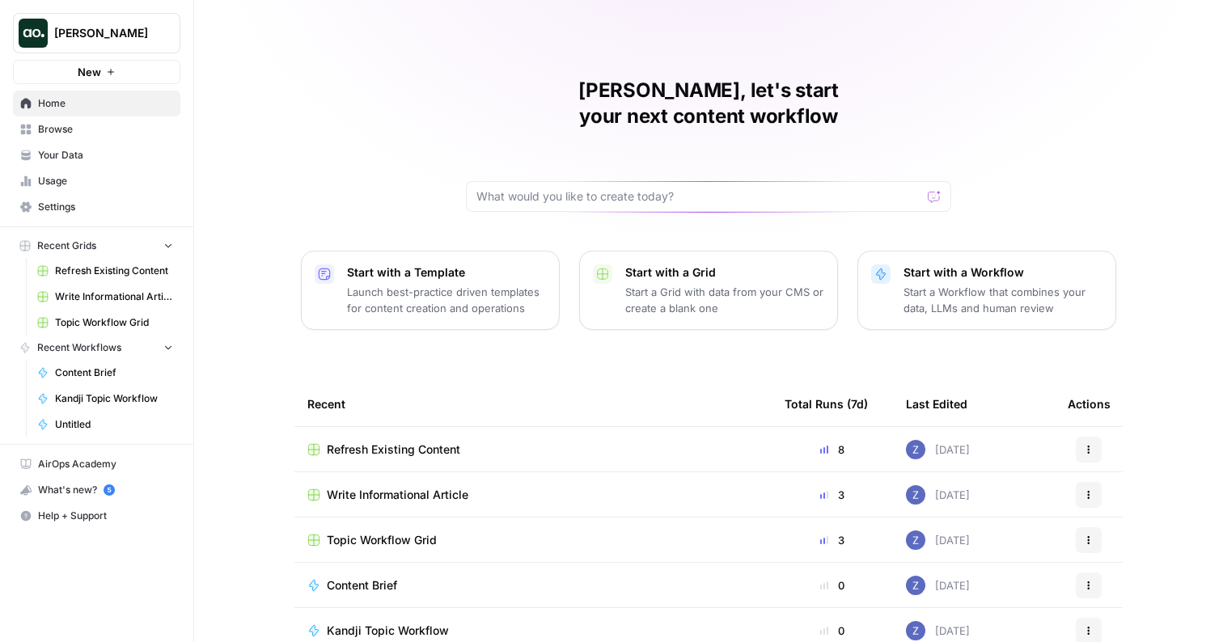
click at [66, 149] on span "Your Data" at bounding box center [105, 155] width 135 height 15
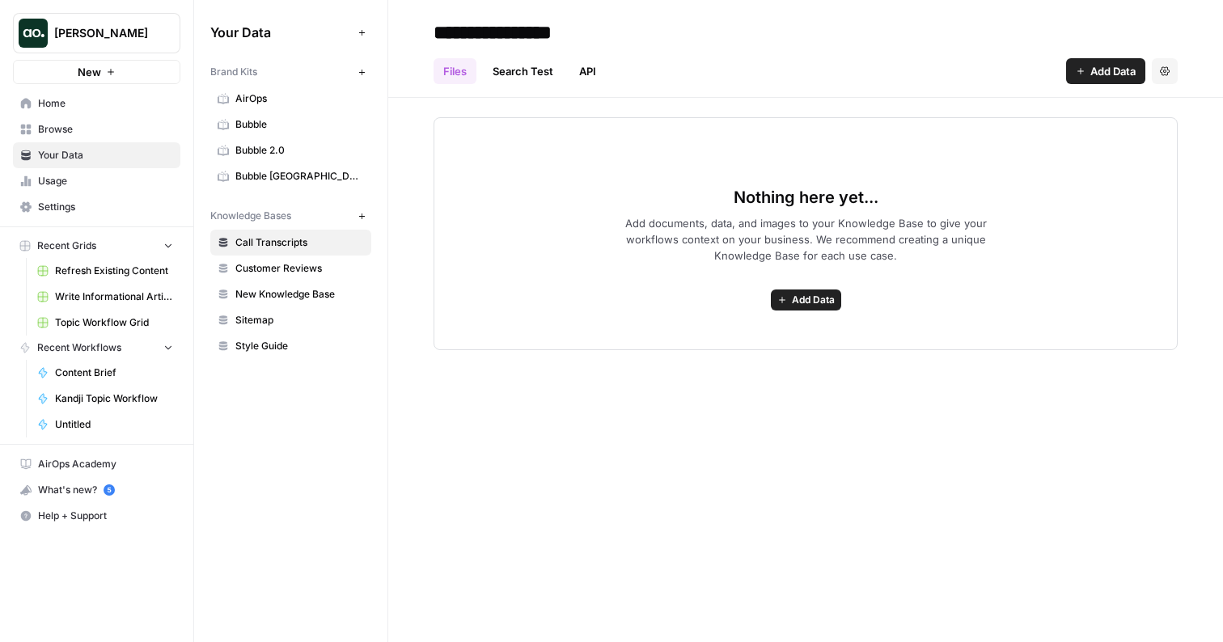
click at [272, 123] on span "Bubble" at bounding box center [299, 124] width 129 height 15
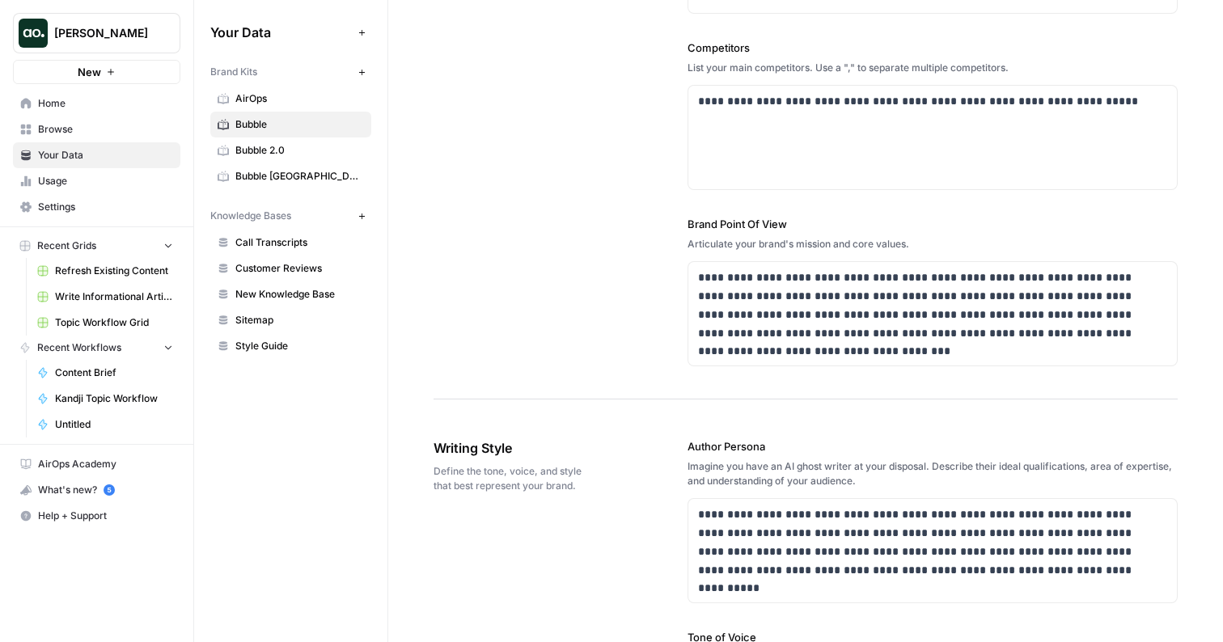
scroll to position [568, 0]
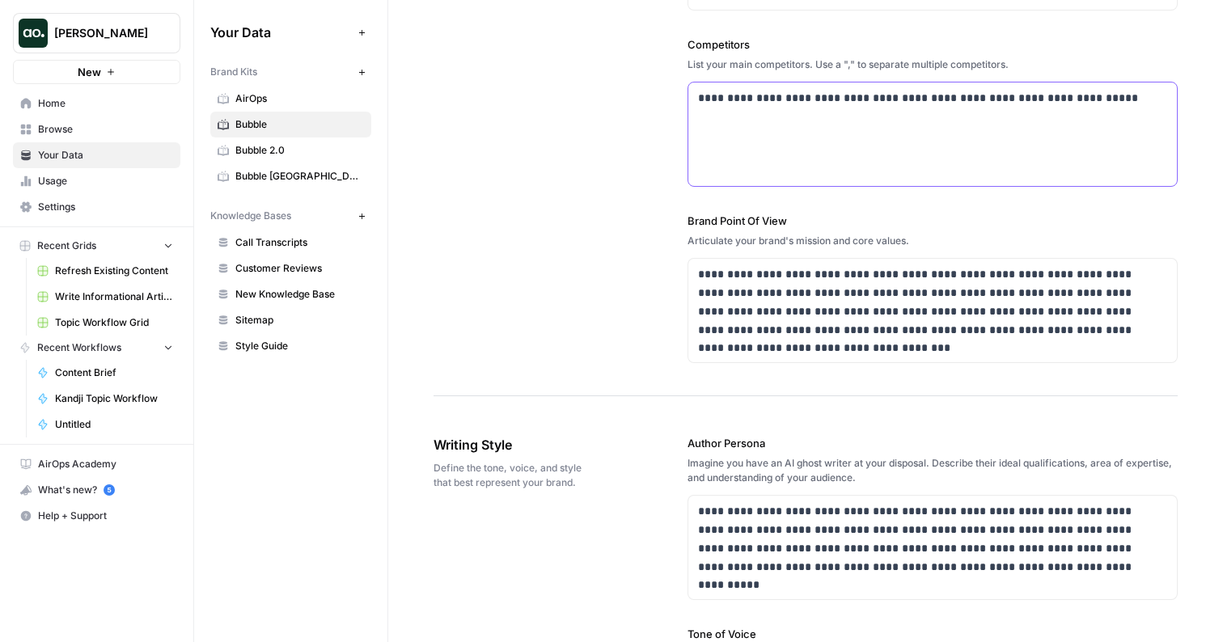
drag, startPoint x: 1103, startPoint y: 99, endPoint x: 1052, endPoint y: 99, distance: 50.9
click at [1052, 99] on p "**********" at bounding box center [928, 98] width 460 height 19
copy p "*********"
click at [698, 97] on p "**********" at bounding box center [928, 98] width 460 height 19
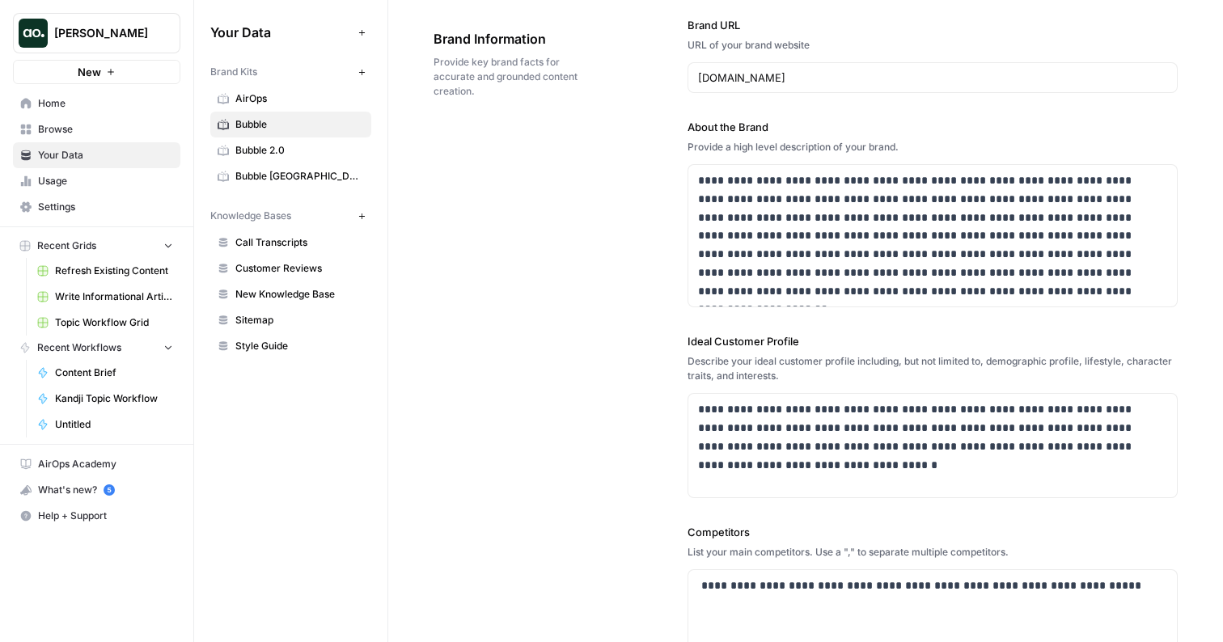
scroll to position [0, 0]
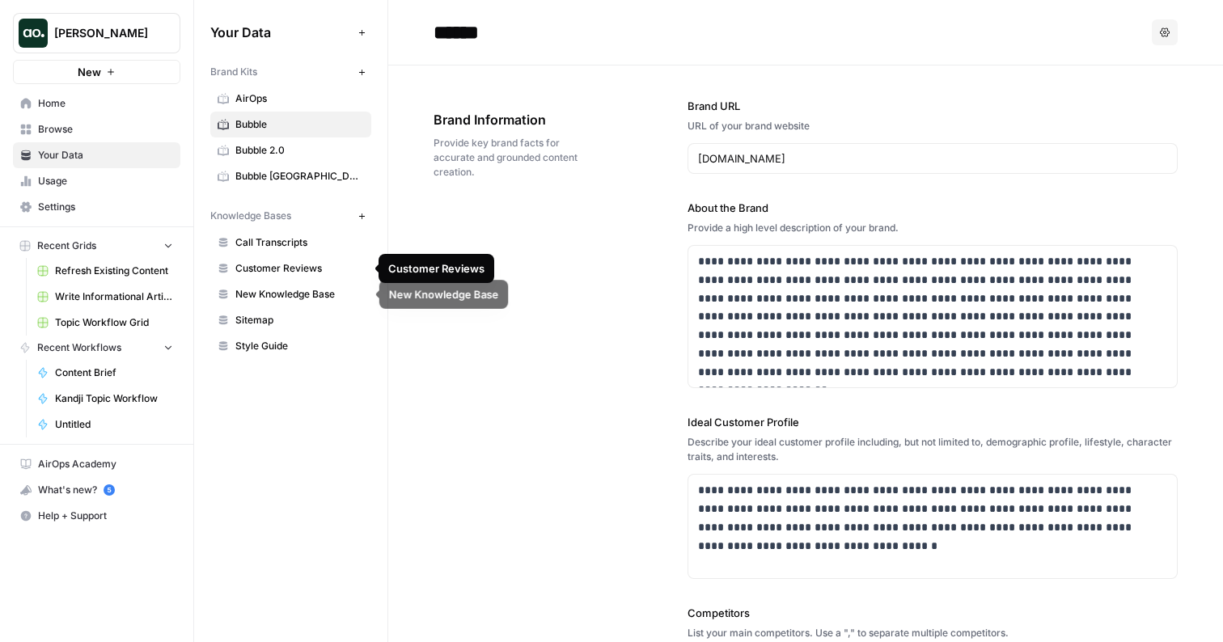
click at [289, 289] on span "New Knowledge Base" at bounding box center [299, 294] width 129 height 15
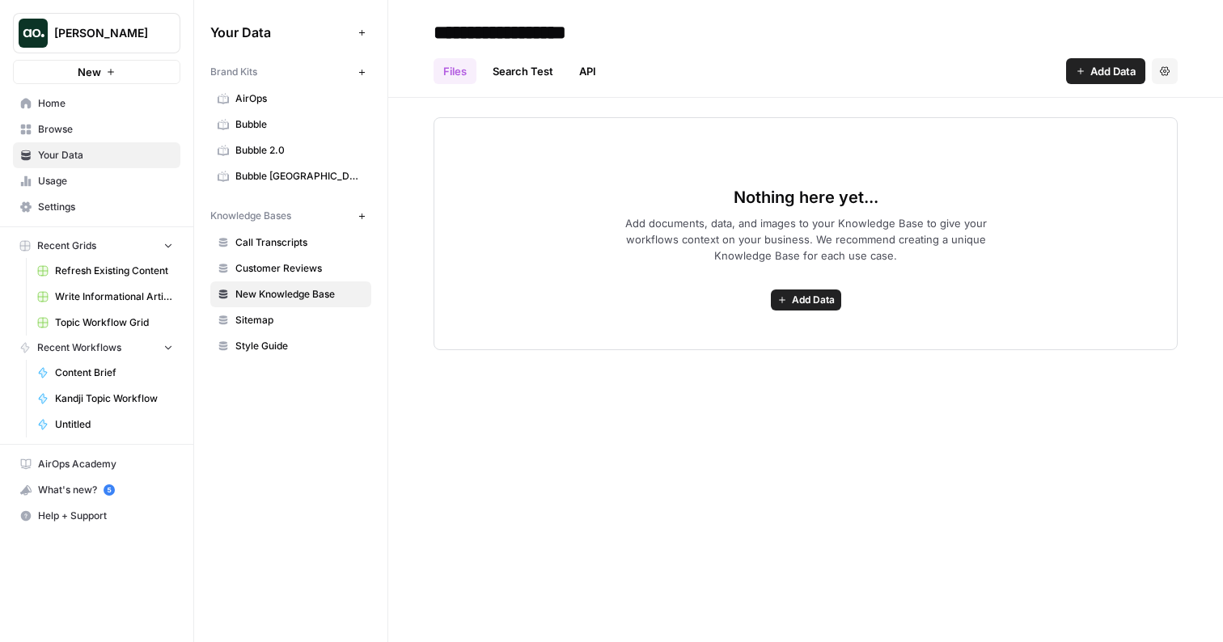
click at [1097, 76] on span "Add Data" at bounding box center [1112, 71] width 45 height 16
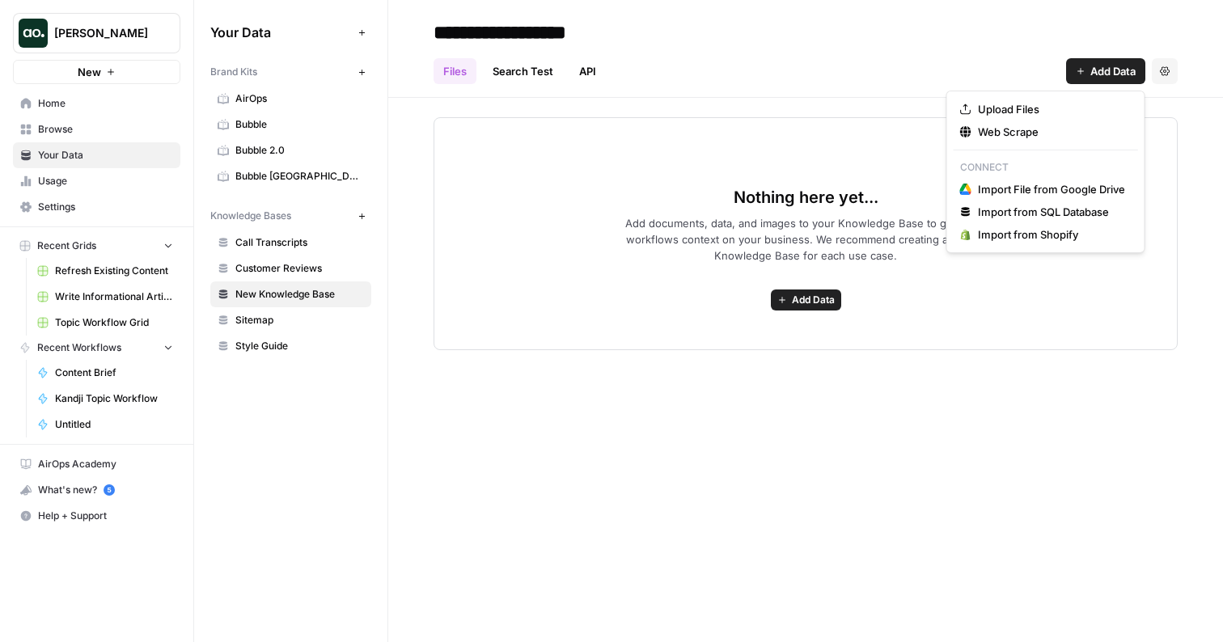
click at [1011, 53] on div "Files Search Test API Add Data Settings" at bounding box center [805, 64] width 744 height 39
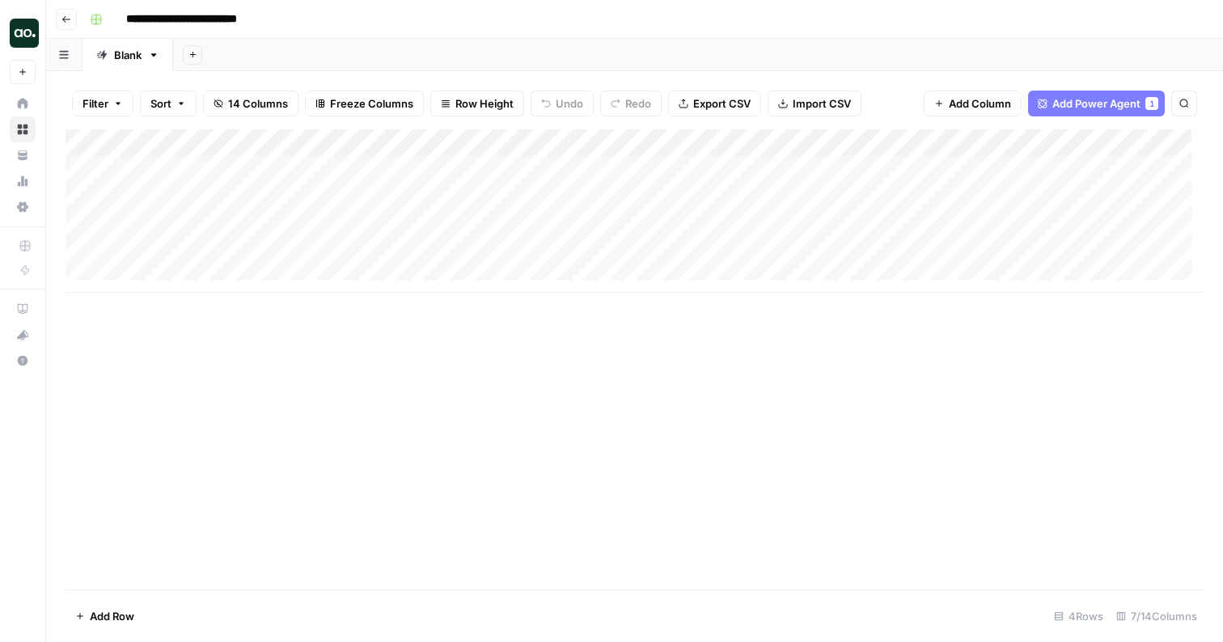
click at [512, 142] on div "Add Column" at bounding box center [635, 210] width 1138 height 163
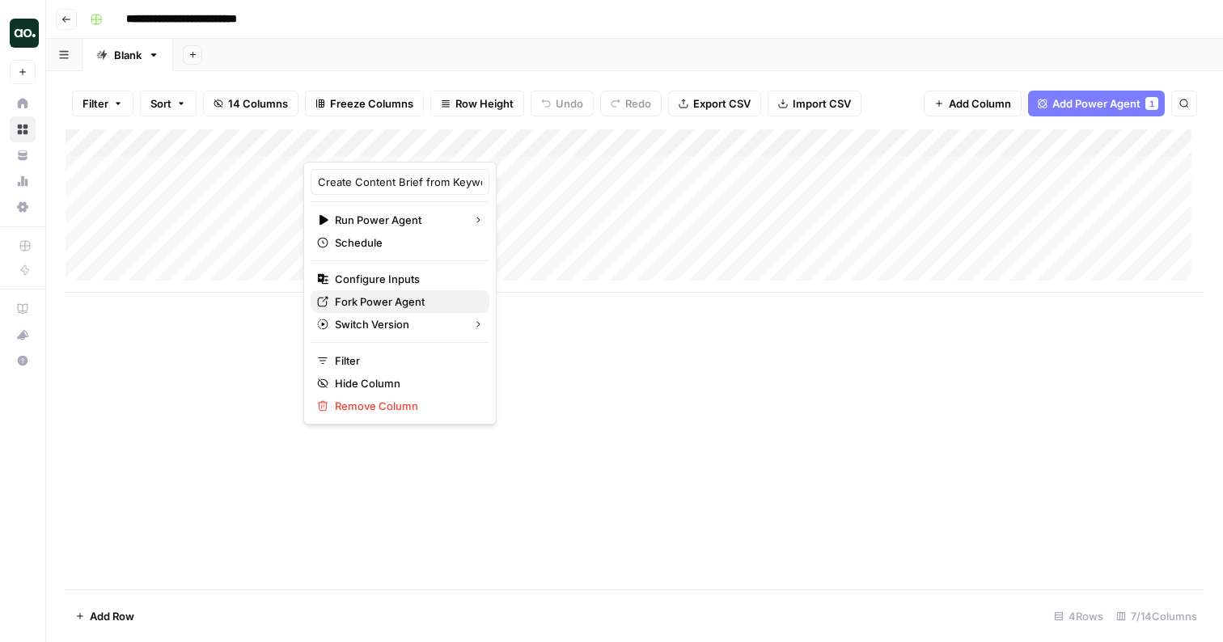
click at [380, 297] on span "Fork Power Agent" at bounding box center [406, 302] width 142 height 16
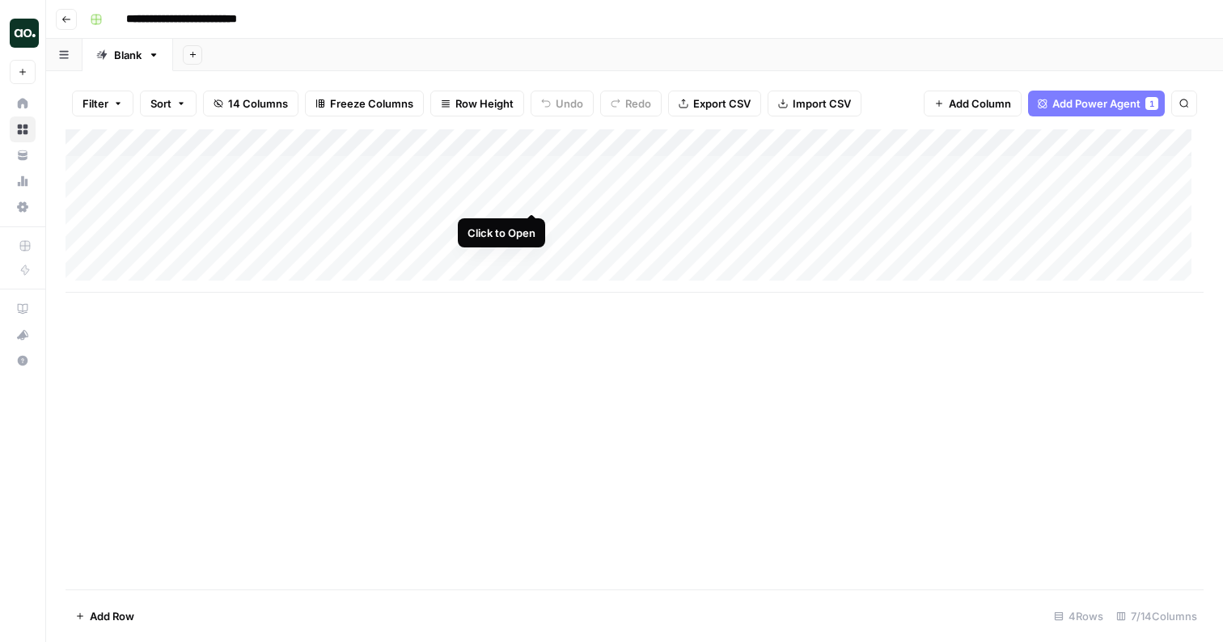
click at [530, 196] on div "Add Column" at bounding box center [635, 210] width 1138 height 163
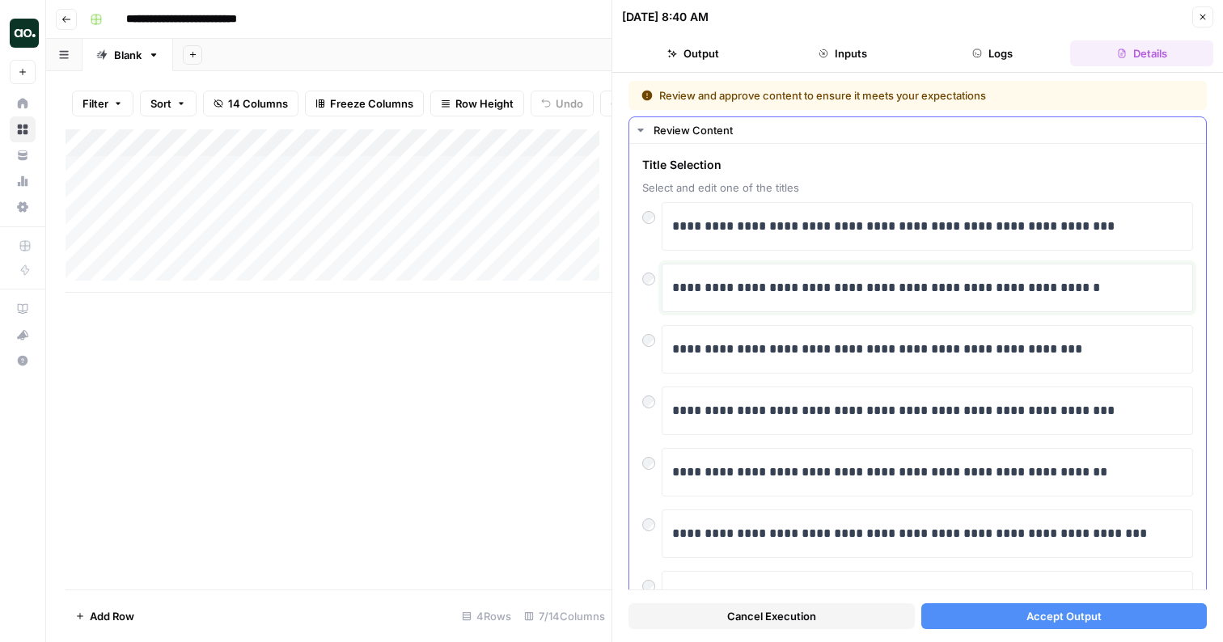
click at [830, 291] on p "**********" at bounding box center [921, 287] width 498 height 21
click at [1026, 615] on span "Accept Output" at bounding box center [1063, 616] width 75 height 16
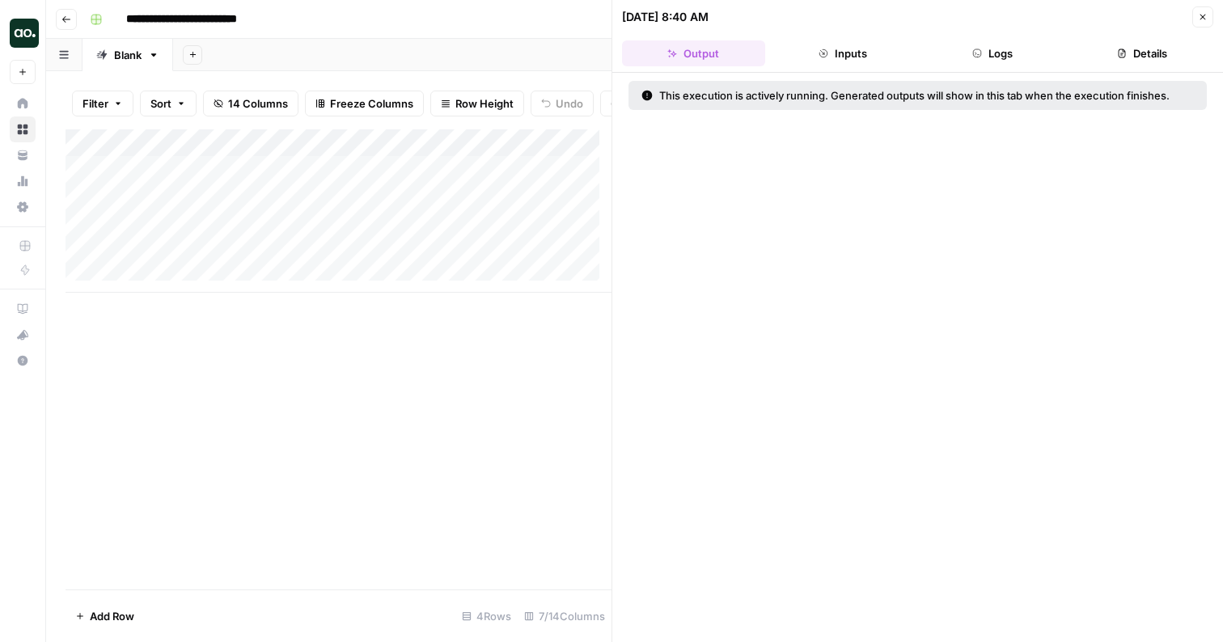
click at [1202, 14] on icon "button" at bounding box center [1203, 17] width 10 height 10
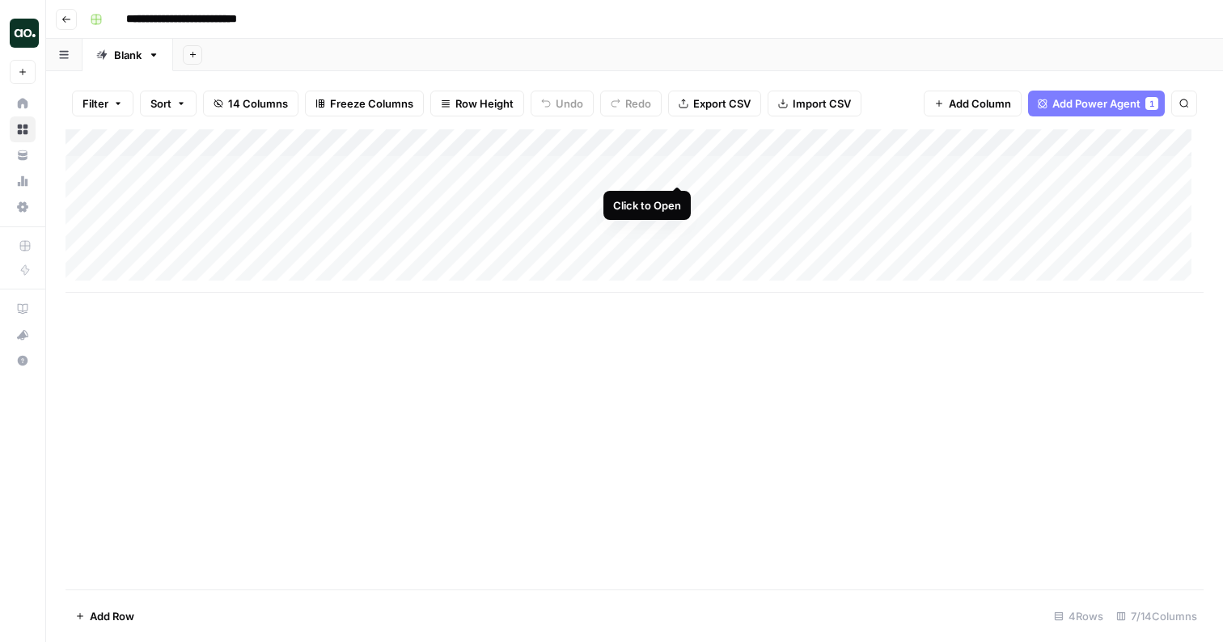
click at [678, 168] on div "Add Column" at bounding box center [635, 210] width 1138 height 163
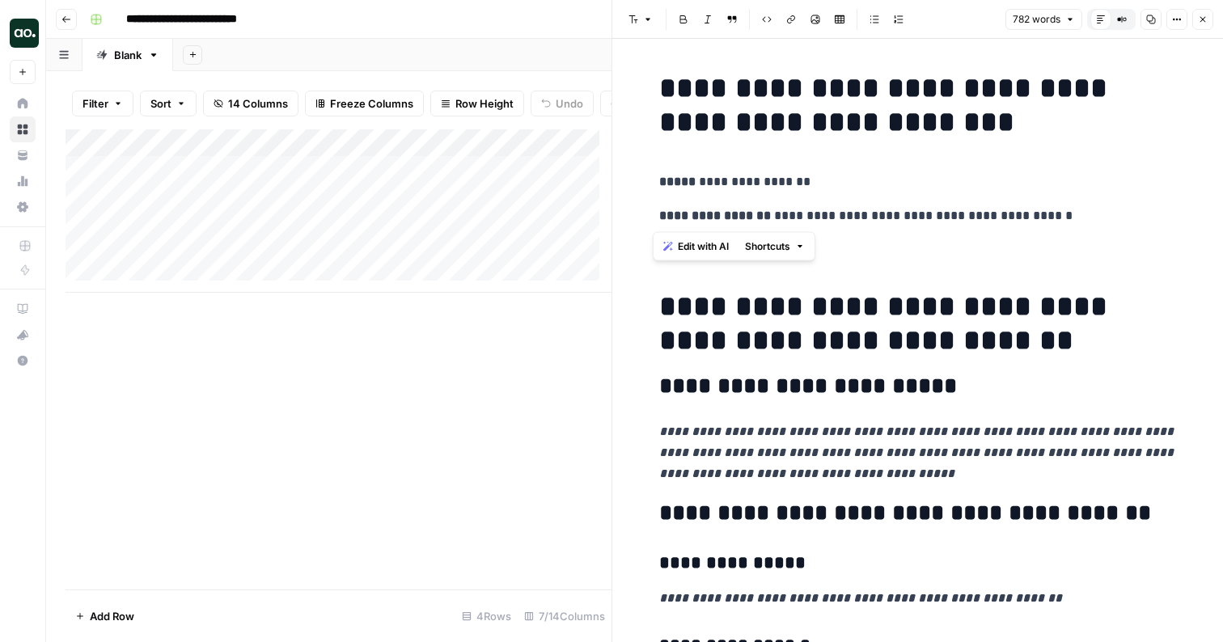
drag, startPoint x: 1067, startPoint y: 219, endPoint x: 650, endPoint y: 211, distance: 417.3
click at [1206, 18] on icon "button" at bounding box center [1203, 20] width 10 height 10
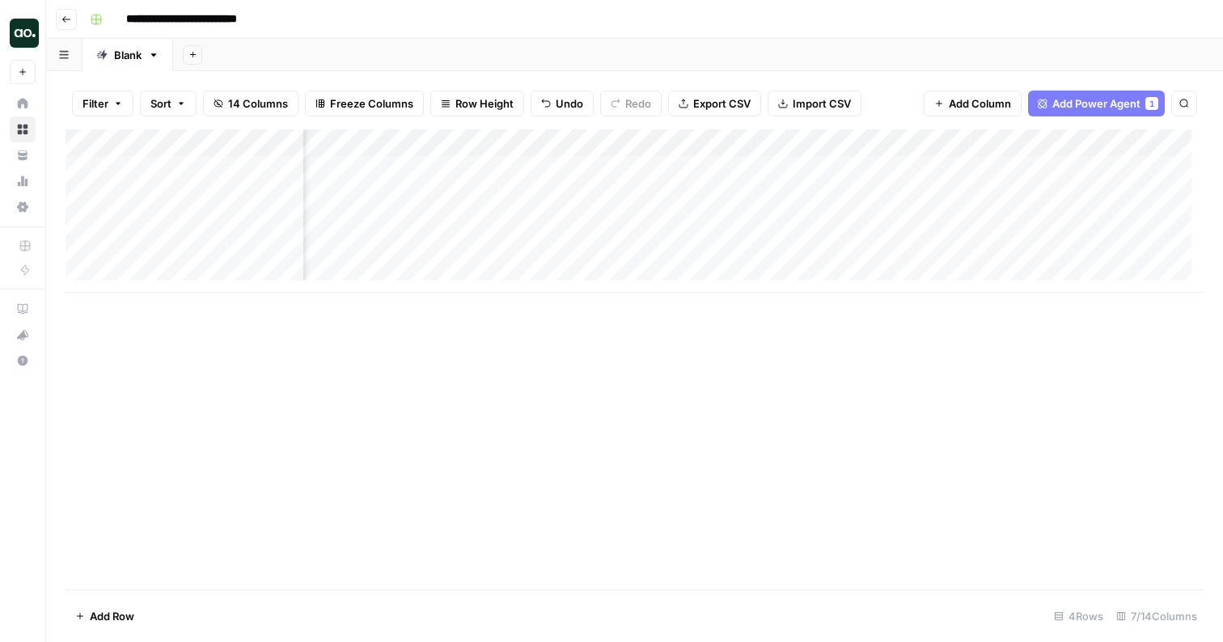
scroll to position [0, 145]
click at [741, 144] on div "Add Column" at bounding box center [635, 210] width 1138 height 163
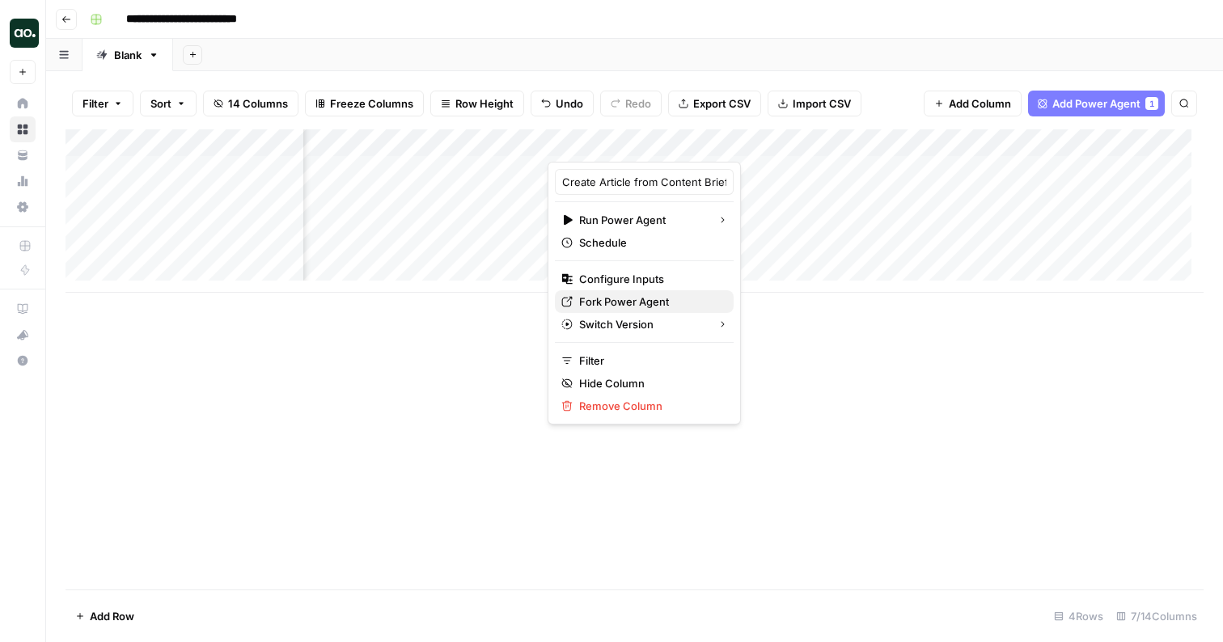
click at [602, 302] on span "Fork Power Agent" at bounding box center [650, 302] width 142 height 16
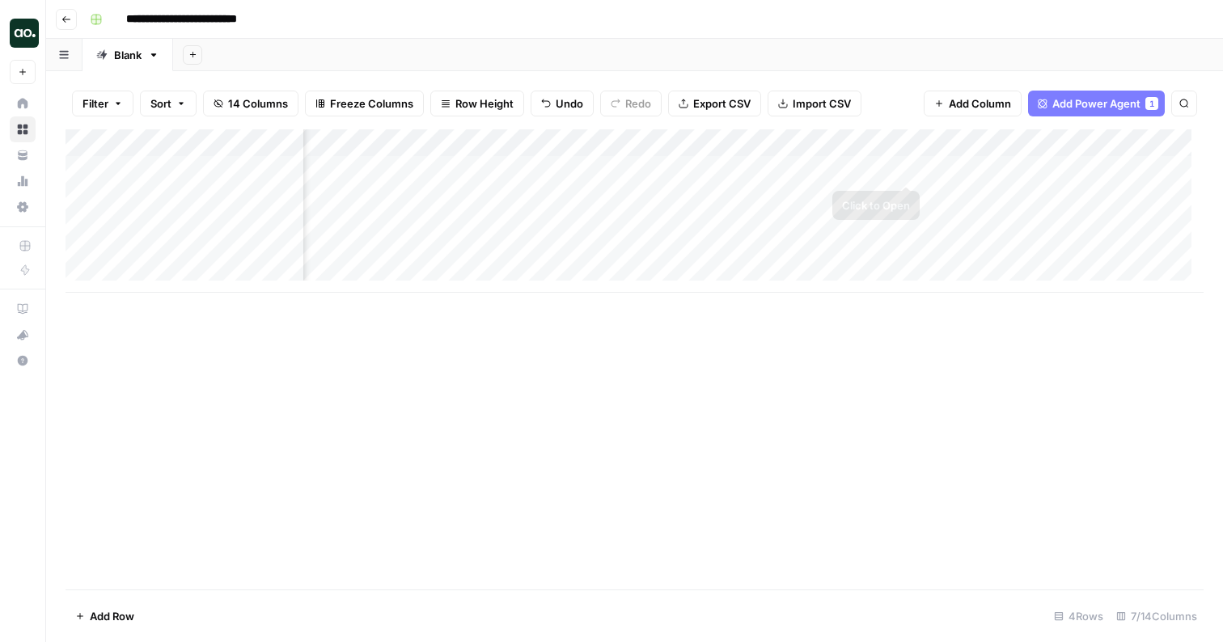
click at [904, 166] on div "Add Column" at bounding box center [635, 210] width 1138 height 163
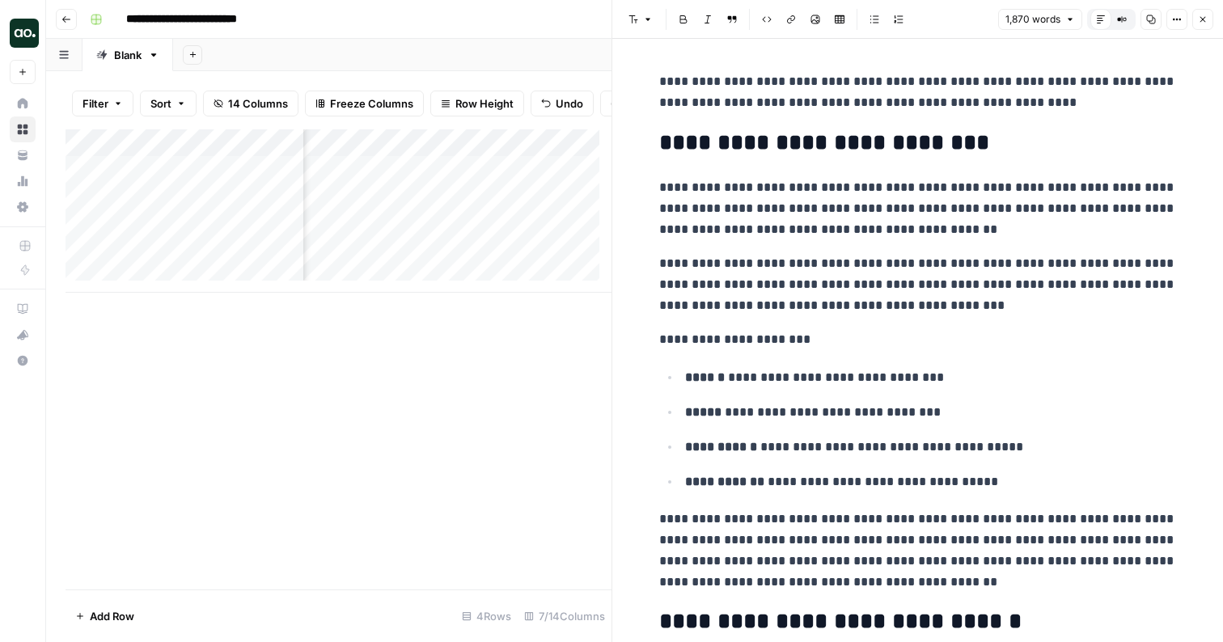
scroll to position [1181, 0]
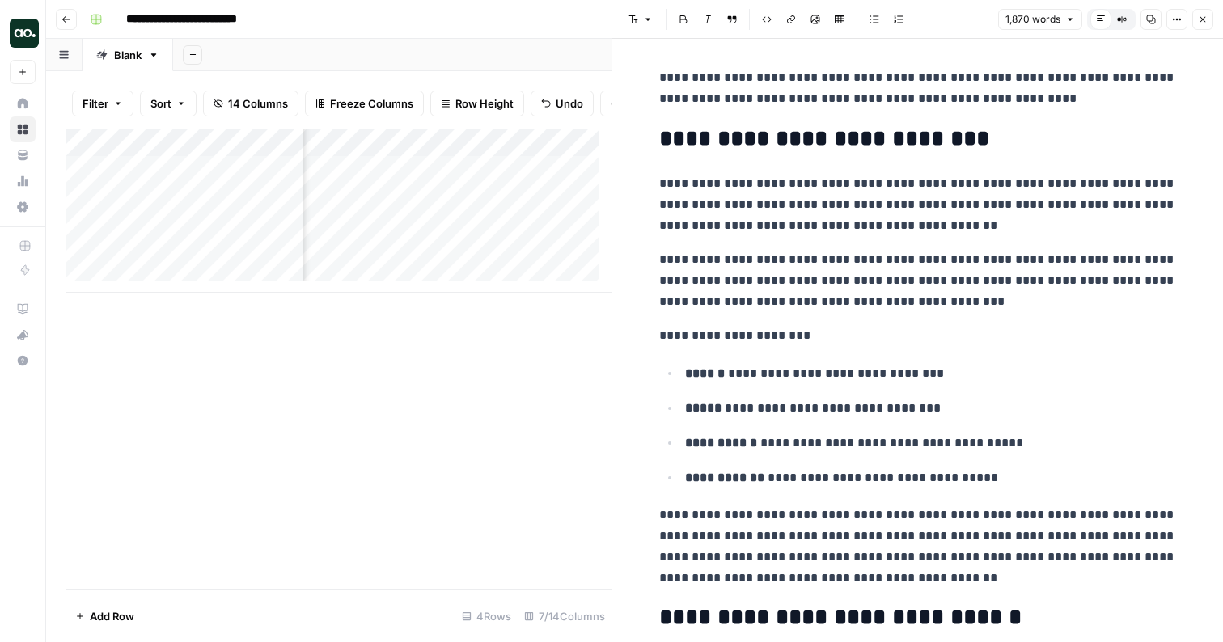
click at [1201, 22] on icon "button" at bounding box center [1203, 20] width 10 height 10
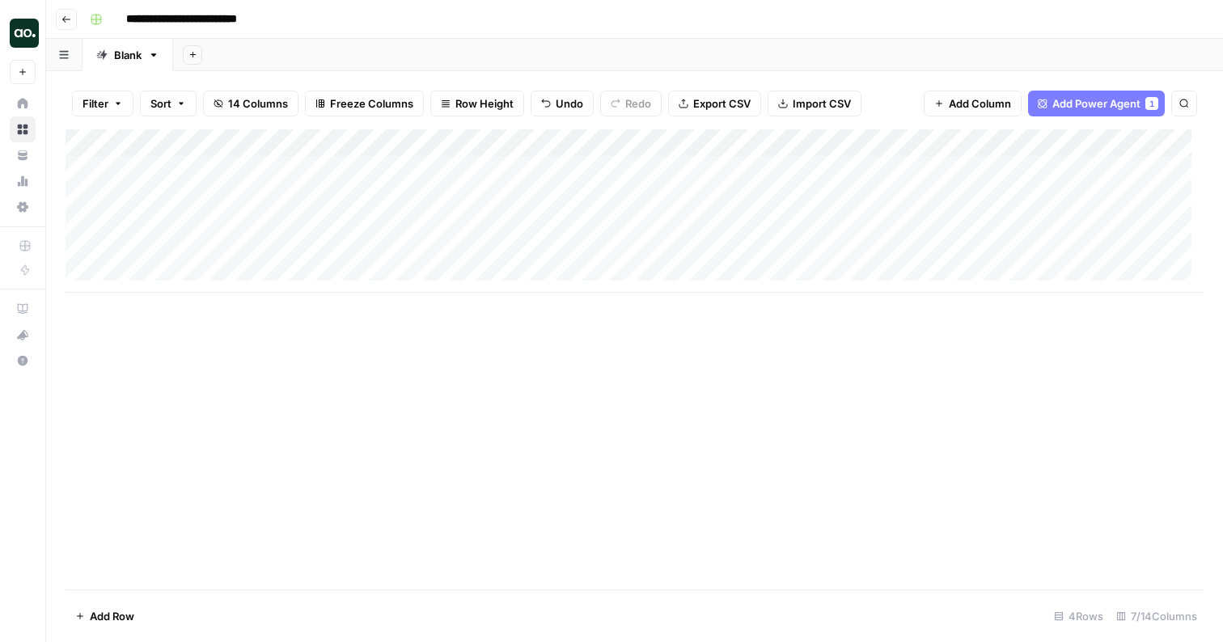
click at [211, 167] on div "Add Column" at bounding box center [635, 210] width 1138 height 163
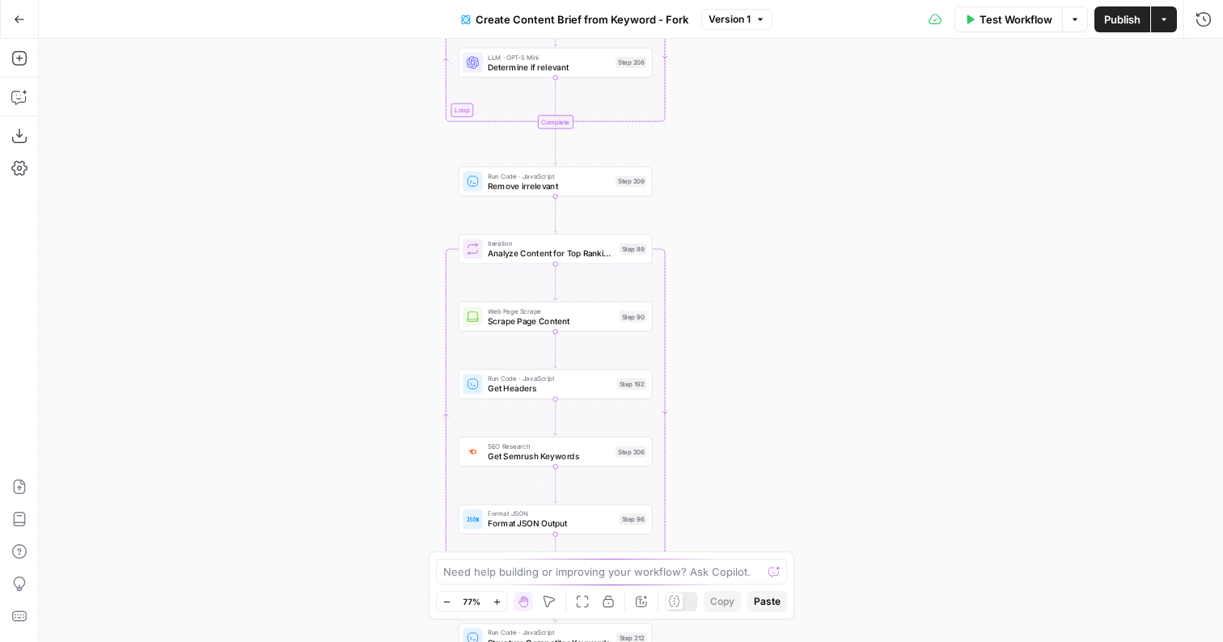
drag, startPoint x: 743, startPoint y: 129, endPoint x: 721, endPoint y: 357, distance: 229.1
click at [721, 357] on div "Workflow Set Inputs Inputs Google Search Perform Google Search Step 51 Loop Ite…" at bounding box center [631, 340] width 1184 height 603
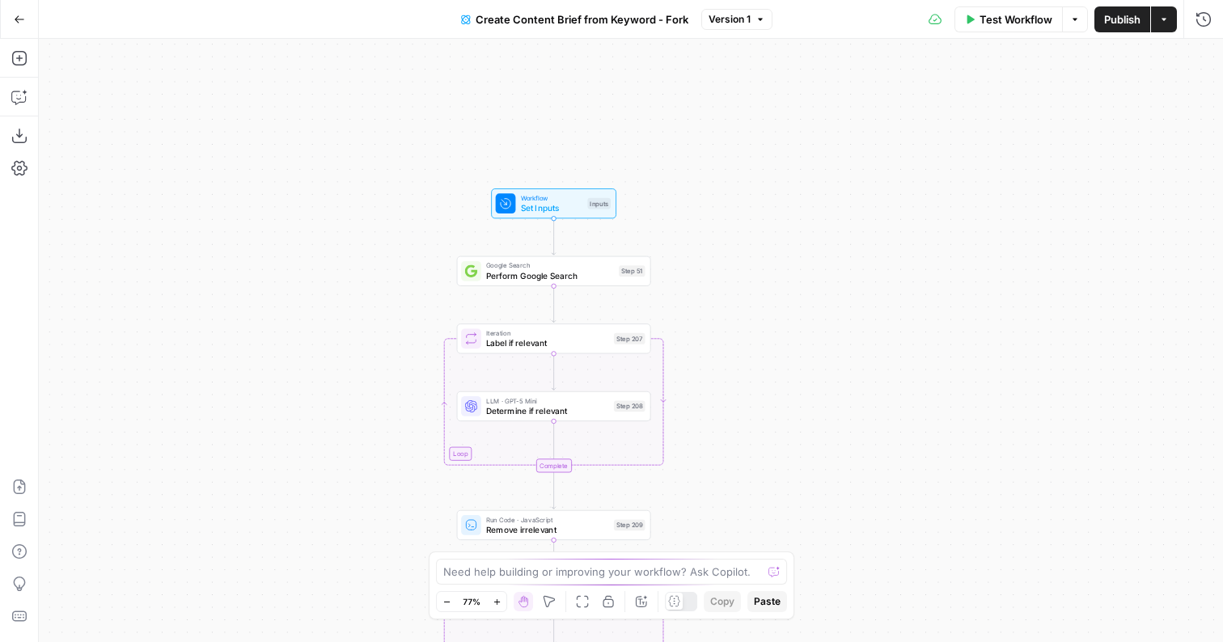
drag, startPoint x: 728, startPoint y: 169, endPoint x: 736, endPoint y: 476, distance: 307.4
click at [737, 478] on div "Workflow Set Inputs Inputs Google Search Perform Google Search Step 51 Loop Ite…" at bounding box center [631, 340] width 1184 height 603
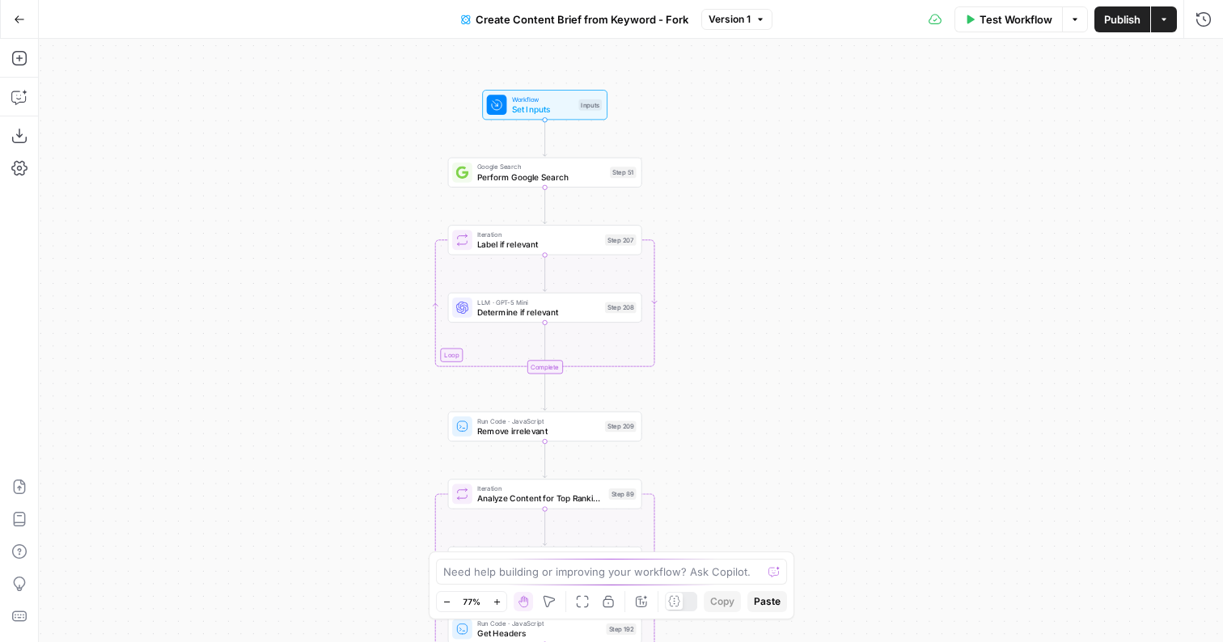
drag, startPoint x: 736, startPoint y: 437, endPoint x: 727, endPoint y: 322, distance: 116.0
click at [727, 322] on div "Workflow Set Inputs Inputs Google Search Perform Google Search Step 51 Loop Ite…" at bounding box center [631, 340] width 1184 height 603
click at [552, 112] on span "Set Inputs" at bounding box center [543, 109] width 62 height 12
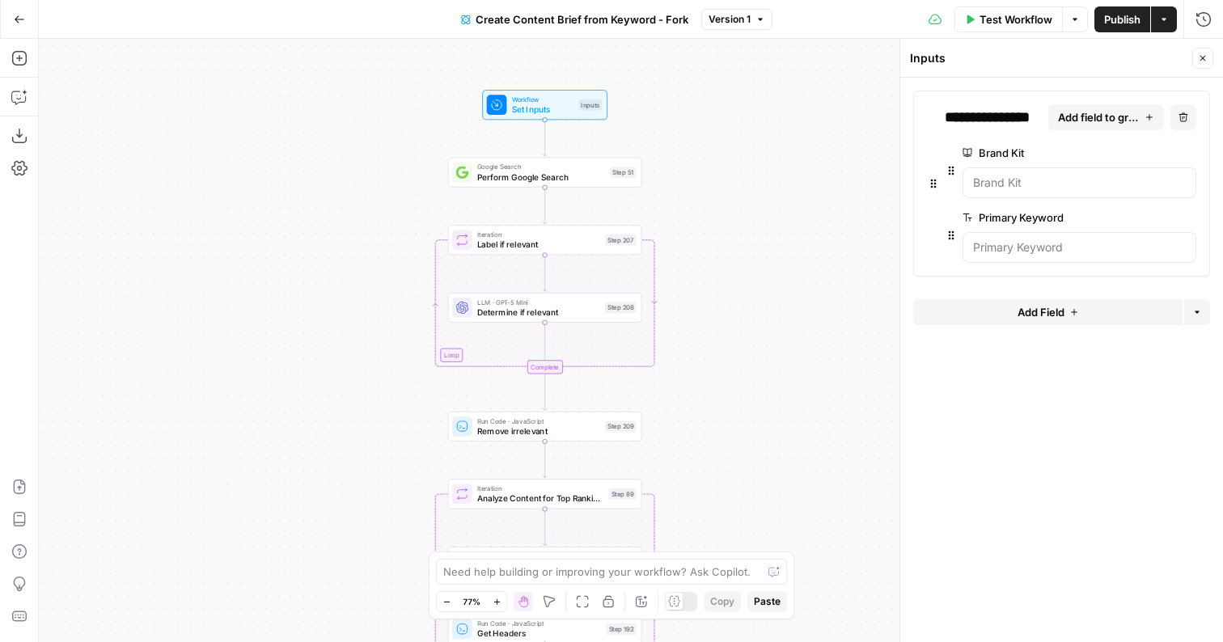
click at [1203, 55] on icon "button" at bounding box center [1203, 58] width 10 height 10
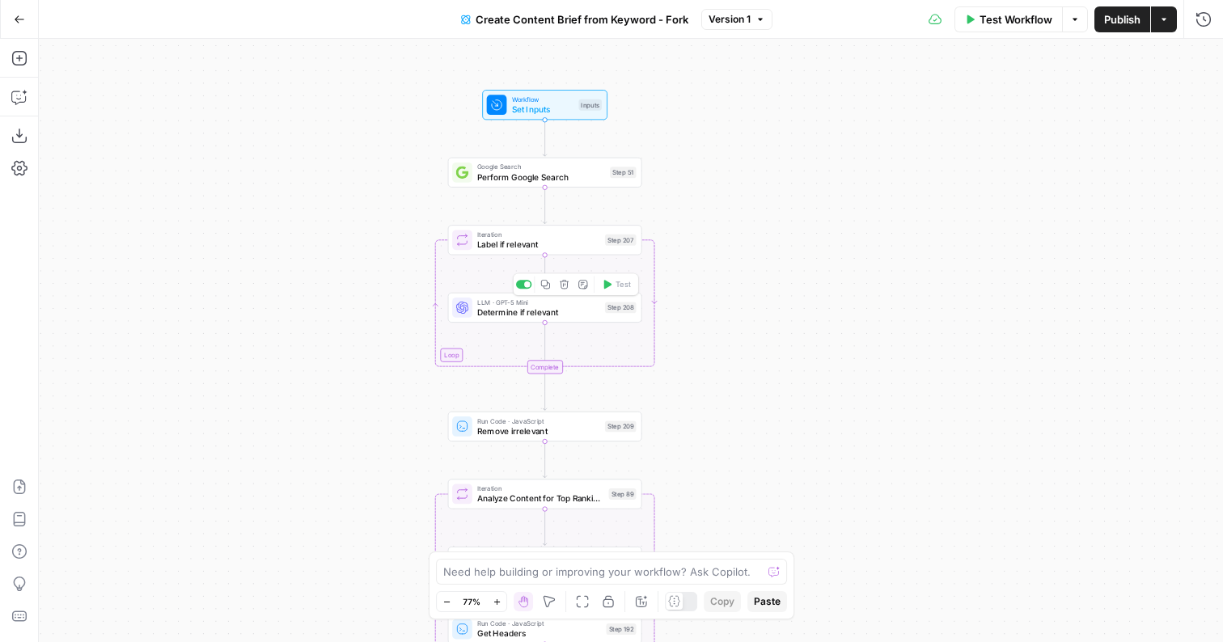
click at [572, 315] on span "Determine if relevant" at bounding box center [538, 312] width 123 height 12
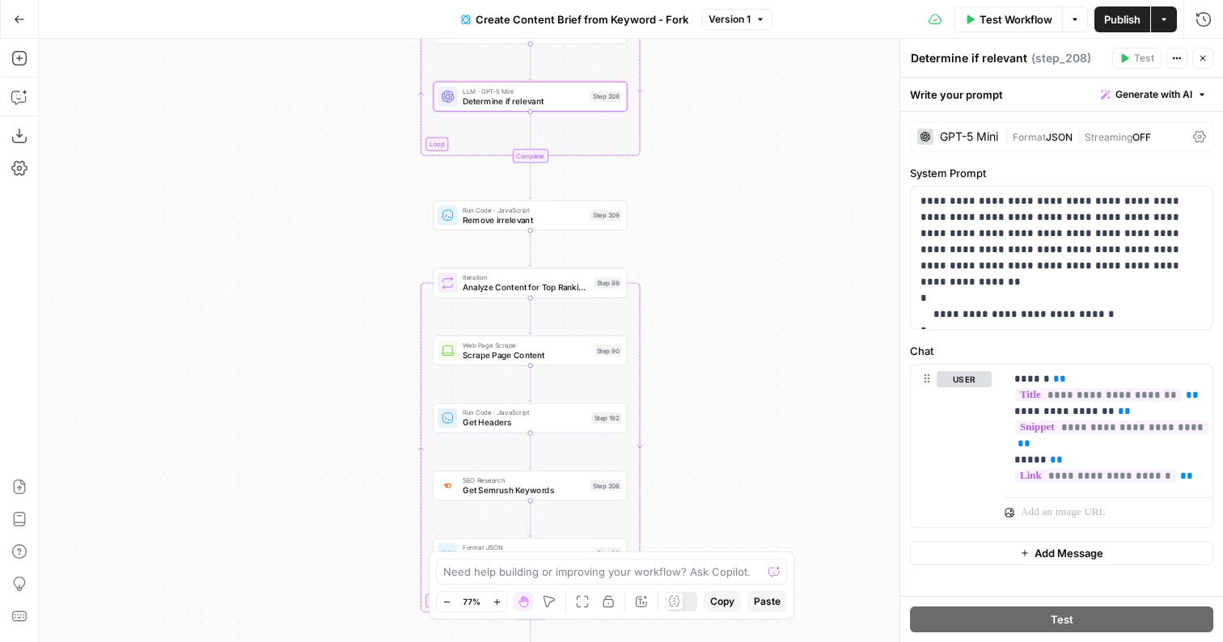
drag, startPoint x: 379, startPoint y: 439, endPoint x: 356, endPoint y: 201, distance: 239.7
click at [357, 201] on div "Workflow Set Inputs Inputs Google Search Perform Google Search Step 51 Loop Ite…" at bounding box center [631, 340] width 1184 height 603
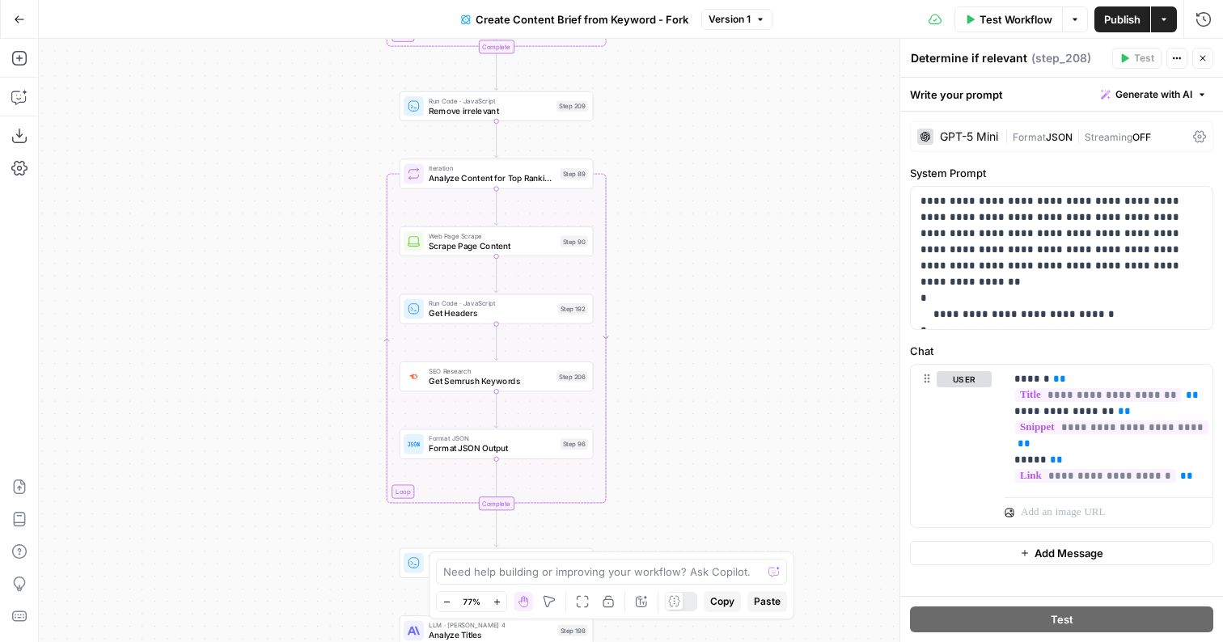
drag, startPoint x: 374, startPoint y: 349, endPoint x: 348, endPoint y: 268, distance: 85.7
click at [348, 268] on div "Workflow Set Inputs Inputs Google Search Perform Google Search Step 51 Loop Ite…" at bounding box center [631, 340] width 1184 height 603
click at [640, 298] on div "Workflow Set Inputs Inputs Google Search Perform Google Search Step 51 Loop Ite…" at bounding box center [631, 340] width 1184 height 603
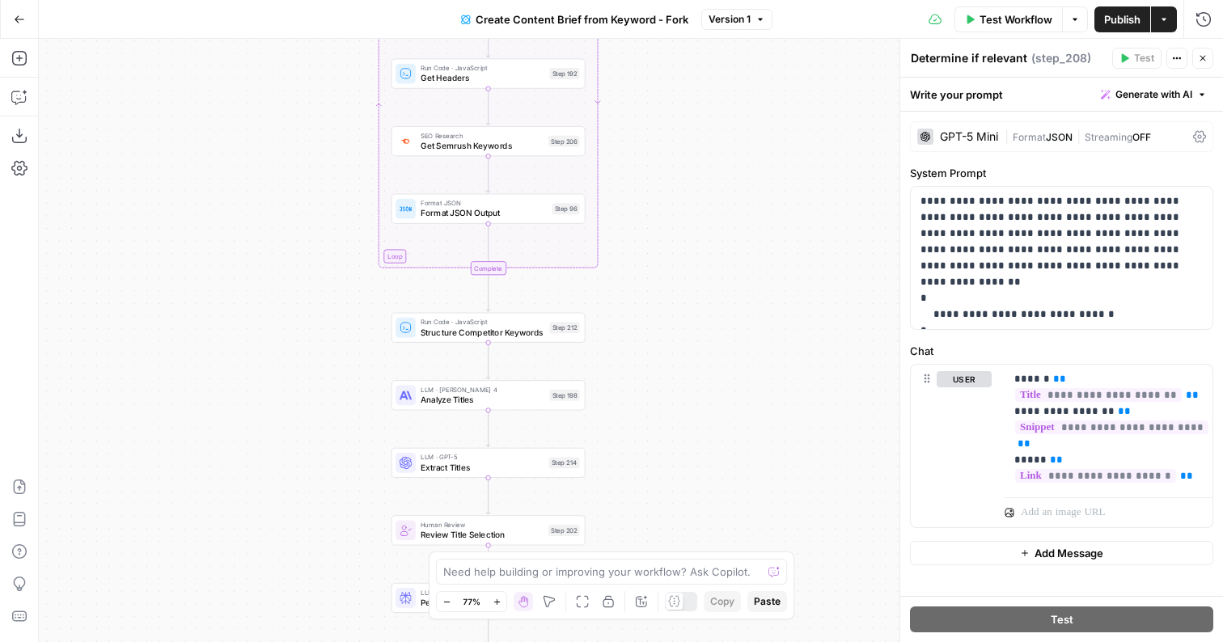
drag, startPoint x: 642, startPoint y: 387, endPoint x: 631, endPoint y: 147, distance: 239.6
click at [631, 147] on div "Workflow Set Inputs Inputs Google Search Perform Google Search Step 51 Loop Ite…" at bounding box center [631, 340] width 1184 height 603
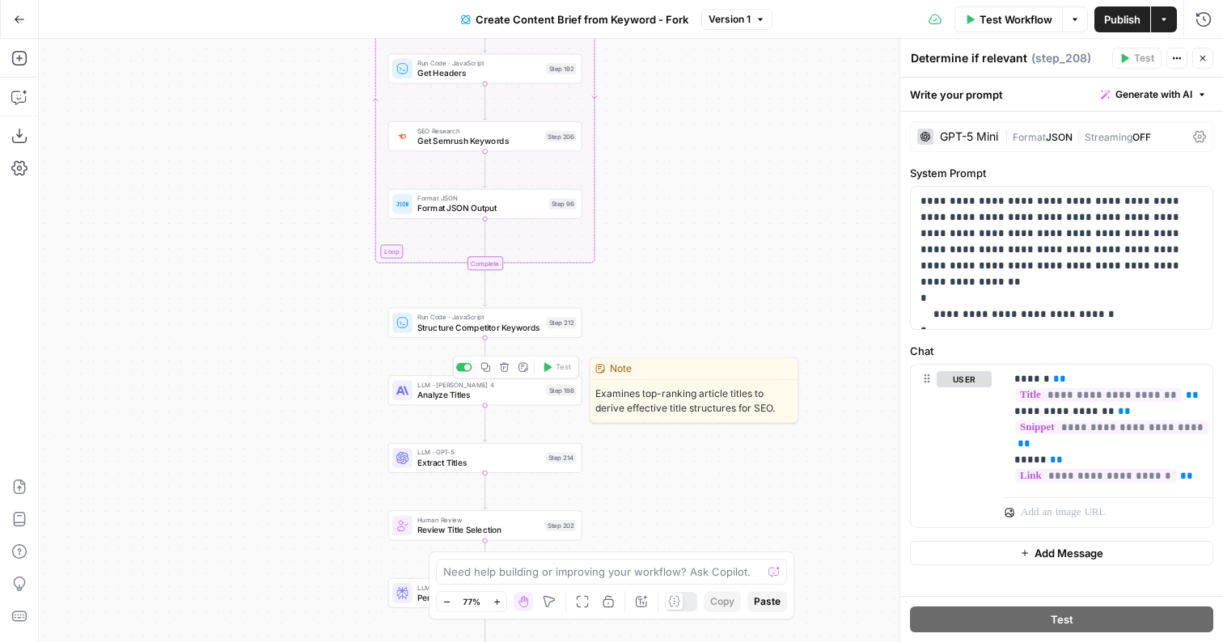
click at [512, 395] on span "Analyze Titles" at bounding box center [479, 394] width 124 height 12
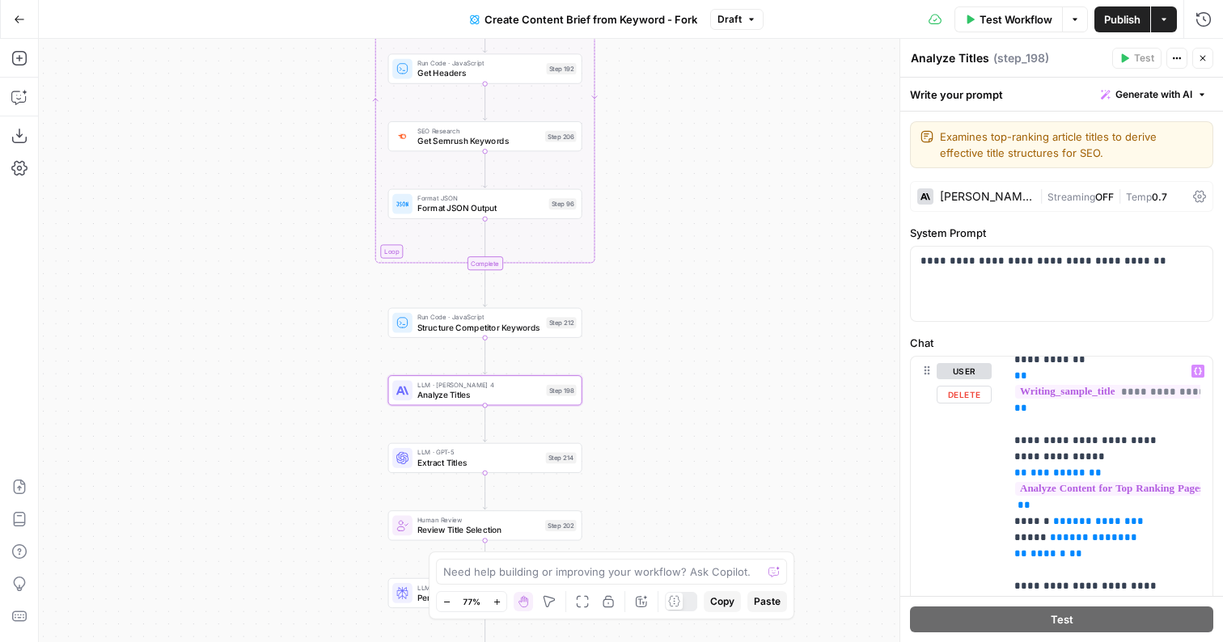
scroll to position [207, 0]
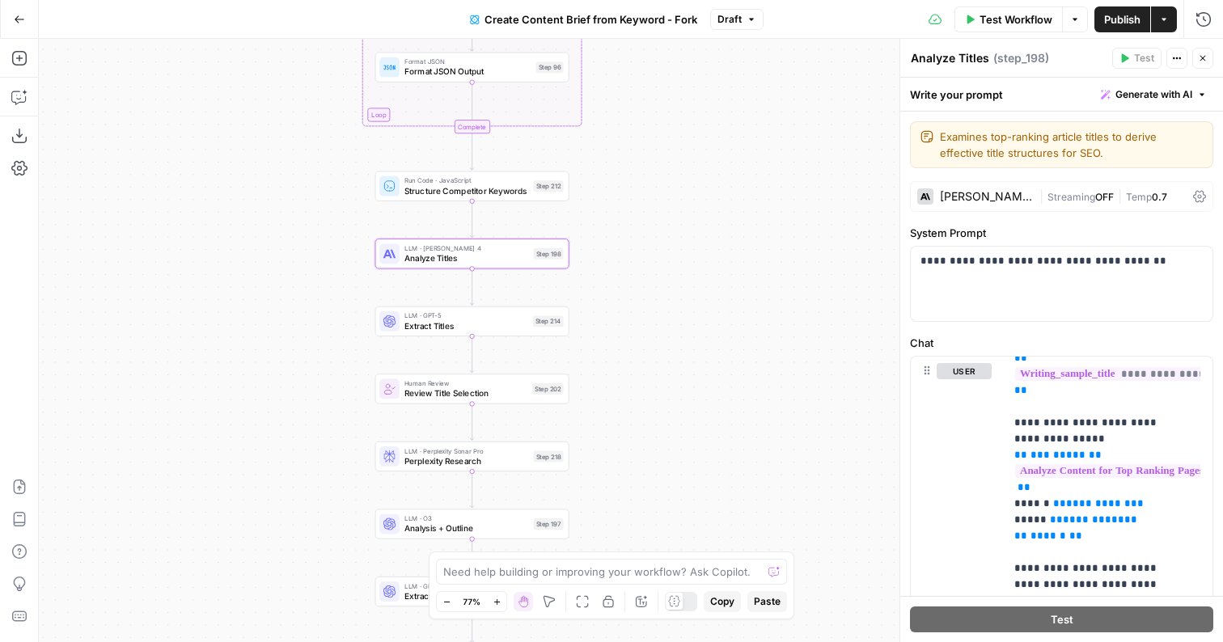
drag, startPoint x: 638, startPoint y: 358, endPoint x: 624, endPoint y: 220, distance: 139.0
click at [624, 220] on div "Workflow Set Inputs Inputs Google Search Perform Google Search Step 51 Loop Ite…" at bounding box center [631, 340] width 1184 height 603
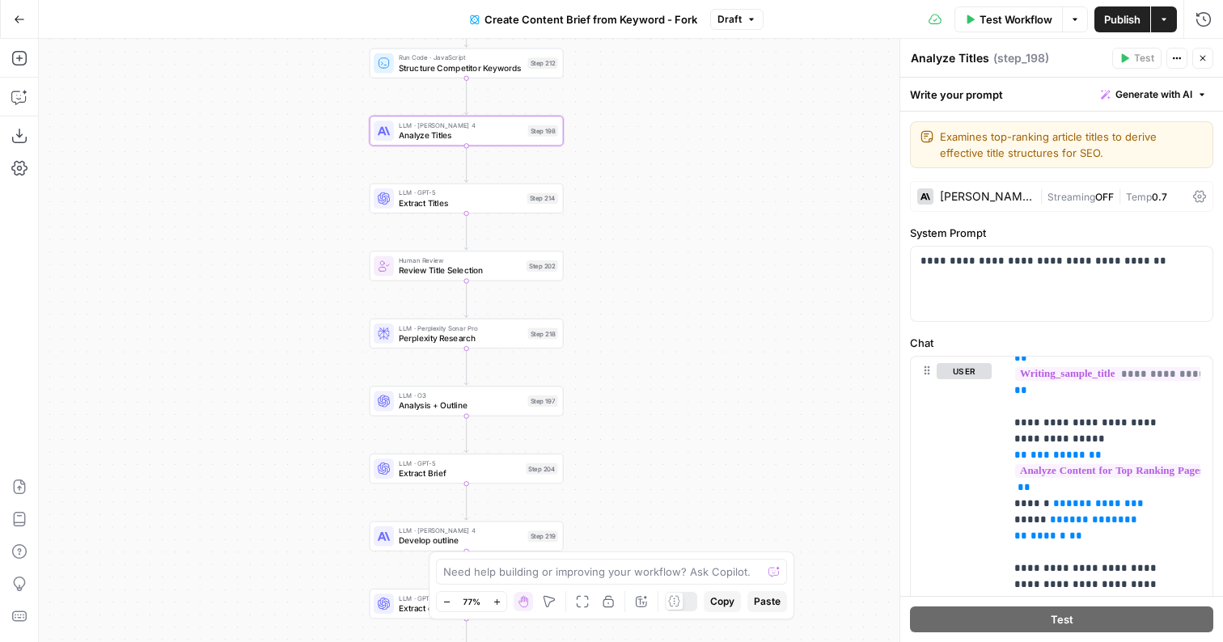
drag, startPoint x: 590, startPoint y: 439, endPoint x: 584, endPoint y: 319, distance: 120.6
click at [584, 319] on div "Workflow Set Inputs Inputs Google Search Perform Google Search Step 51 Loop Ite…" at bounding box center [631, 340] width 1184 height 603
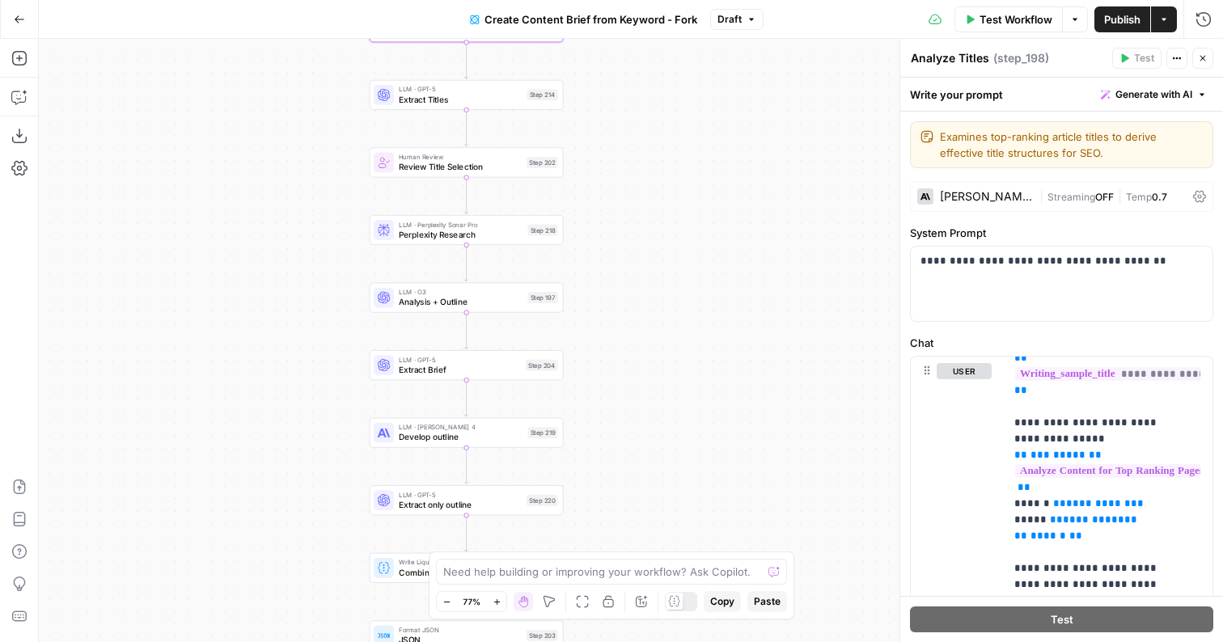
drag, startPoint x: 585, startPoint y: 486, endPoint x: 585, endPoint y: 357, distance: 129.4
click at [585, 356] on div "Workflow Set Inputs Inputs Google Search Perform Google Search Step 51 Loop Ite…" at bounding box center [631, 340] width 1184 height 603
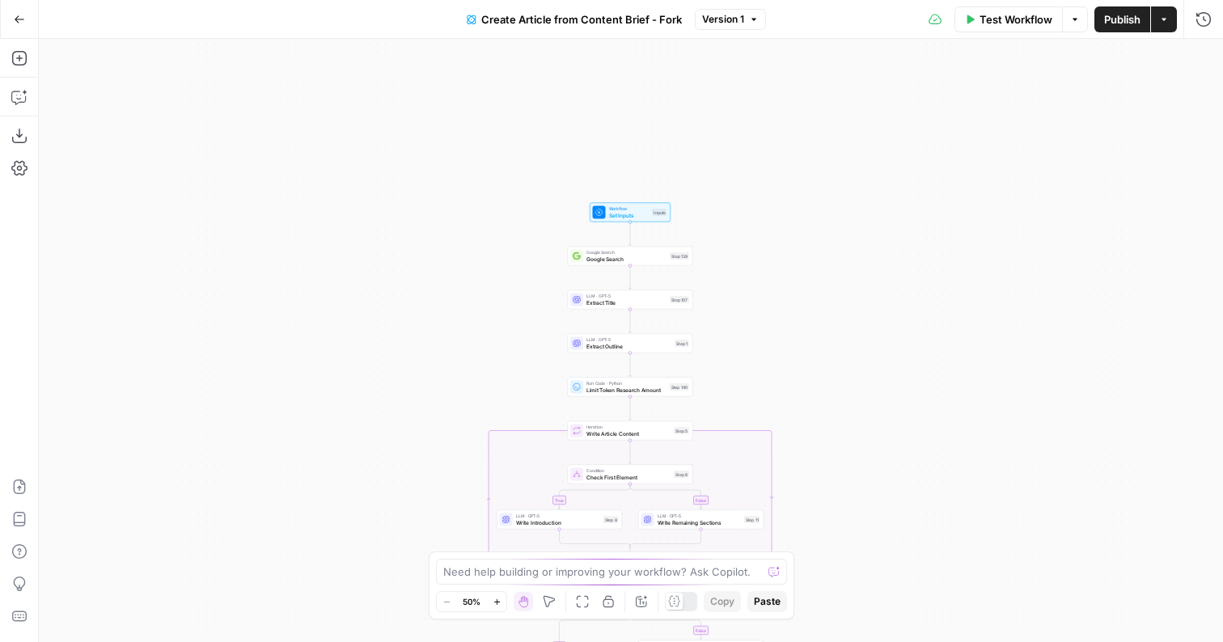
drag, startPoint x: 775, startPoint y: 137, endPoint x: 774, endPoint y: 317, distance: 179.5
click at [774, 319] on div "true false true false Workflow Set Inputs Inputs Google Search Google Search St…" at bounding box center [631, 340] width 1184 height 603
